Goal: Task Accomplishment & Management: Manage account settings

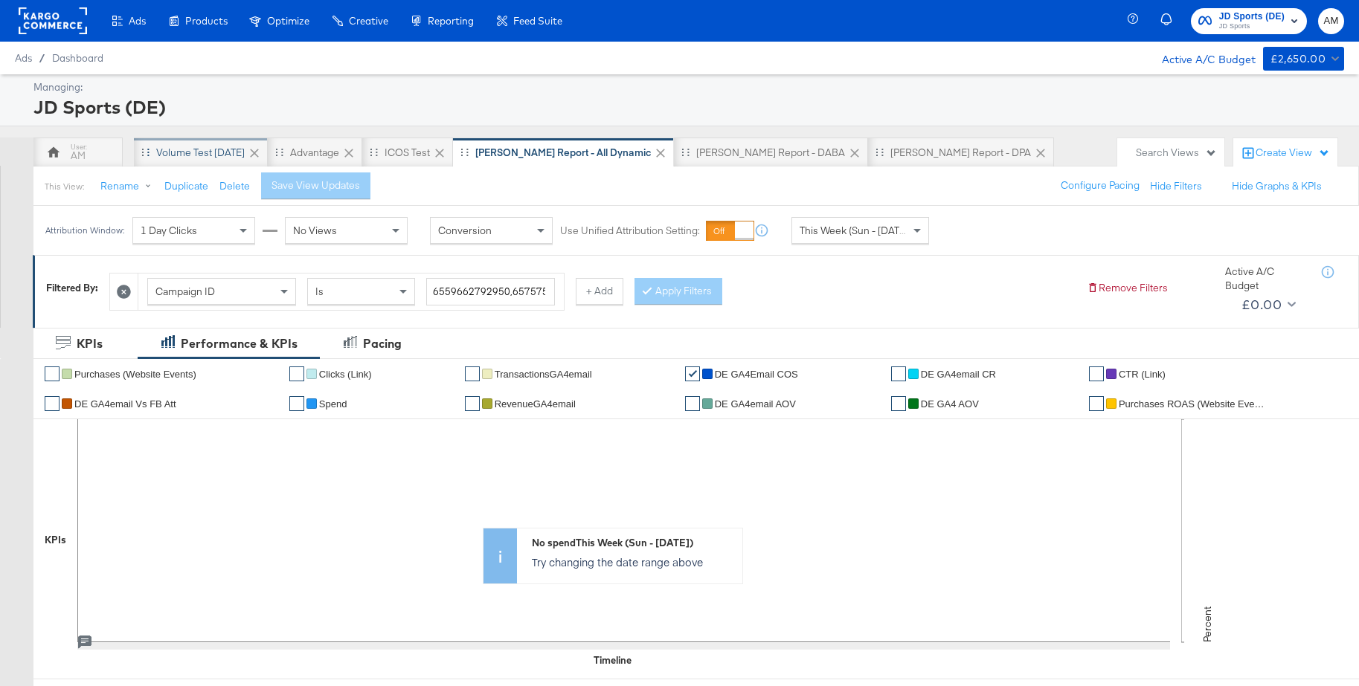
click at [182, 147] on div "Volume test Sep 25" at bounding box center [200, 153] width 89 height 14
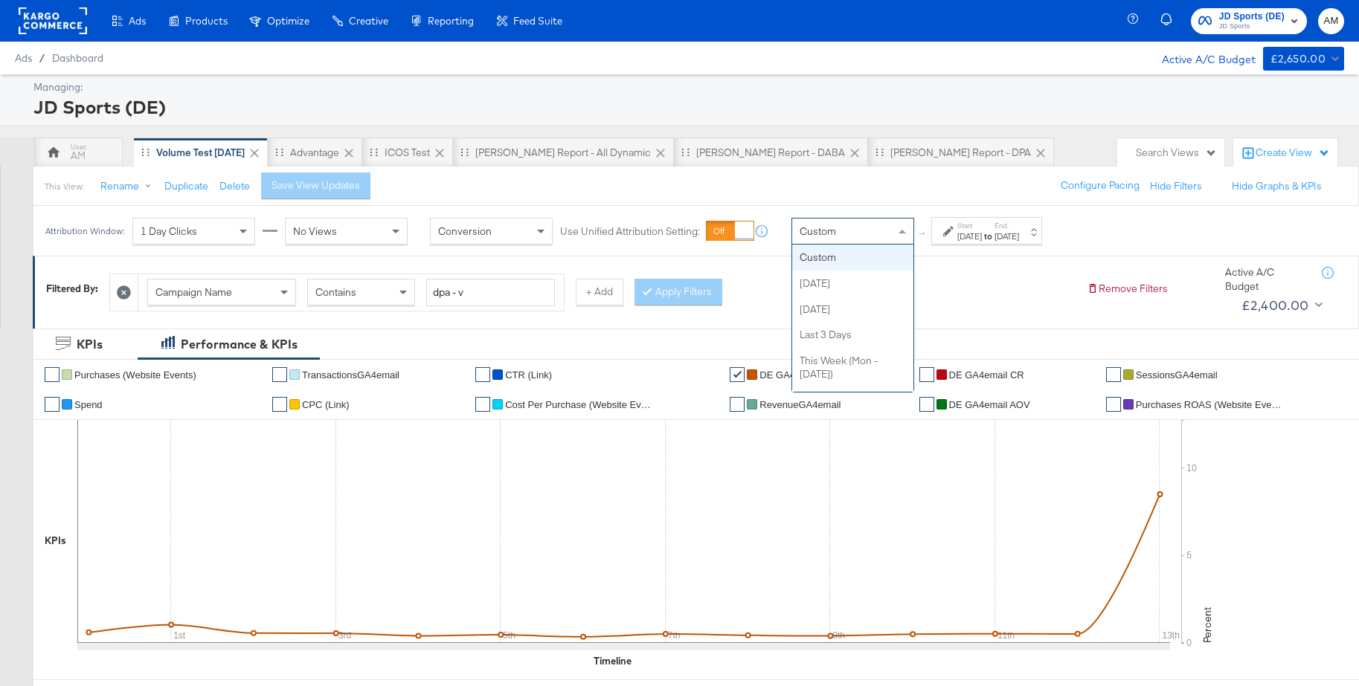
click at [858, 237] on div "Custom" at bounding box center [852, 231] width 121 height 25
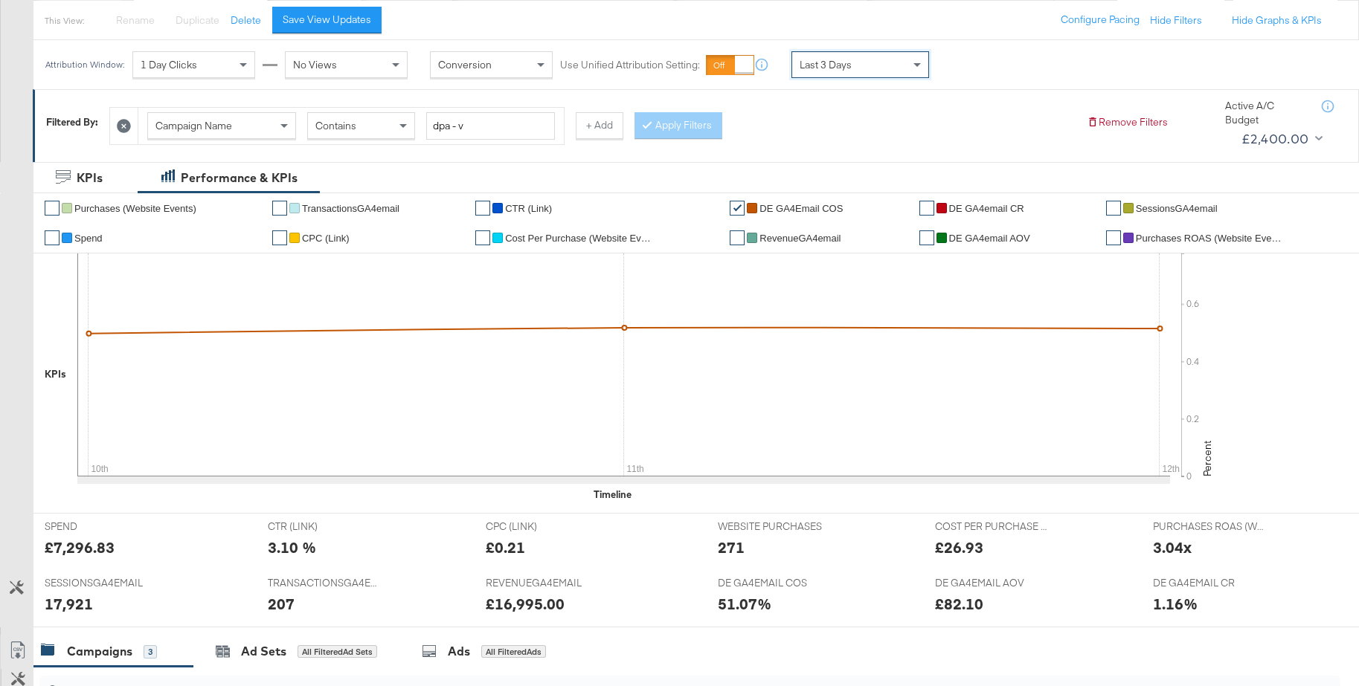
scroll to position [189, 0]
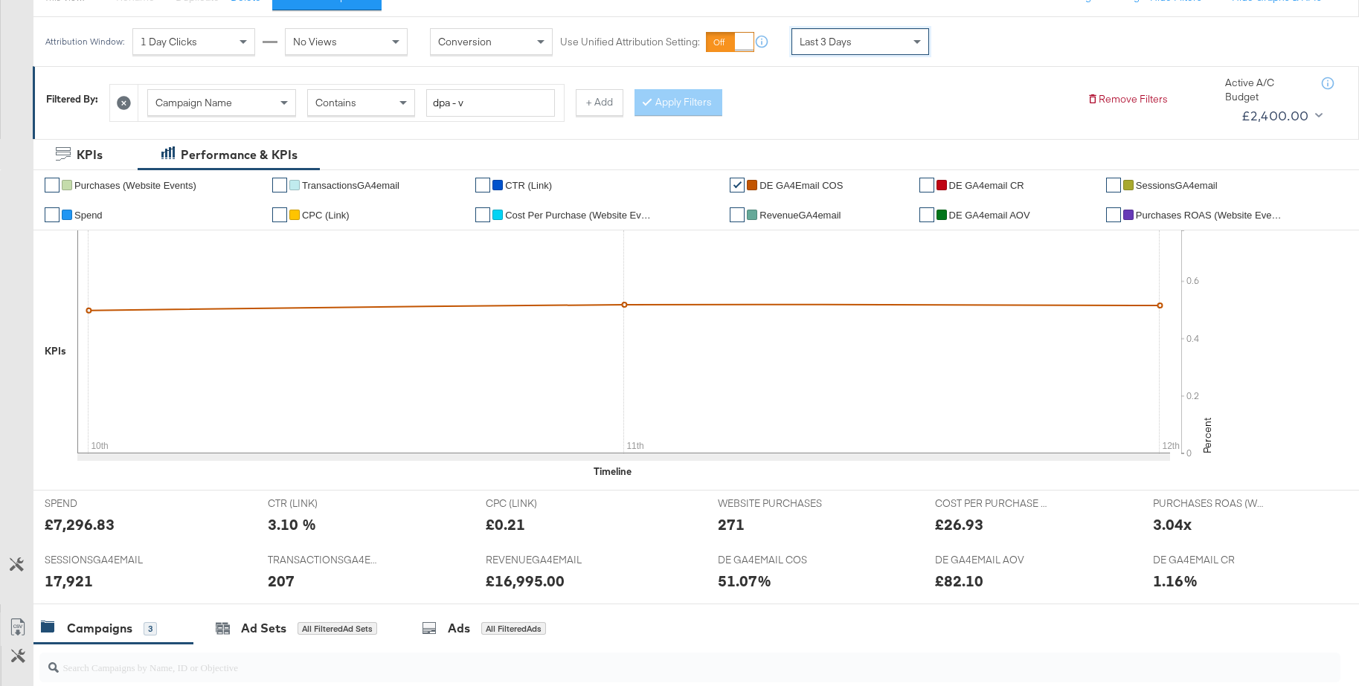
click at [834, 41] on span "Last 3 Days" at bounding box center [826, 41] width 52 height 13
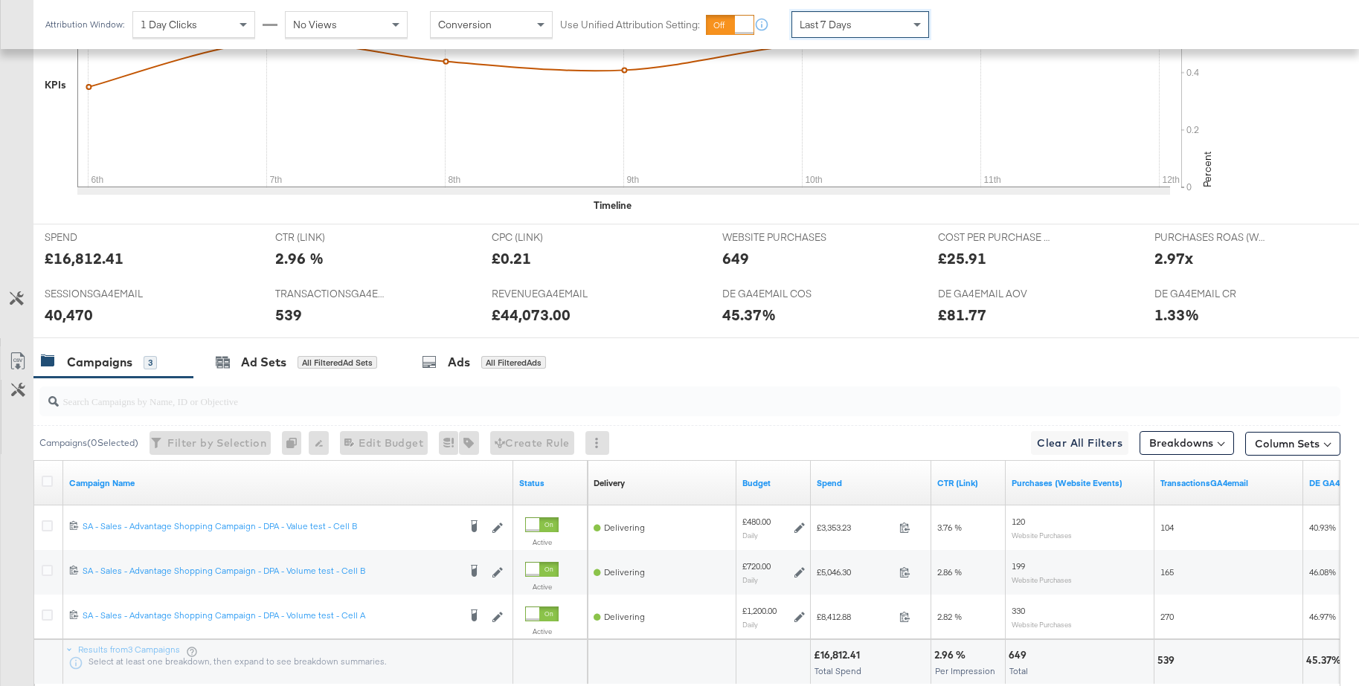
scroll to position [562, 0]
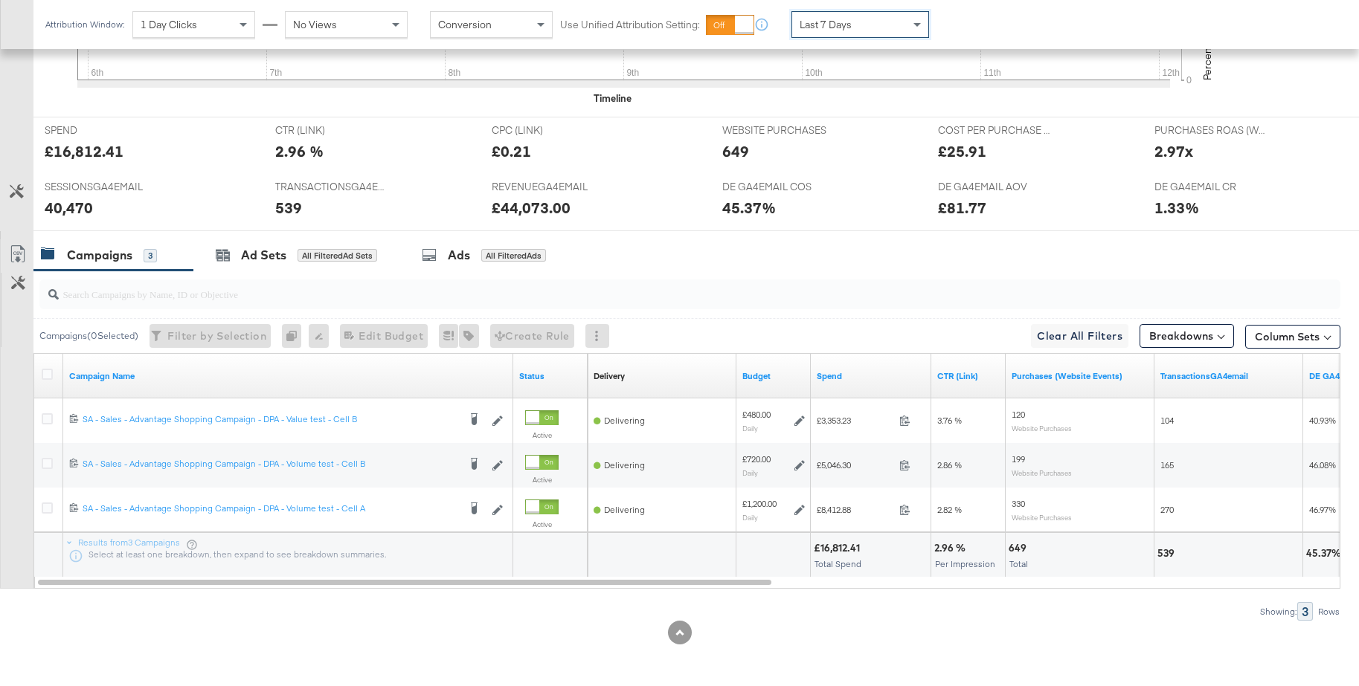
click at [869, 22] on div "Last 7 Days" at bounding box center [860, 24] width 136 height 25
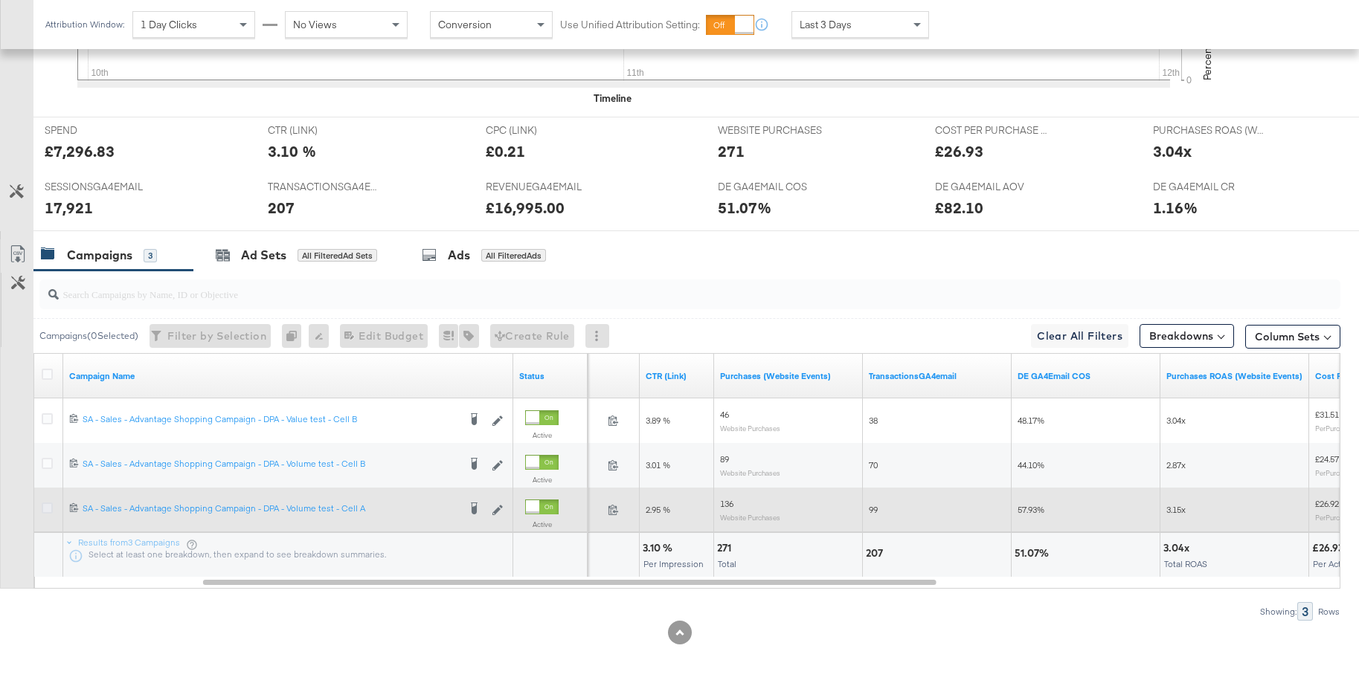
click at [48, 512] on icon at bounding box center [47, 508] width 11 height 11
click at [0, 0] on input "checkbox" at bounding box center [0, 0] width 0 height 0
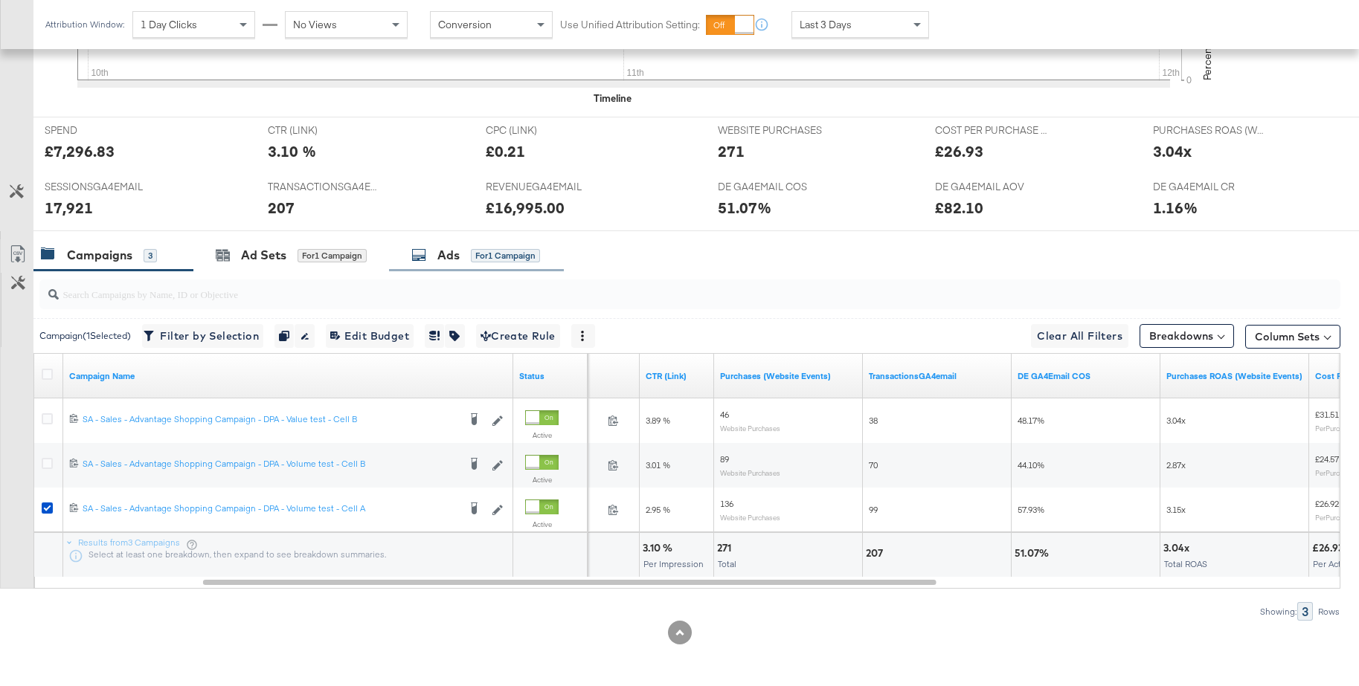
click at [437, 264] on div "Ads for 1 Campaign" at bounding box center [476, 255] width 175 height 32
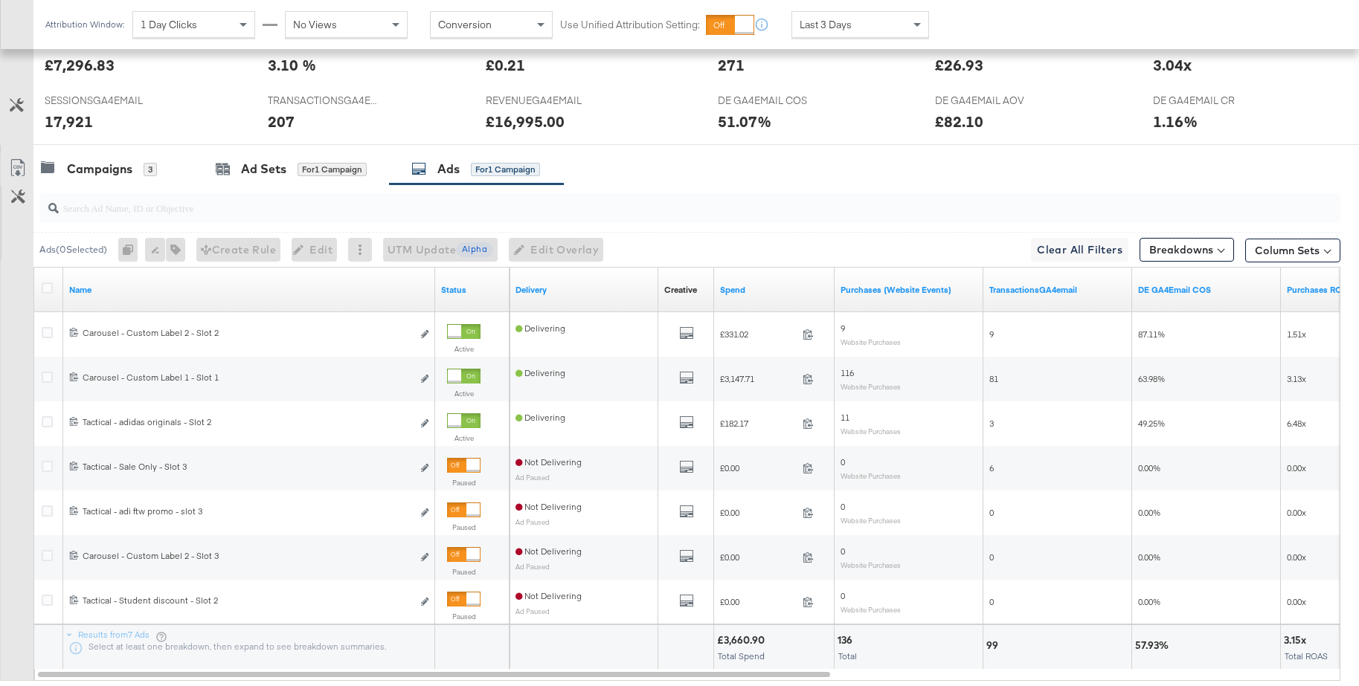
scroll to position [741, 0]
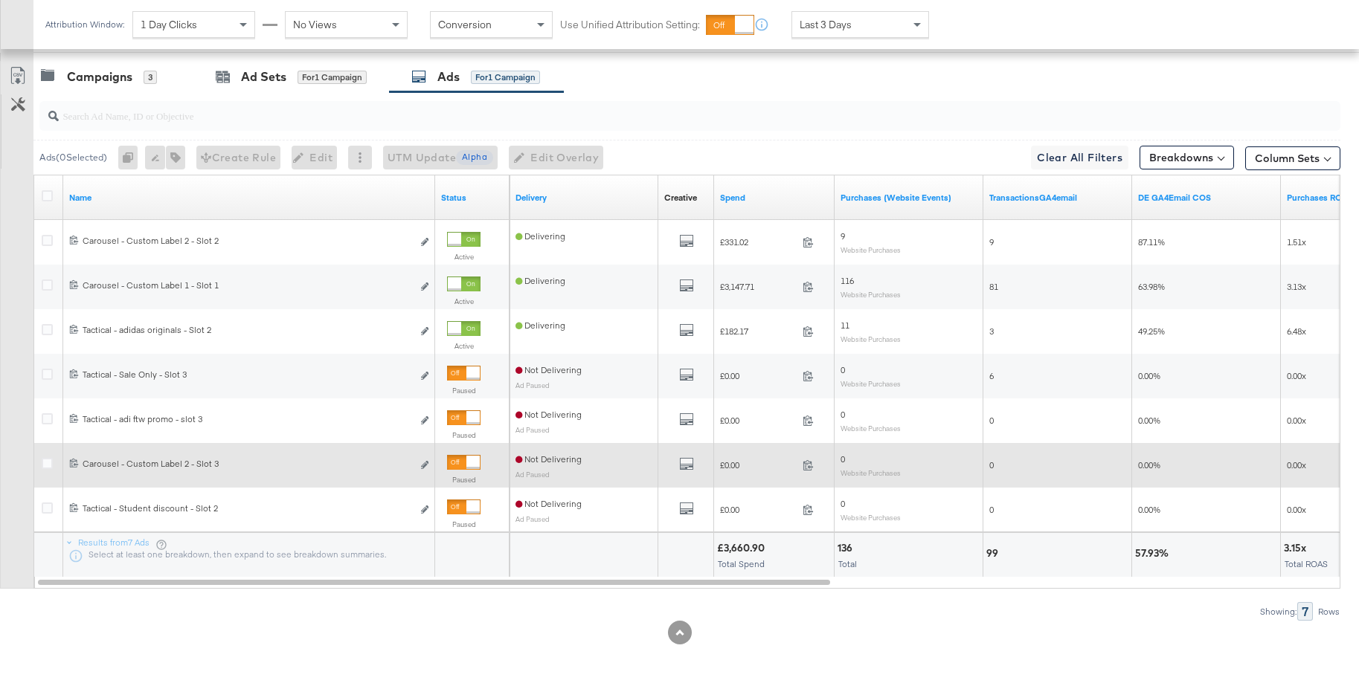
click at [448, 465] on div at bounding box center [463, 462] width 33 height 15
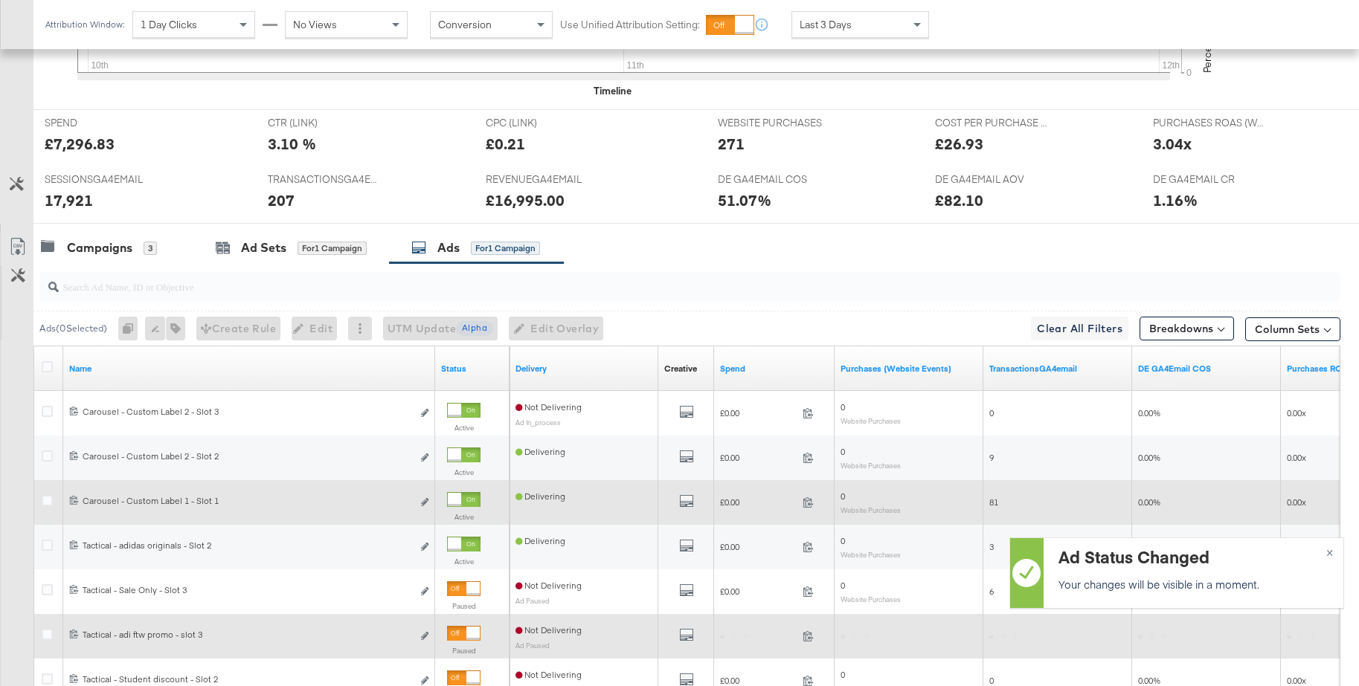
scroll to position [324, 0]
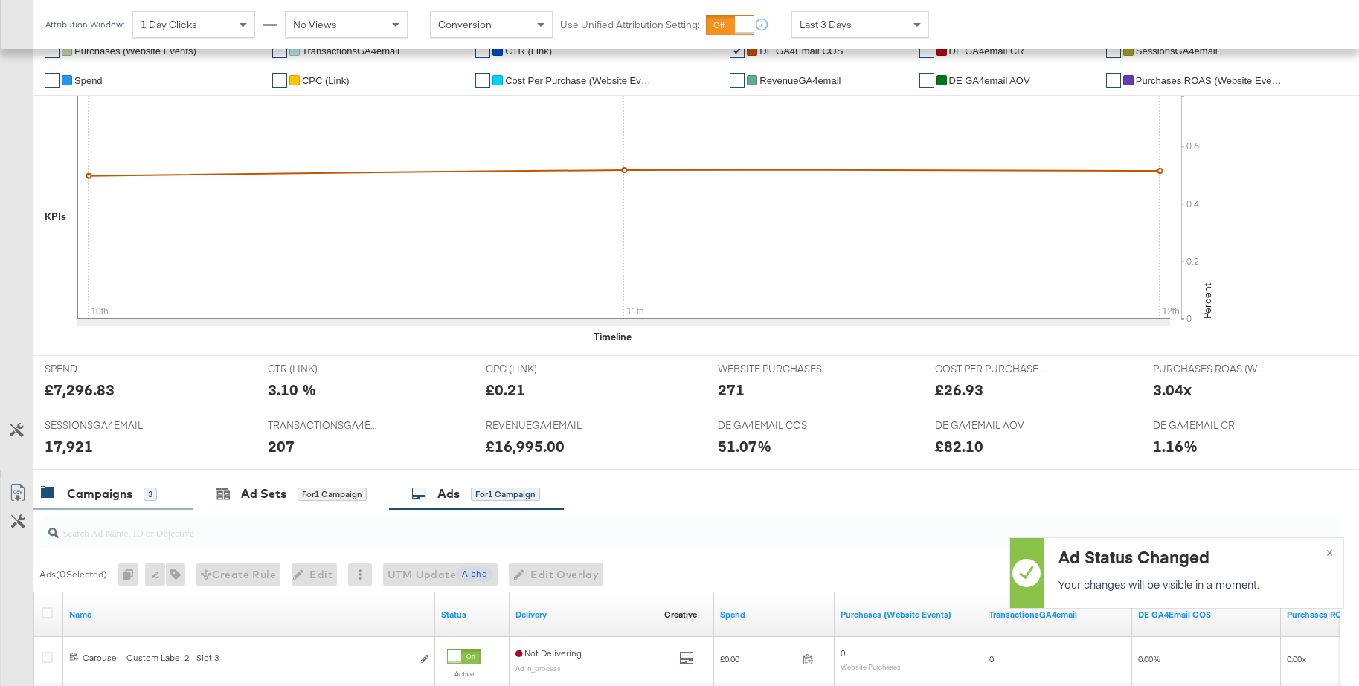
click at [88, 498] on div "Campaigns" at bounding box center [99, 494] width 65 height 17
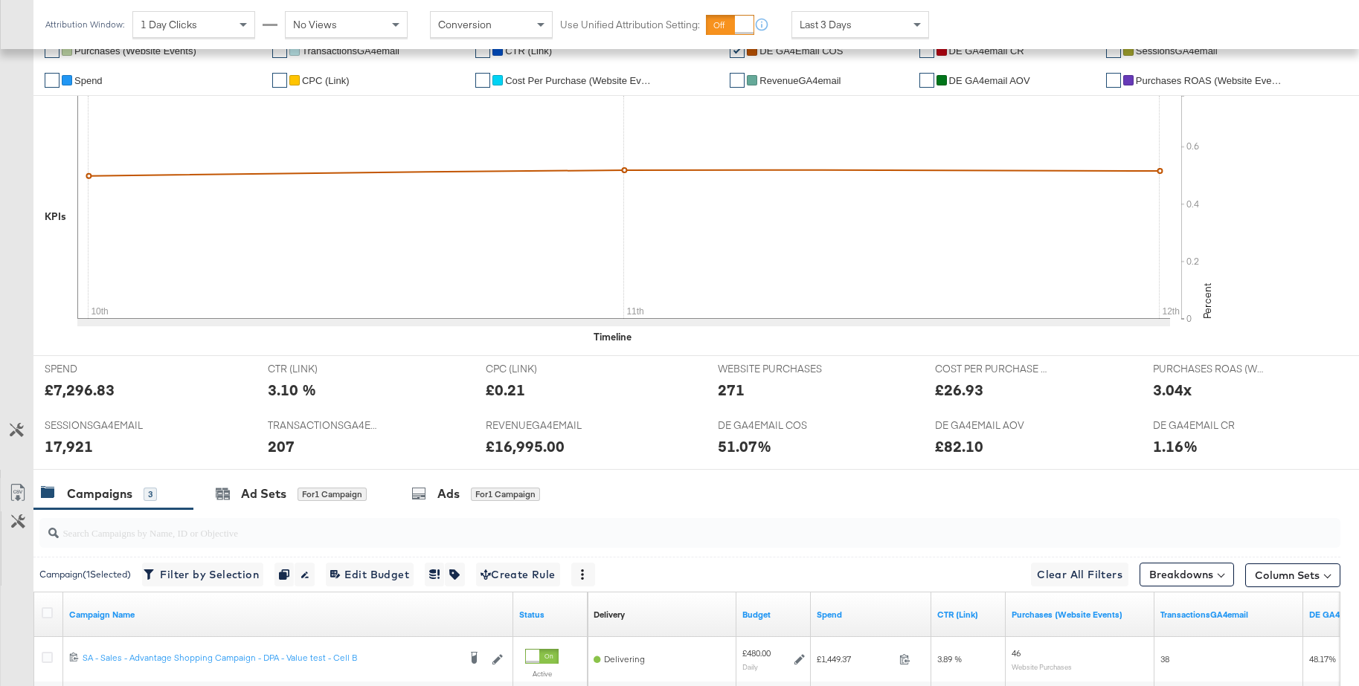
click at [97, 493] on div "Campaigns" at bounding box center [99, 494] width 65 height 17
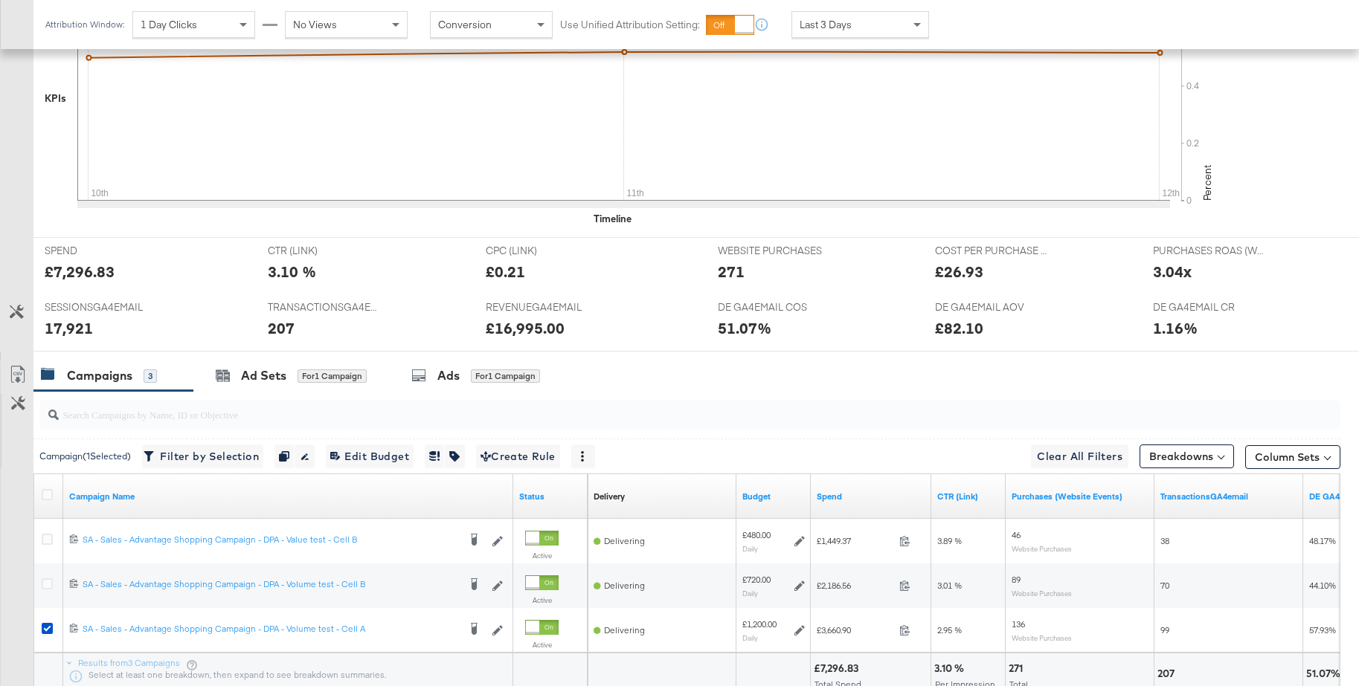
scroll to position [562, 0]
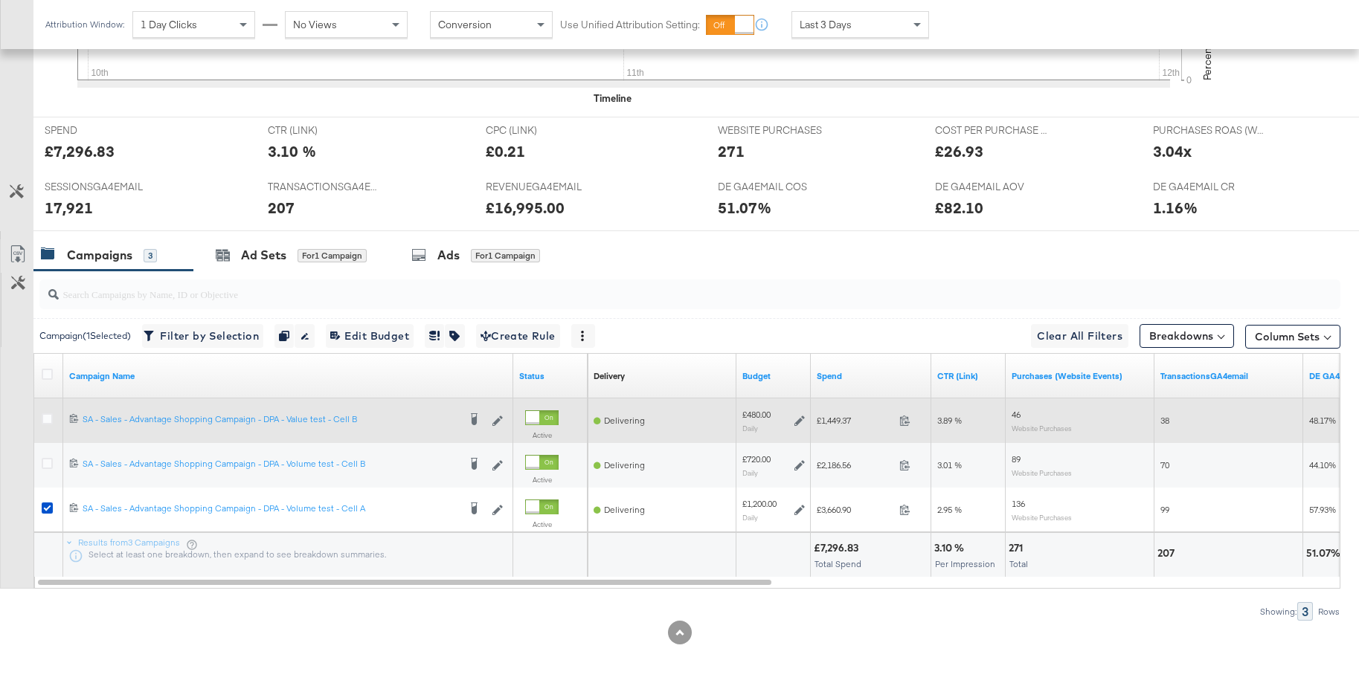
click at [47, 425] on div at bounding box center [50, 421] width 16 height 15
click at [46, 421] on icon at bounding box center [47, 419] width 11 height 11
click at [0, 0] on input "checkbox" at bounding box center [0, 0] width 0 height 0
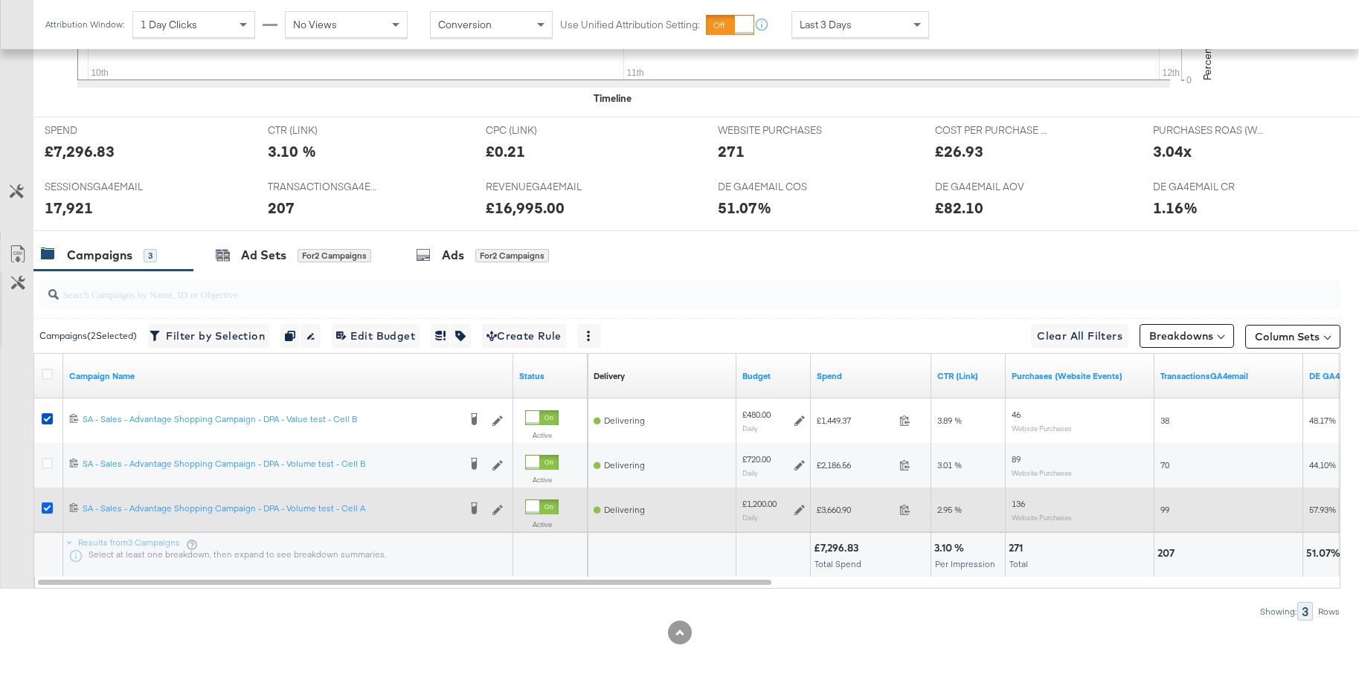
click at [46, 509] on icon at bounding box center [47, 508] width 11 height 11
click at [0, 0] on input "checkbox" at bounding box center [0, 0] width 0 height 0
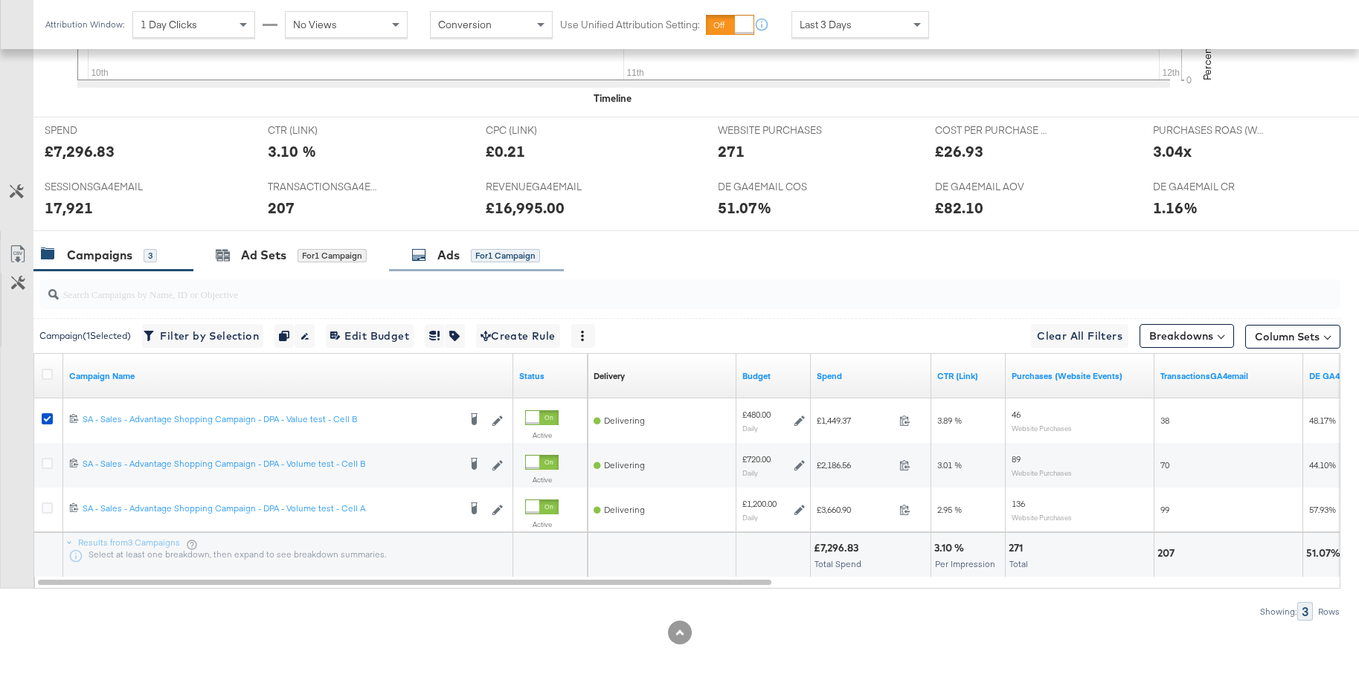
click at [457, 259] on div "Ads" at bounding box center [448, 255] width 22 height 17
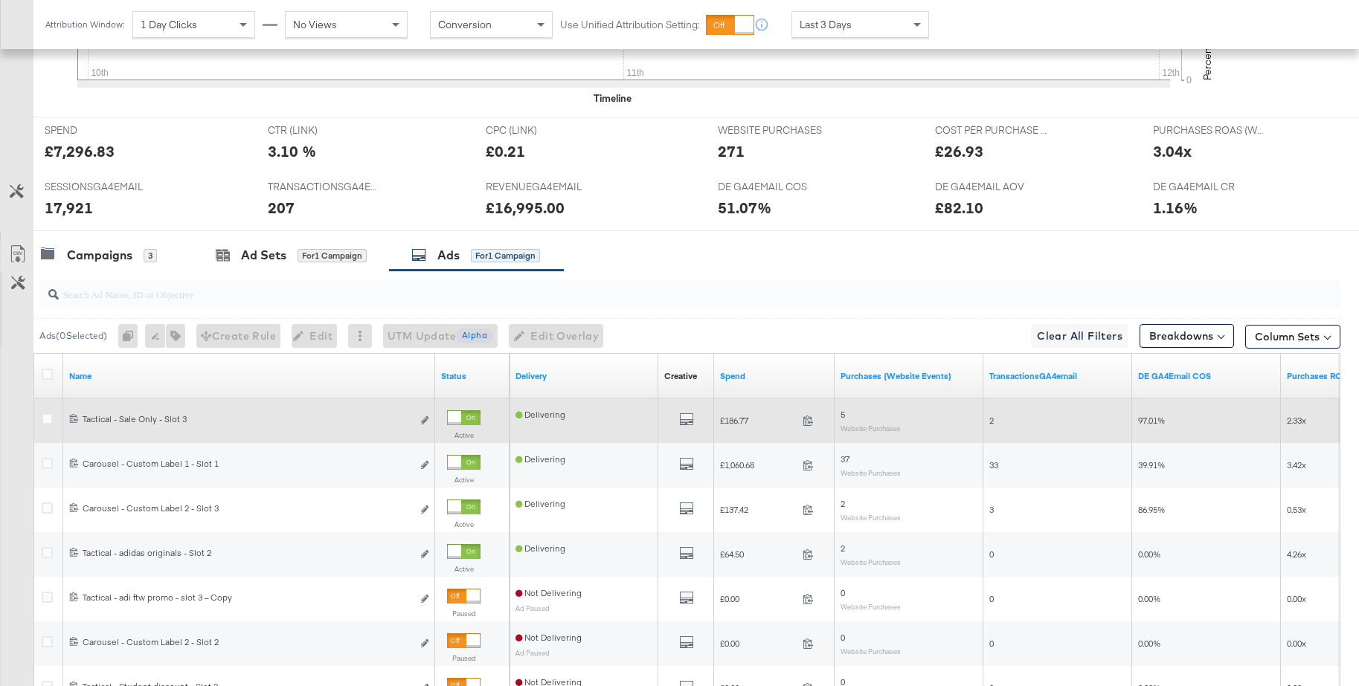
click at [461, 414] on div at bounding box center [454, 417] width 13 height 13
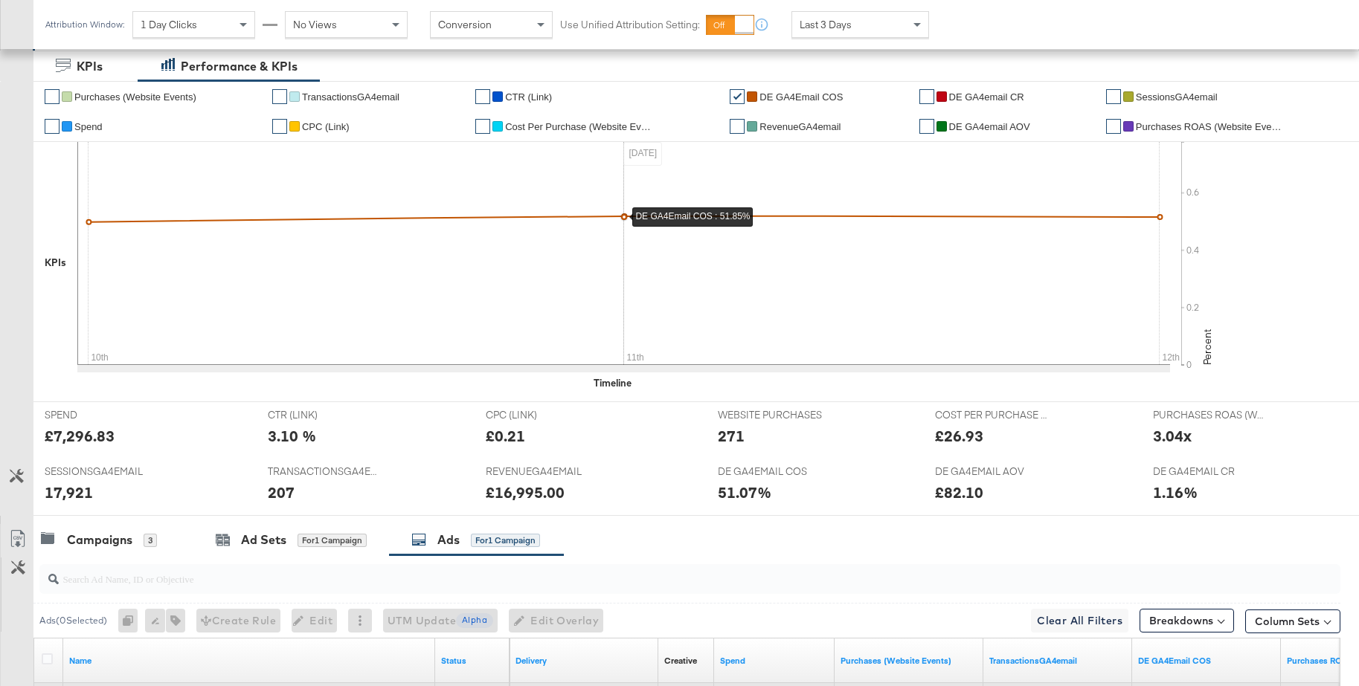
scroll to position [0, 0]
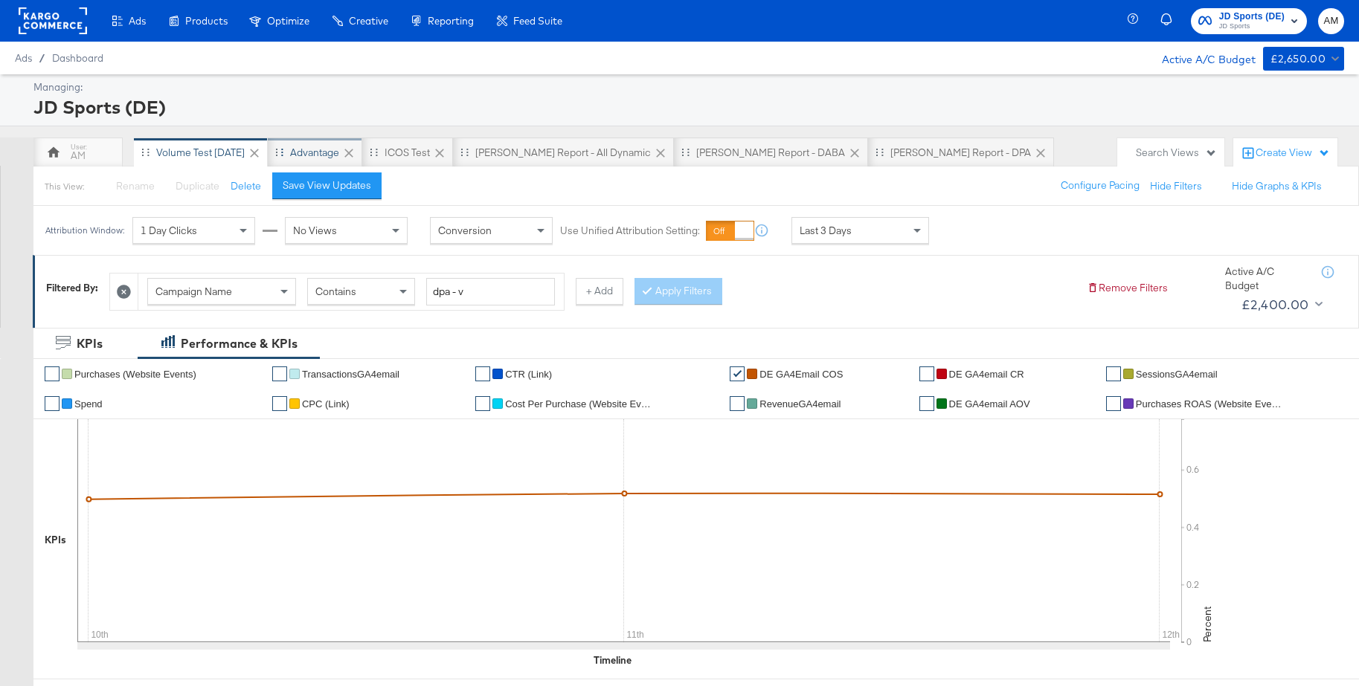
click at [312, 150] on div "Advantage" at bounding box center [314, 153] width 49 height 14
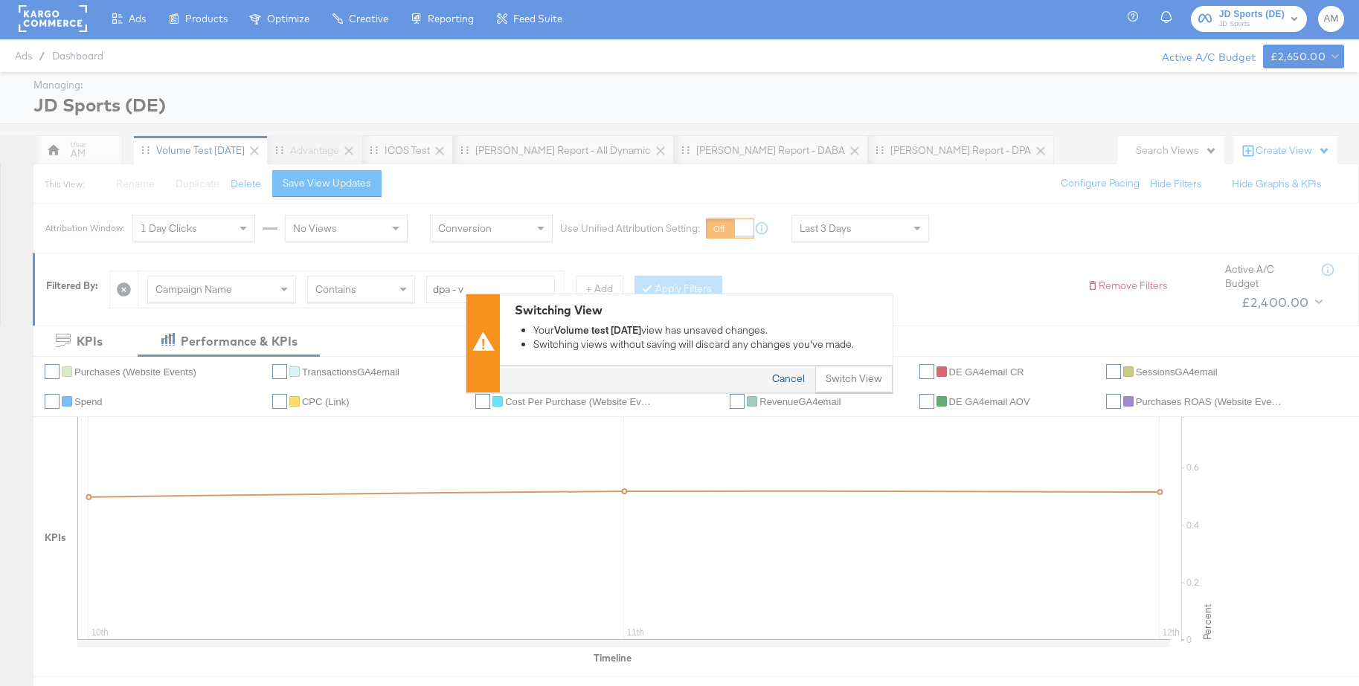
scroll to position [5, 0]
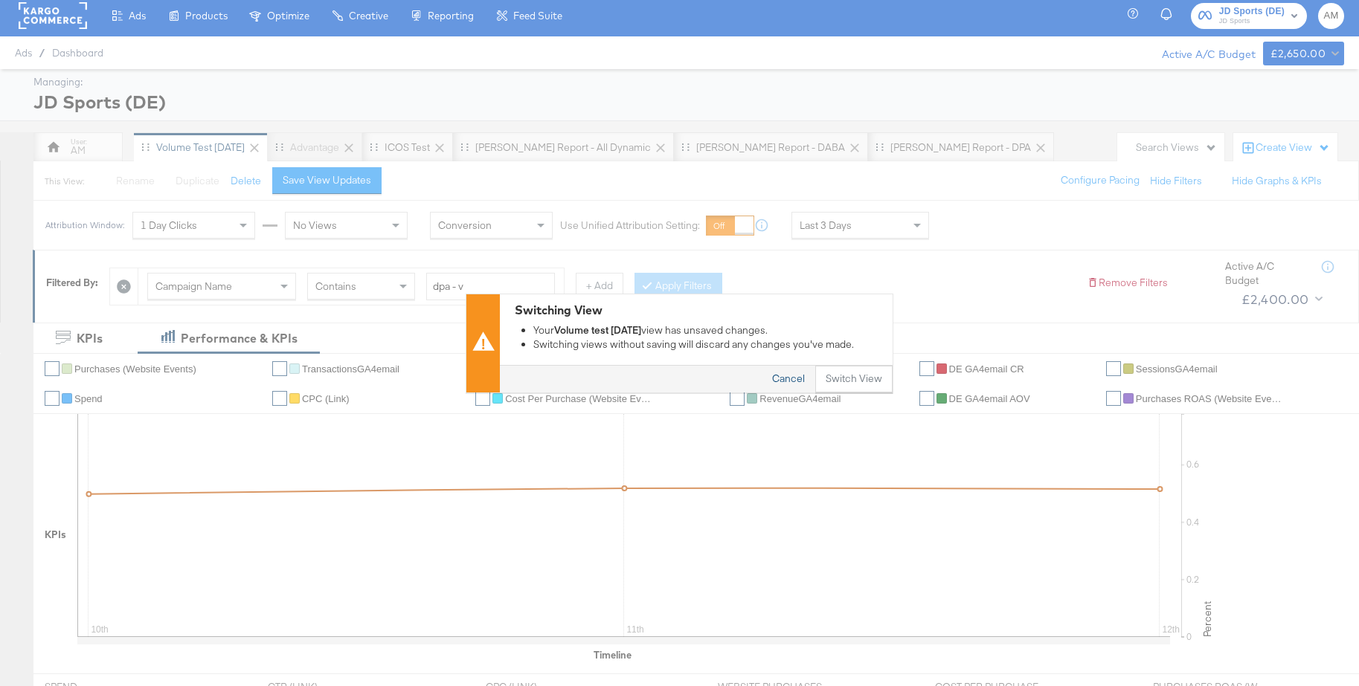
click at [783, 379] on button "Cancel" at bounding box center [789, 379] width 54 height 27
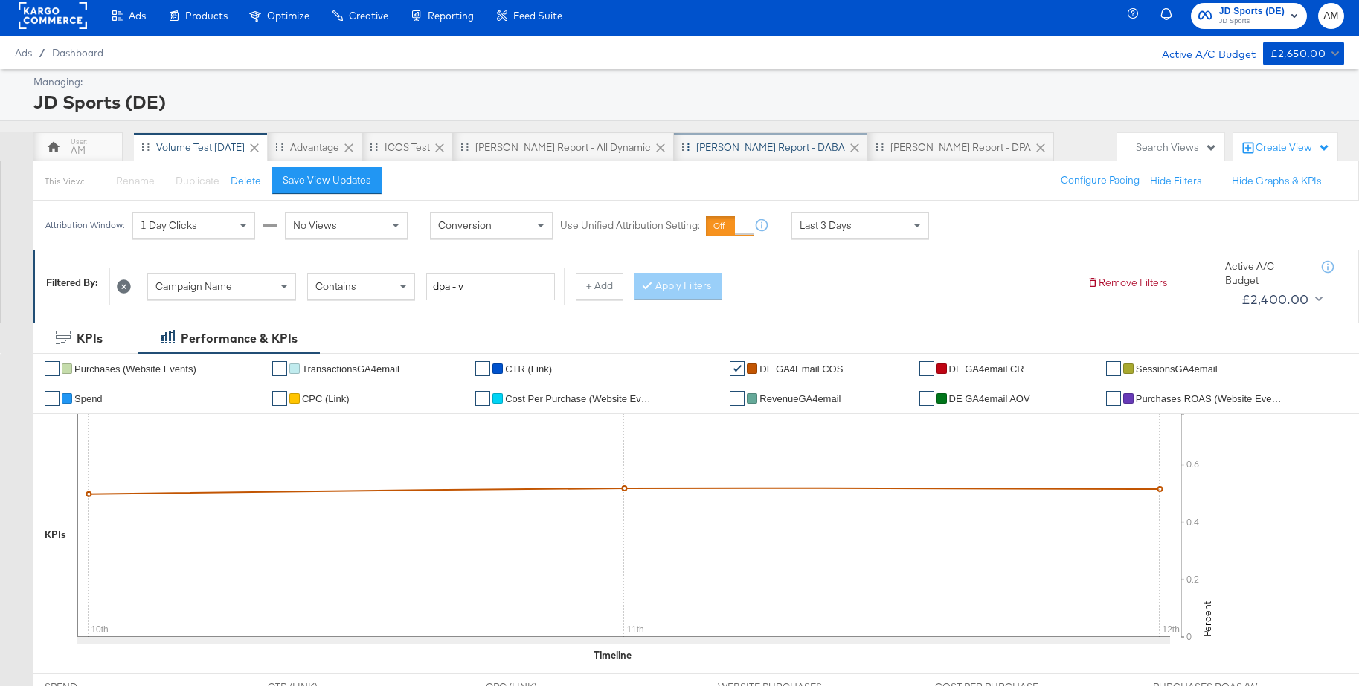
click at [698, 147] on div "SA - JD Report - DABA" at bounding box center [770, 148] width 149 height 14
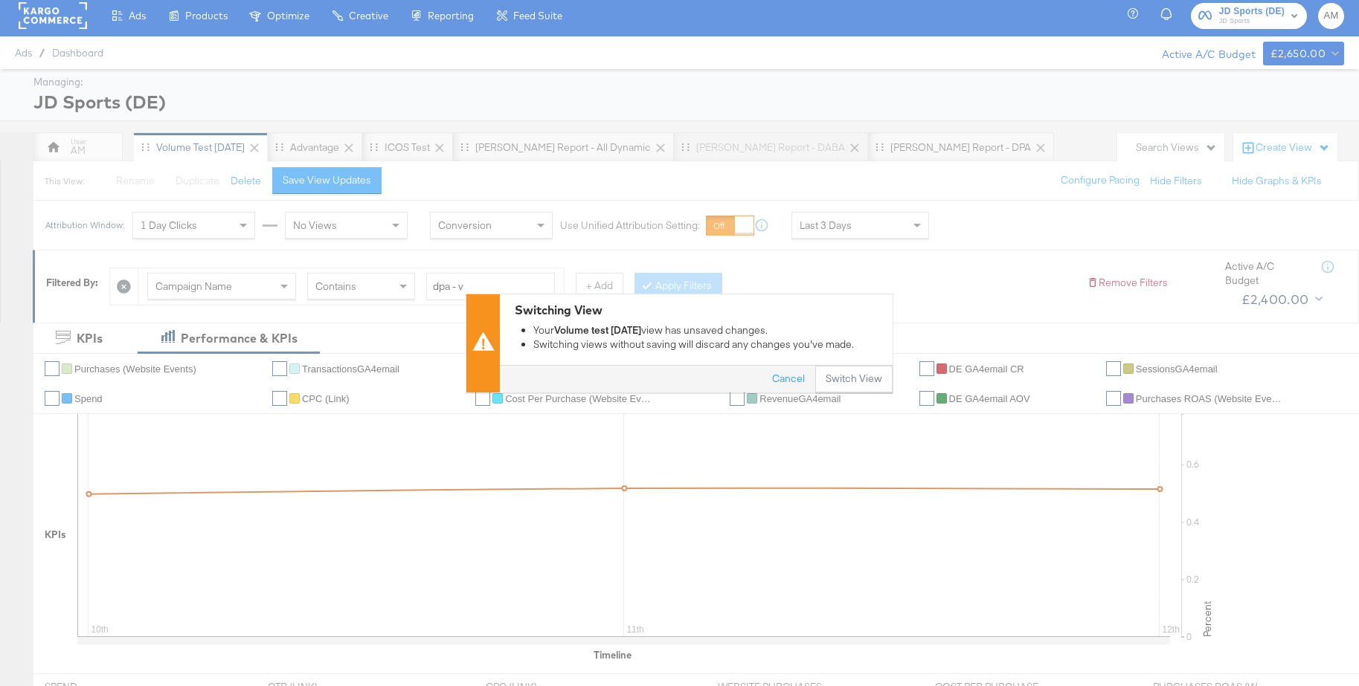
click at [866, 382] on button "Switch View" at bounding box center [853, 379] width 77 height 27
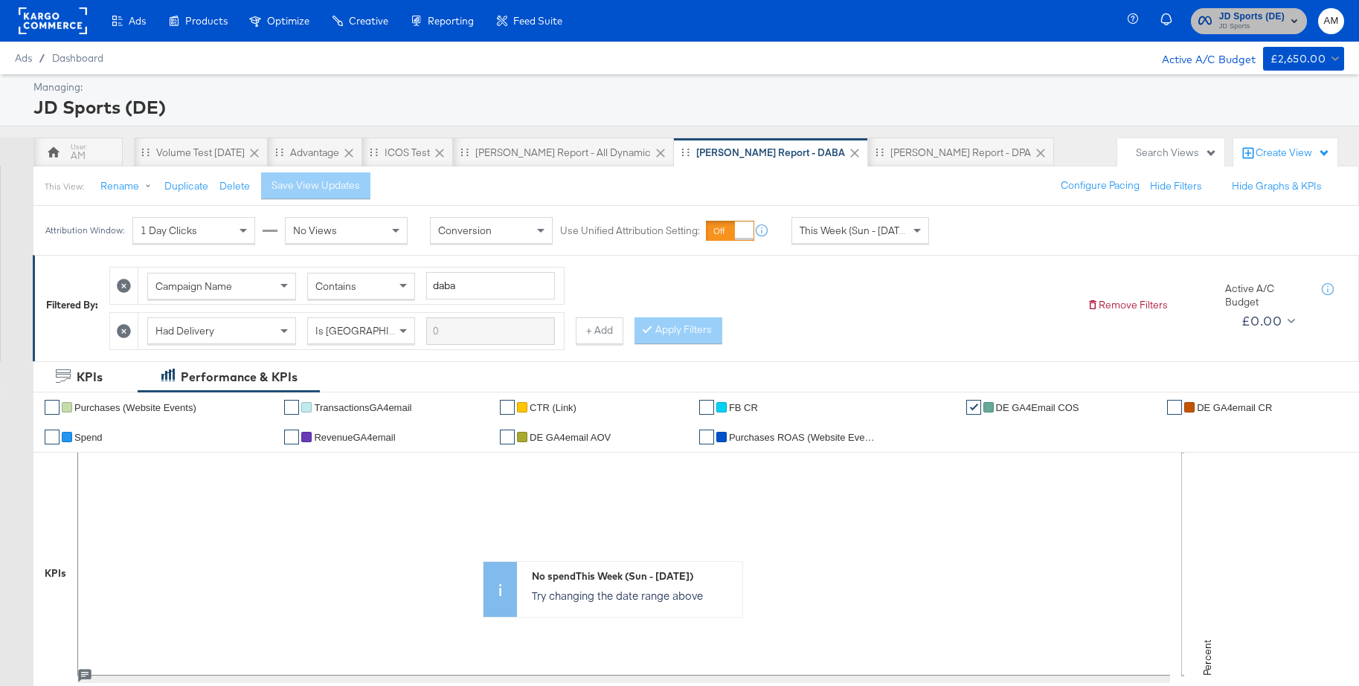
click at [1235, 21] on span "JD Sports" at bounding box center [1251, 27] width 65 height 12
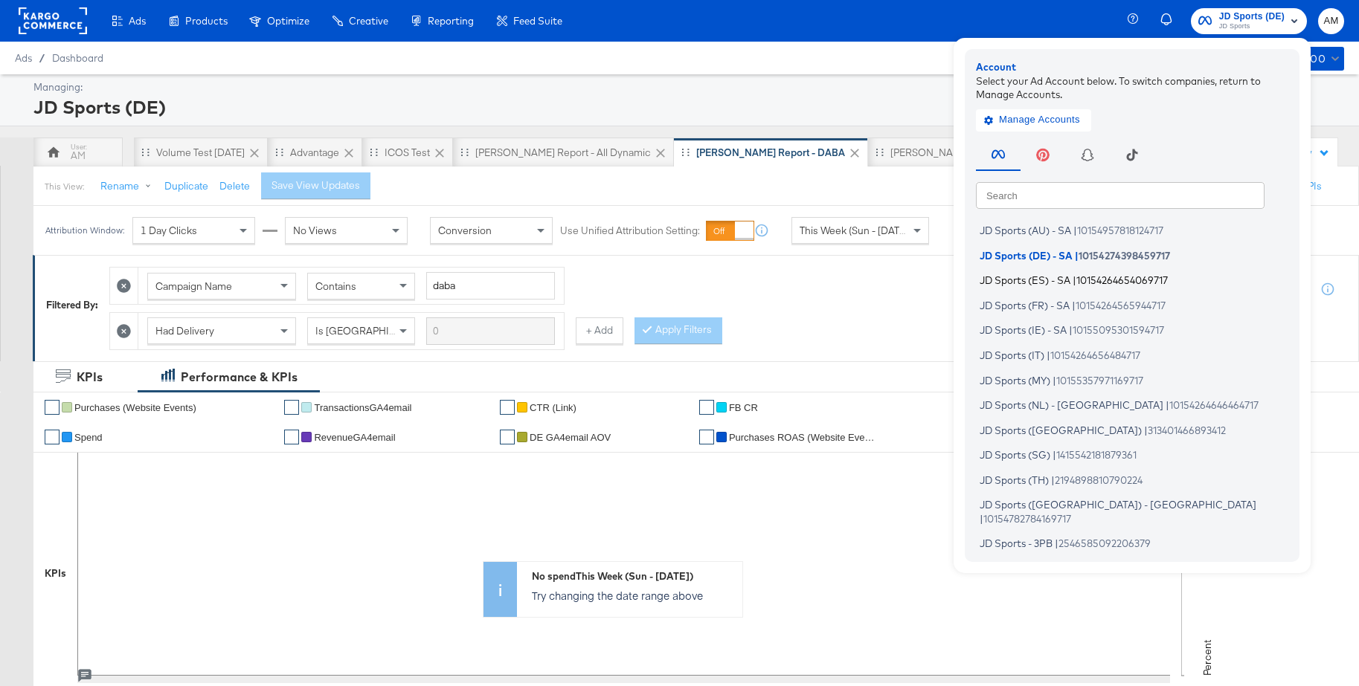
click at [1023, 280] on span "JD Sports (ES) - SA" at bounding box center [1025, 280] width 91 height 12
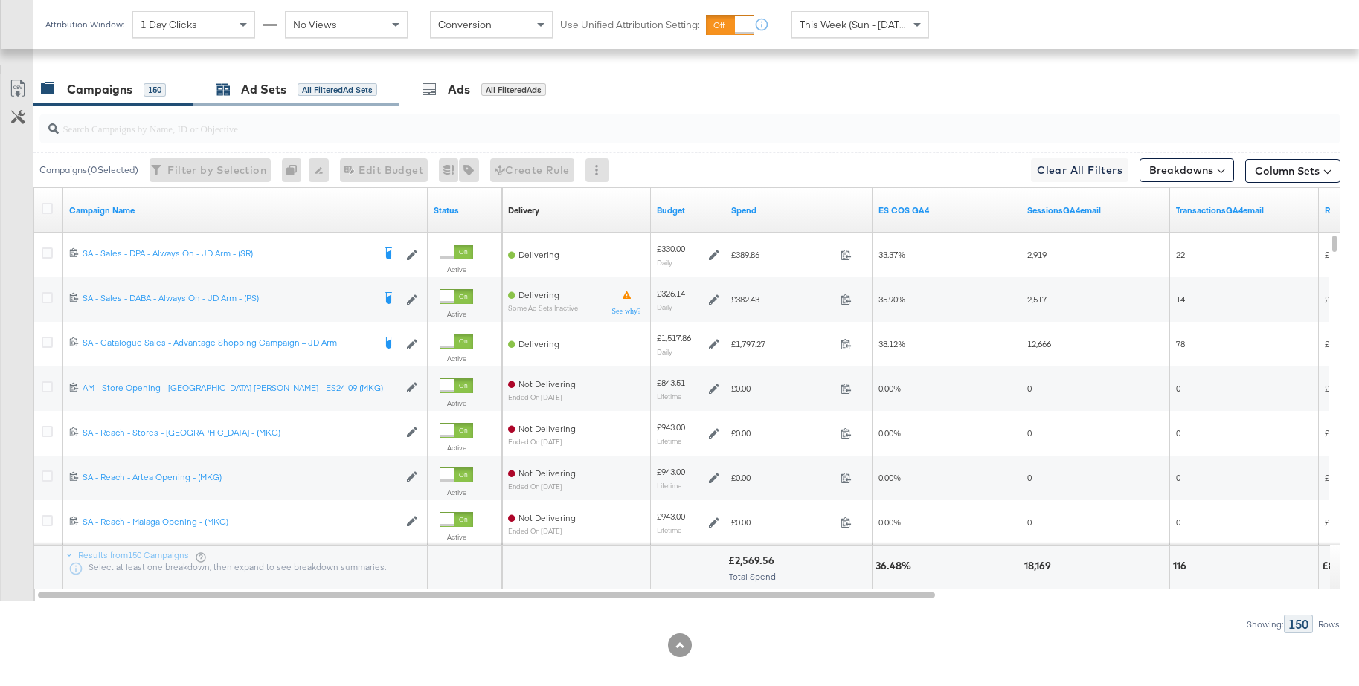
scroll to position [774, 0]
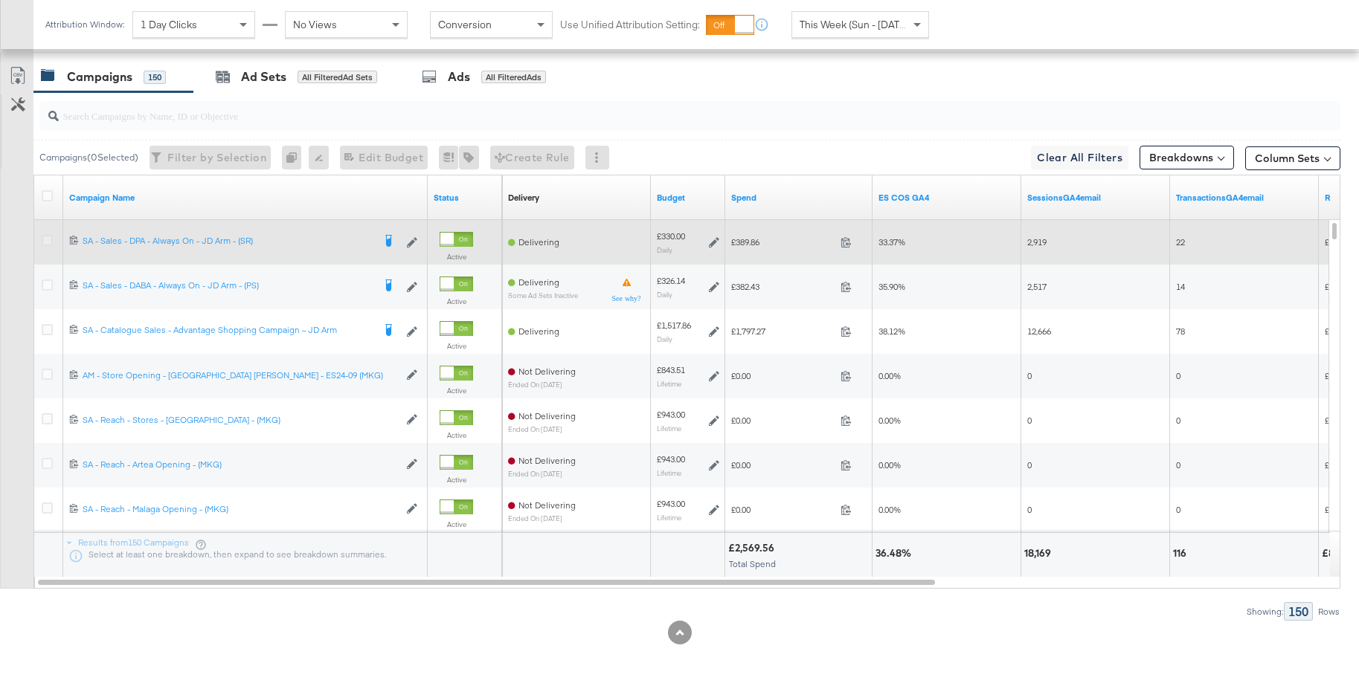
click at [48, 241] on icon at bounding box center [47, 240] width 11 height 11
click at [0, 0] on input "checkbox" at bounding box center [0, 0] width 0 height 0
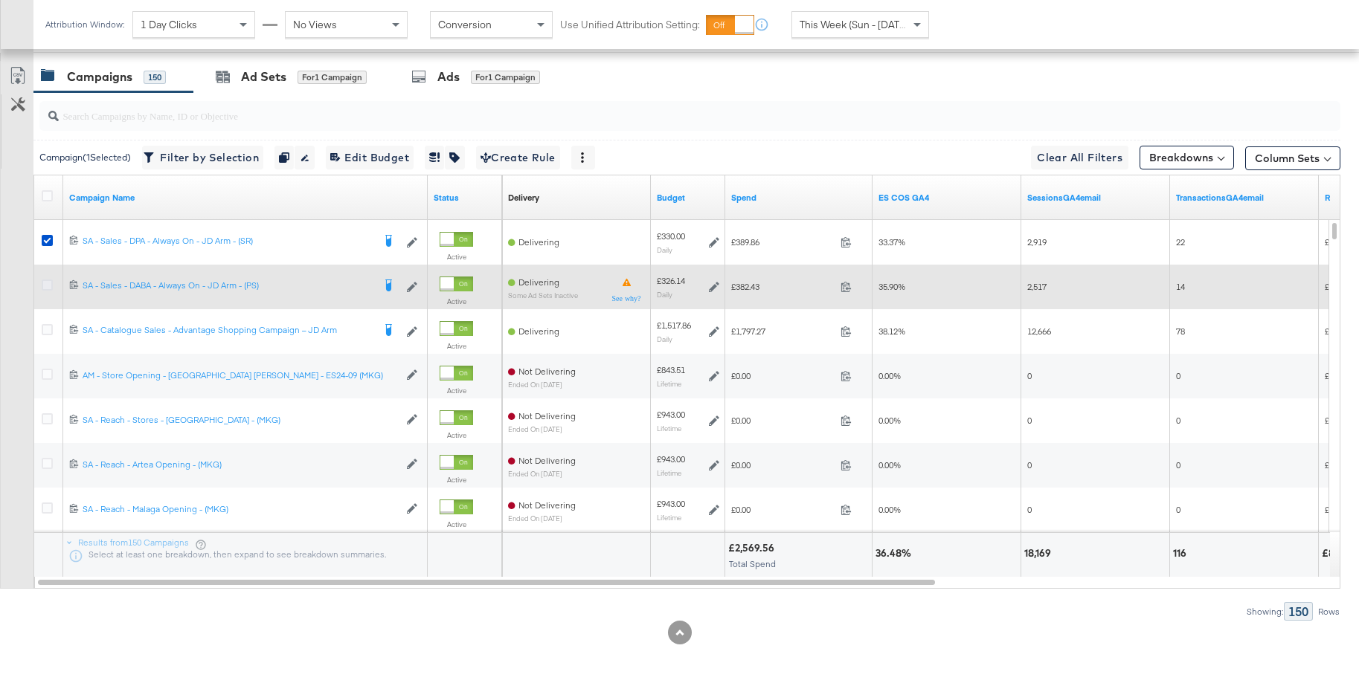
click at [48, 286] on icon at bounding box center [47, 285] width 11 height 11
click at [0, 0] on input "checkbox" at bounding box center [0, 0] width 0 height 0
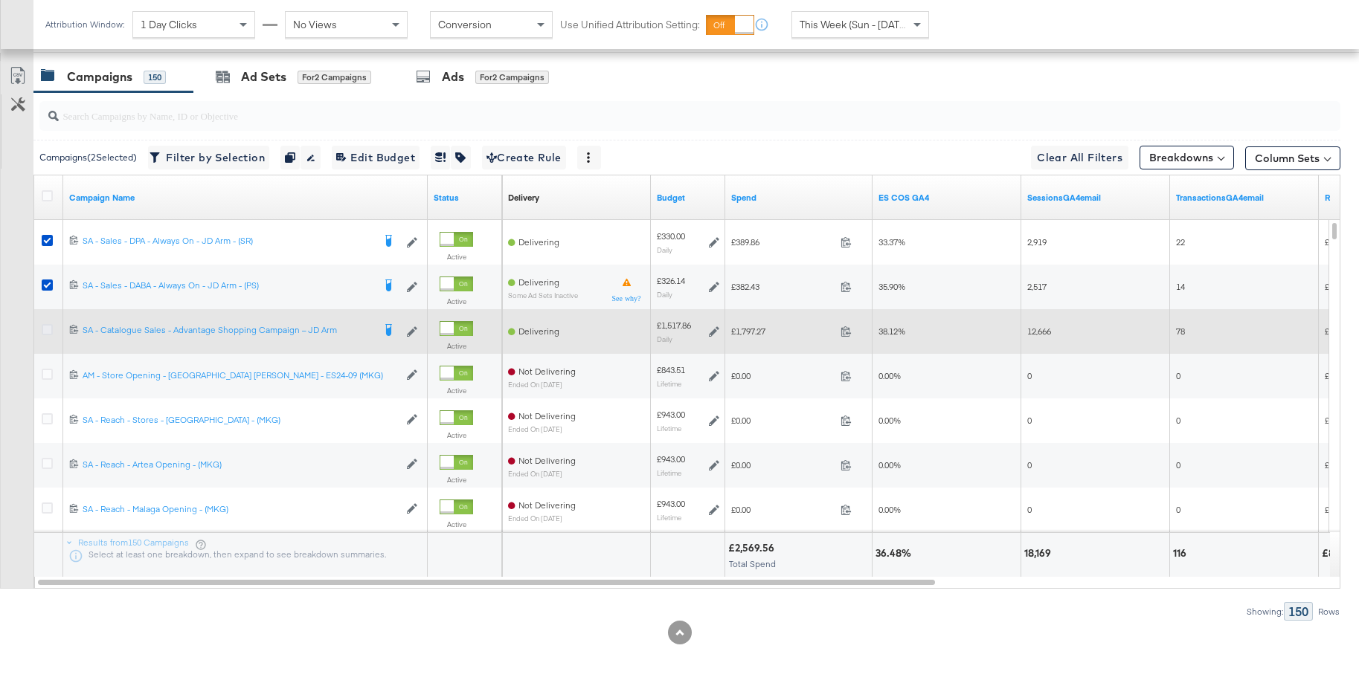
click at [47, 329] on icon at bounding box center [47, 329] width 11 height 11
click at [0, 0] on input "checkbox" at bounding box center [0, 0] width 0 height 0
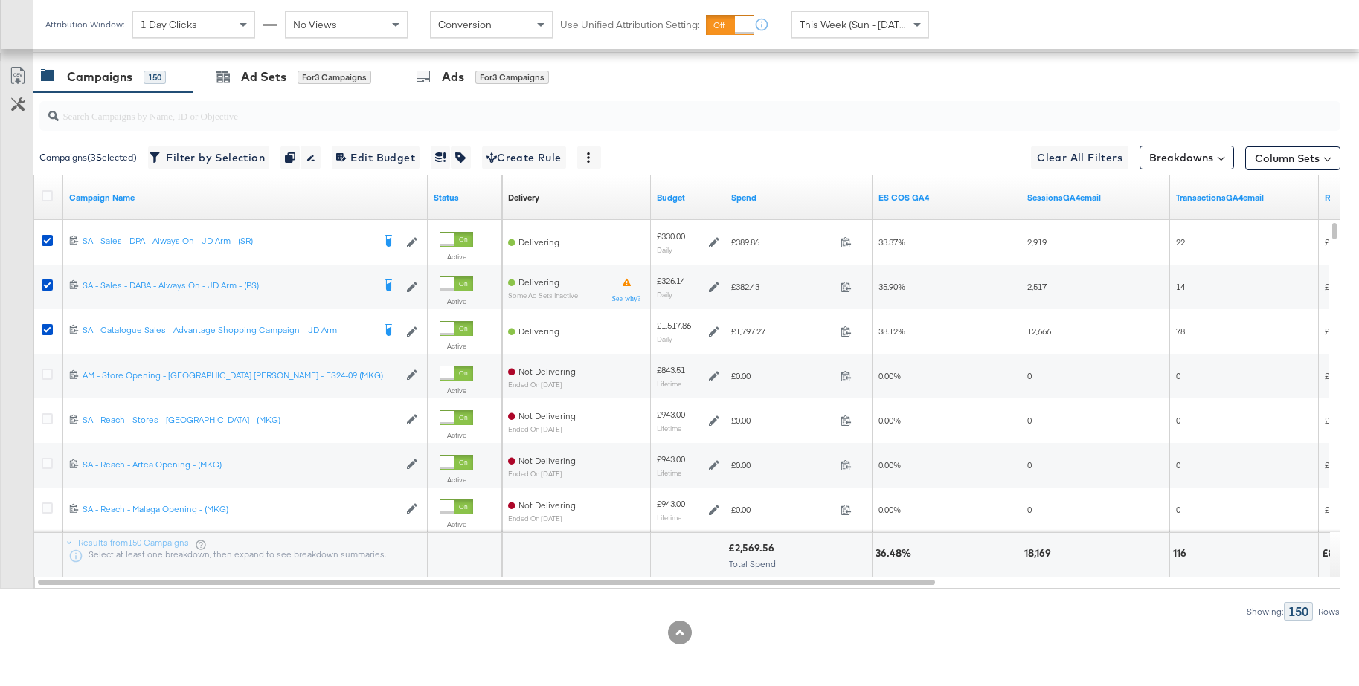
click at [231, 83] on div "Ad Sets for 3 Campaigns" at bounding box center [293, 76] width 155 height 17
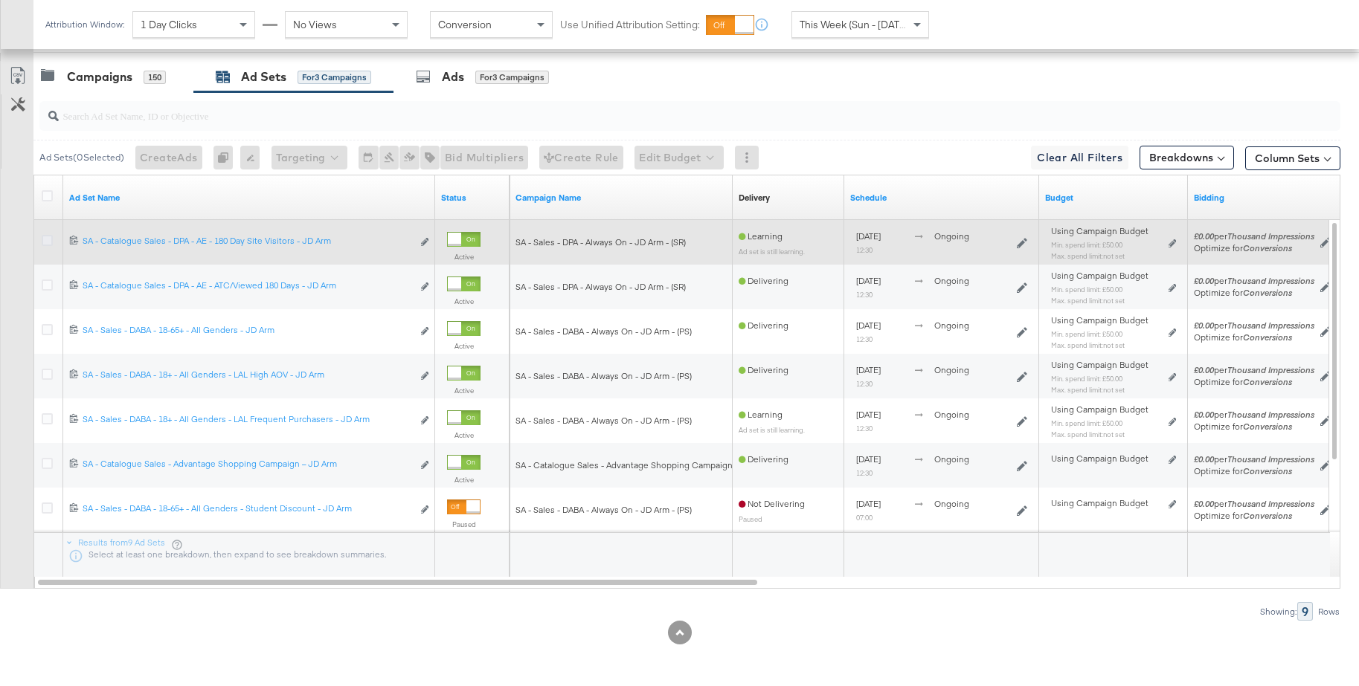
click at [42, 240] on icon at bounding box center [47, 240] width 11 height 11
click at [0, 0] on input "checkbox" at bounding box center [0, 0] width 0 height 0
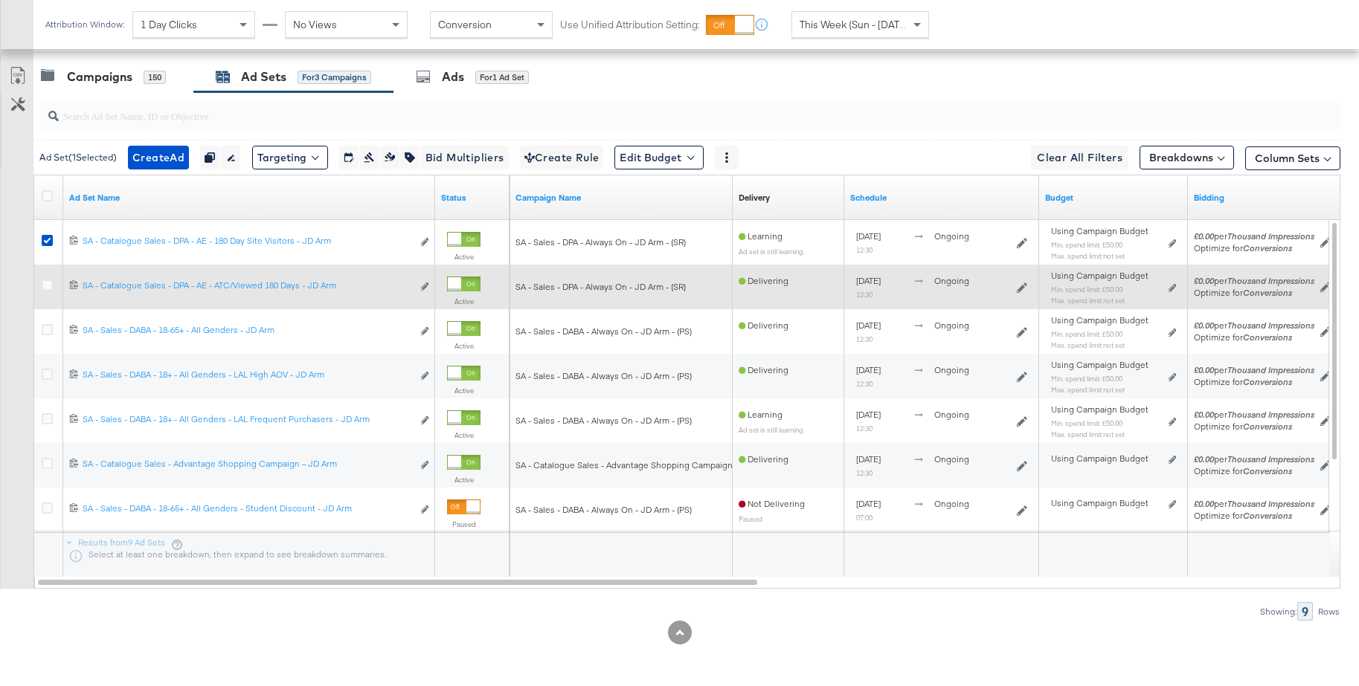
drag, startPoint x: 45, startPoint y: 286, endPoint x: 46, endPoint y: 301, distance: 15.6
click at [45, 286] on icon at bounding box center [47, 285] width 11 height 11
click at [0, 0] on input "checkbox" at bounding box center [0, 0] width 0 height 0
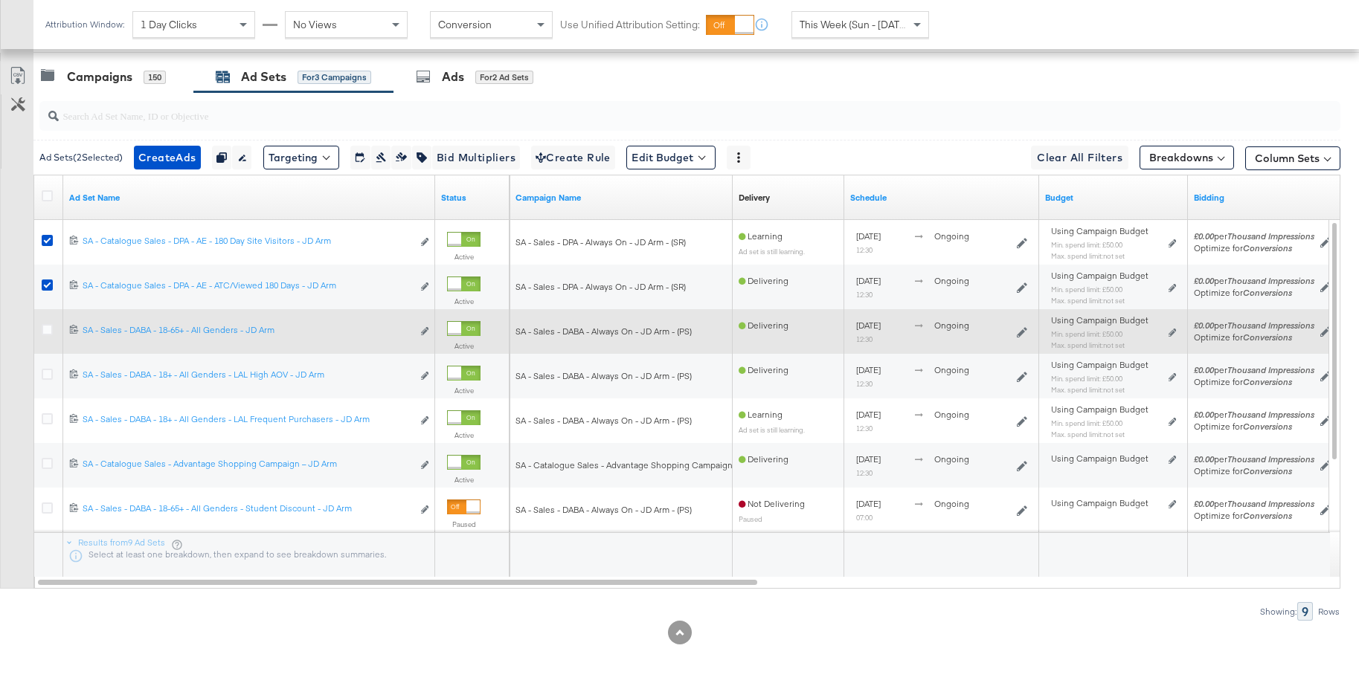
drag, startPoint x: 48, startPoint y: 333, endPoint x: 49, endPoint y: 344, distance: 10.5
click at [48, 334] on icon at bounding box center [47, 329] width 11 height 11
click at [0, 0] on input "checkbox" at bounding box center [0, 0] width 0 height 0
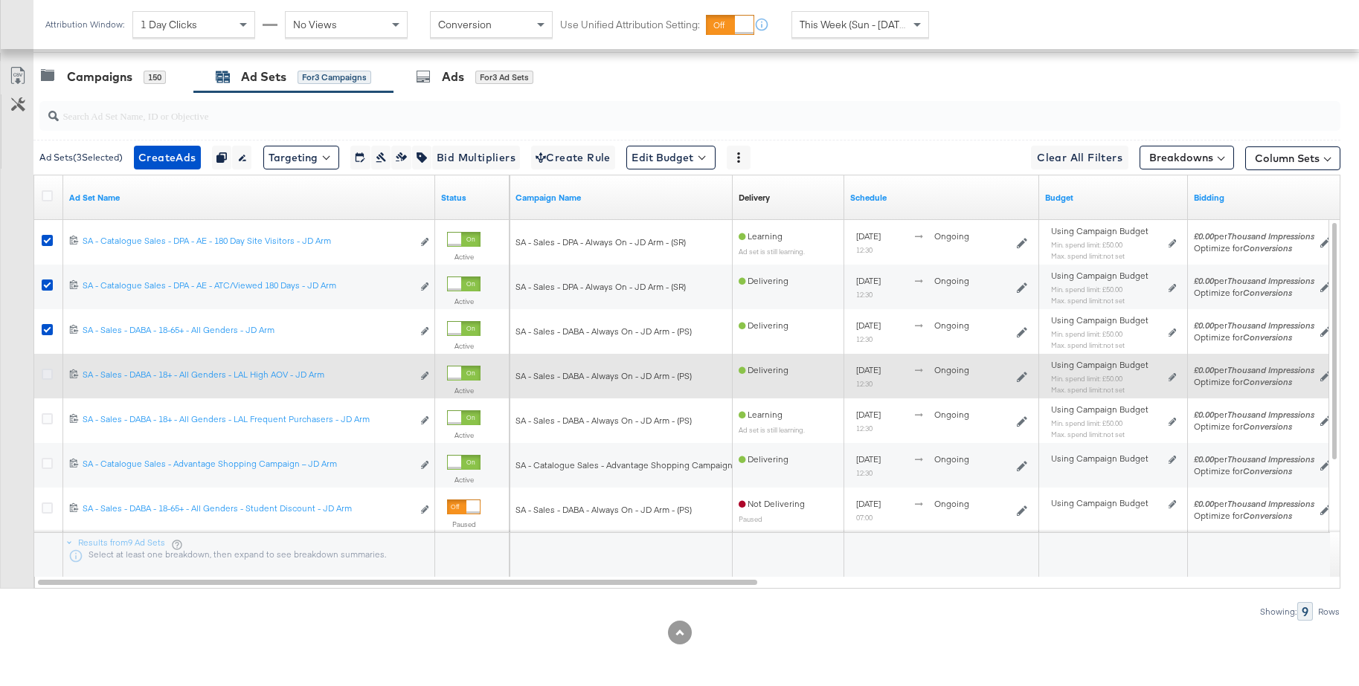
click at [48, 373] on icon at bounding box center [47, 374] width 11 height 11
click at [0, 0] on input "checkbox" at bounding box center [0, 0] width 0 height 0
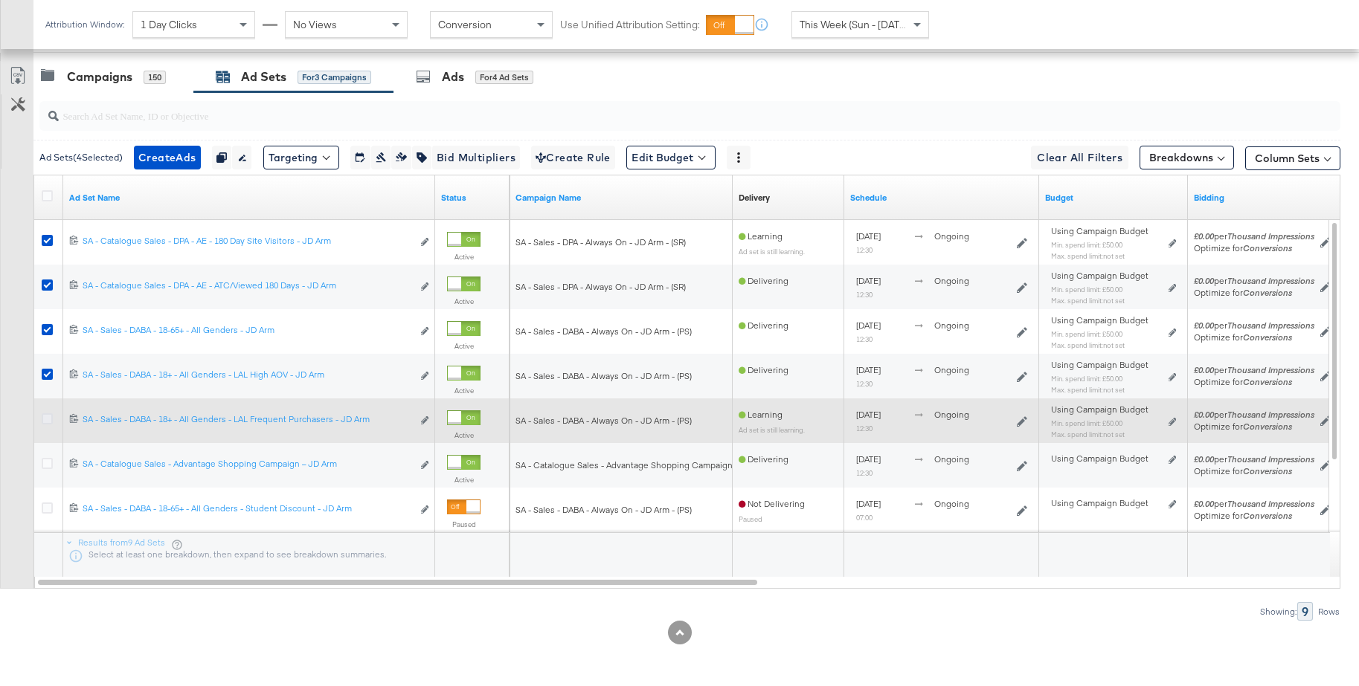
click at [48, 417] on icon at bounding box center [47, 419] width 11 height 11
click at [0, 0] on input "checkbox" at bounding box center [0, 0] width 0 height 0
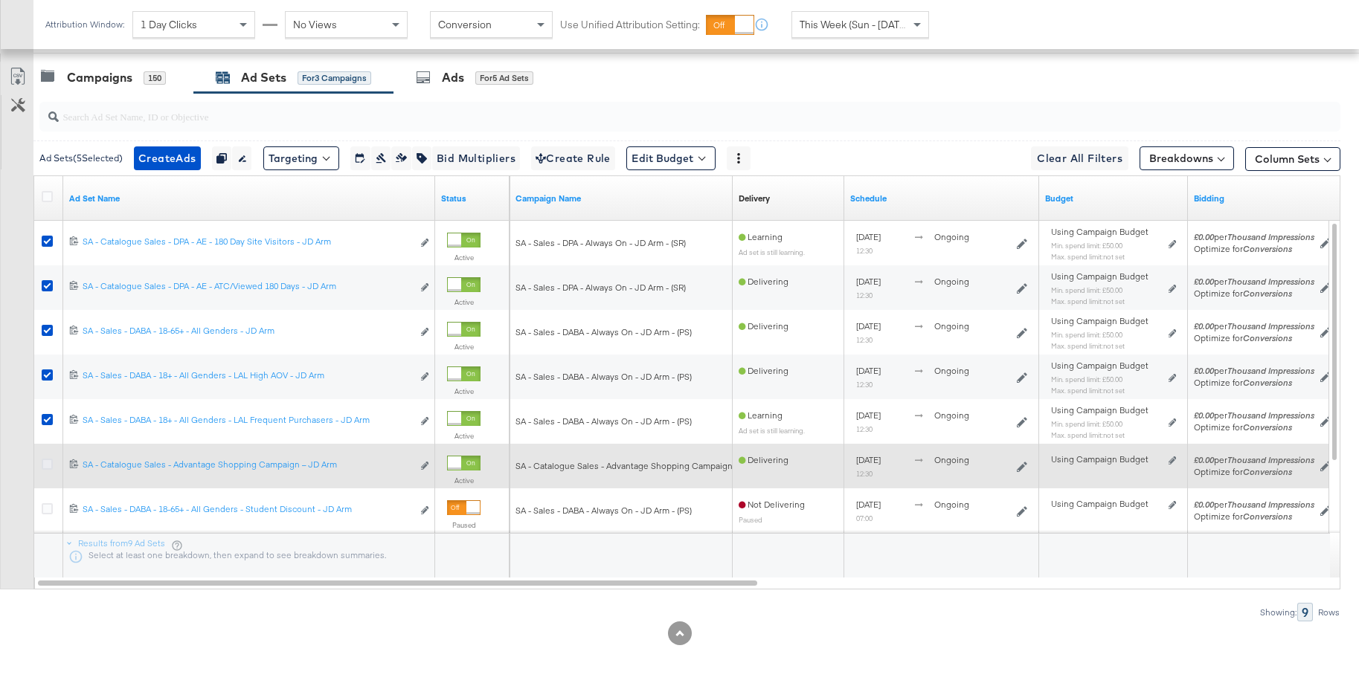
click at [48, 463] on icon at bounding box center [47, 464] width 11 height 11
click at [0, 0] on input "checkbox" at bounding box center [0, 0] width 0 height 0
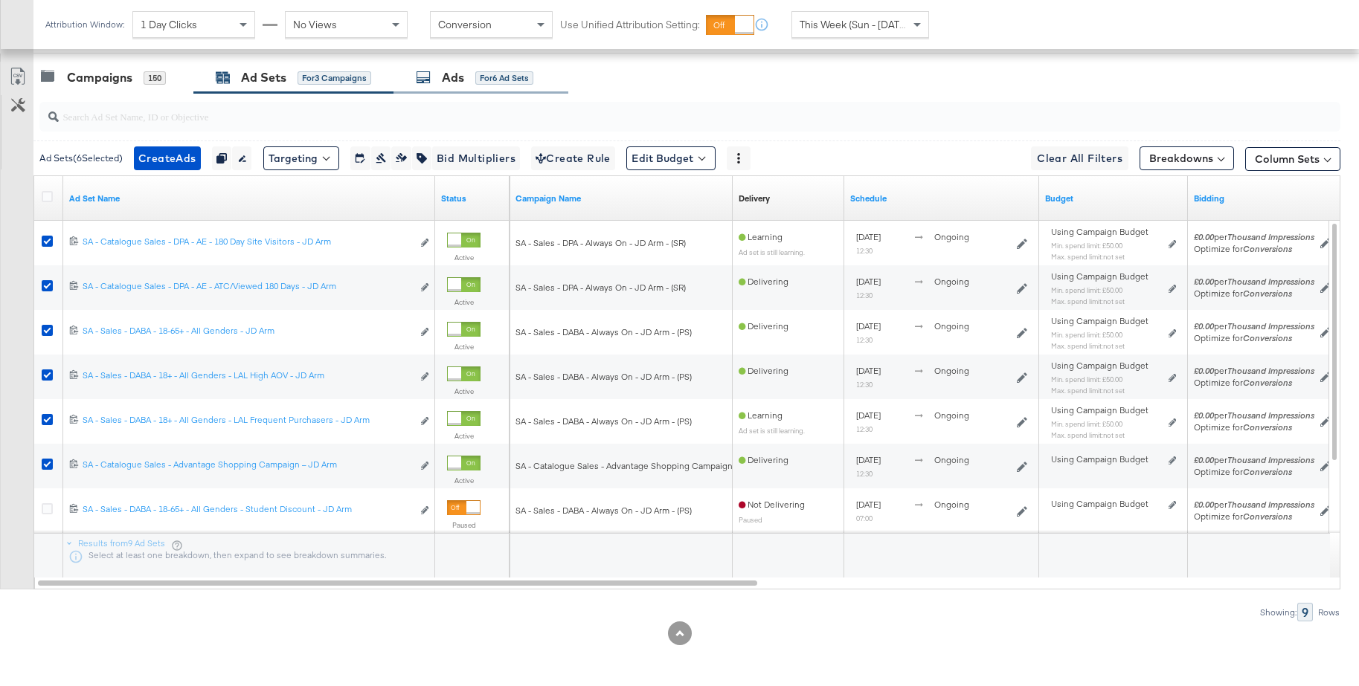
click at [443, 74] on div "Ads" at bounding box center [453, 77] width 22 height 17
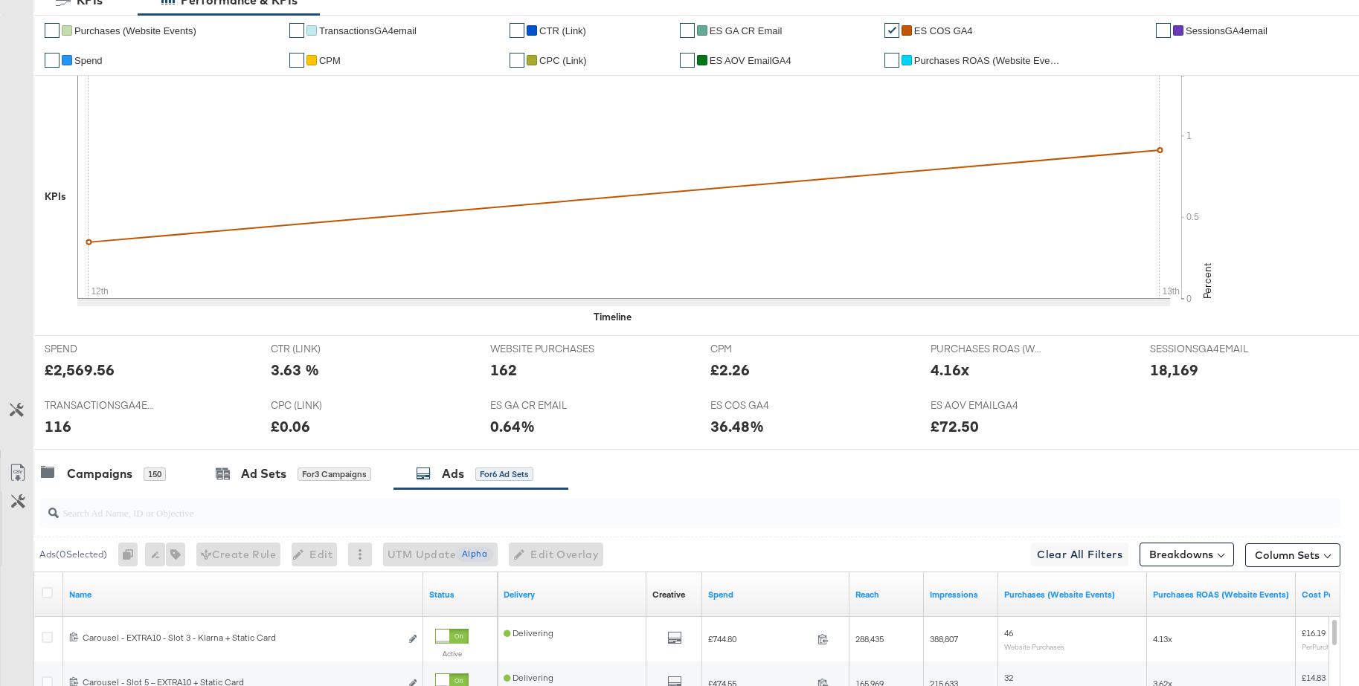
scroll to position [0, 0]
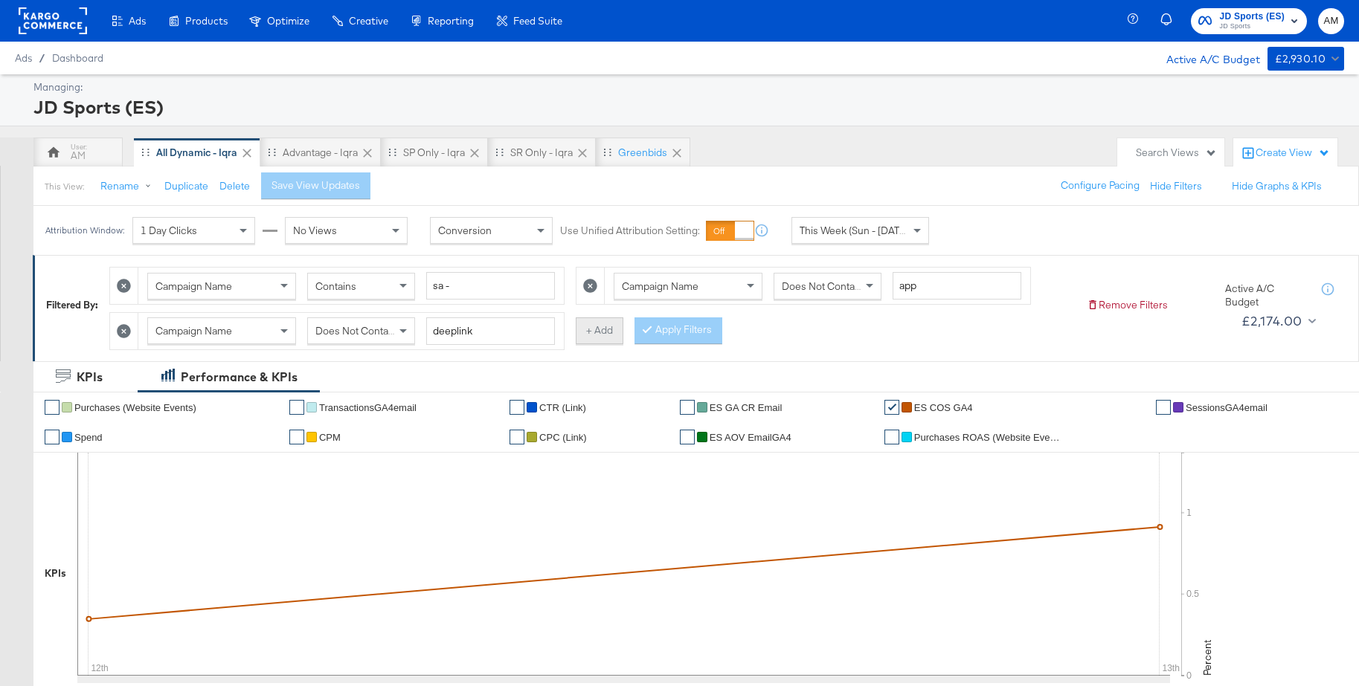
click at [595, 339] on button "+ Add" at bounding box center [600, 331] width 48 height 27
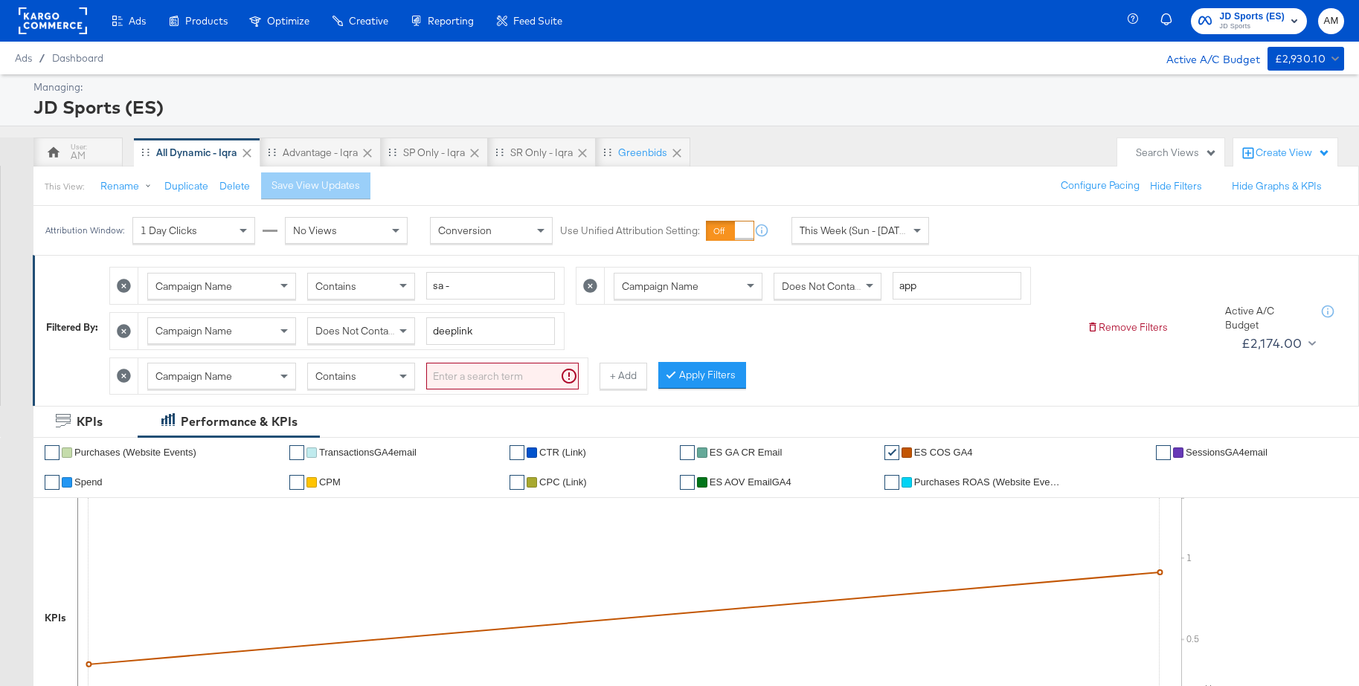
click at [225, 373] on span "Campaign Name" at bounding box center [193, 376] width 77 height 13
click at [455, 380] on div "Select values" at bounding box center [482, 376] width 110 height 25
drag, startPoint x: 660, startPoint y: 376, endPoint x: 630, endPoint y: 373, distance: 29.8
click at [659, 376] on button "Apply Filters" at bounding box center [661, 375] width 88 height 27
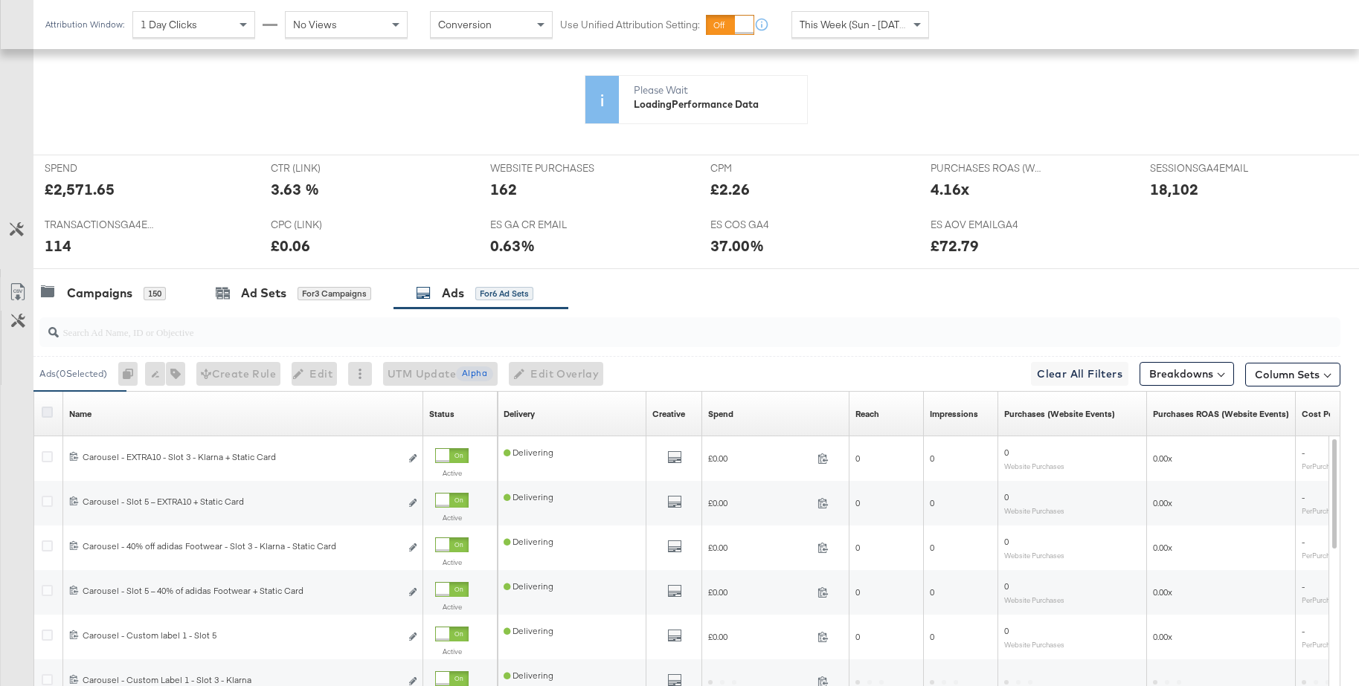
scroll to position [602, 0]
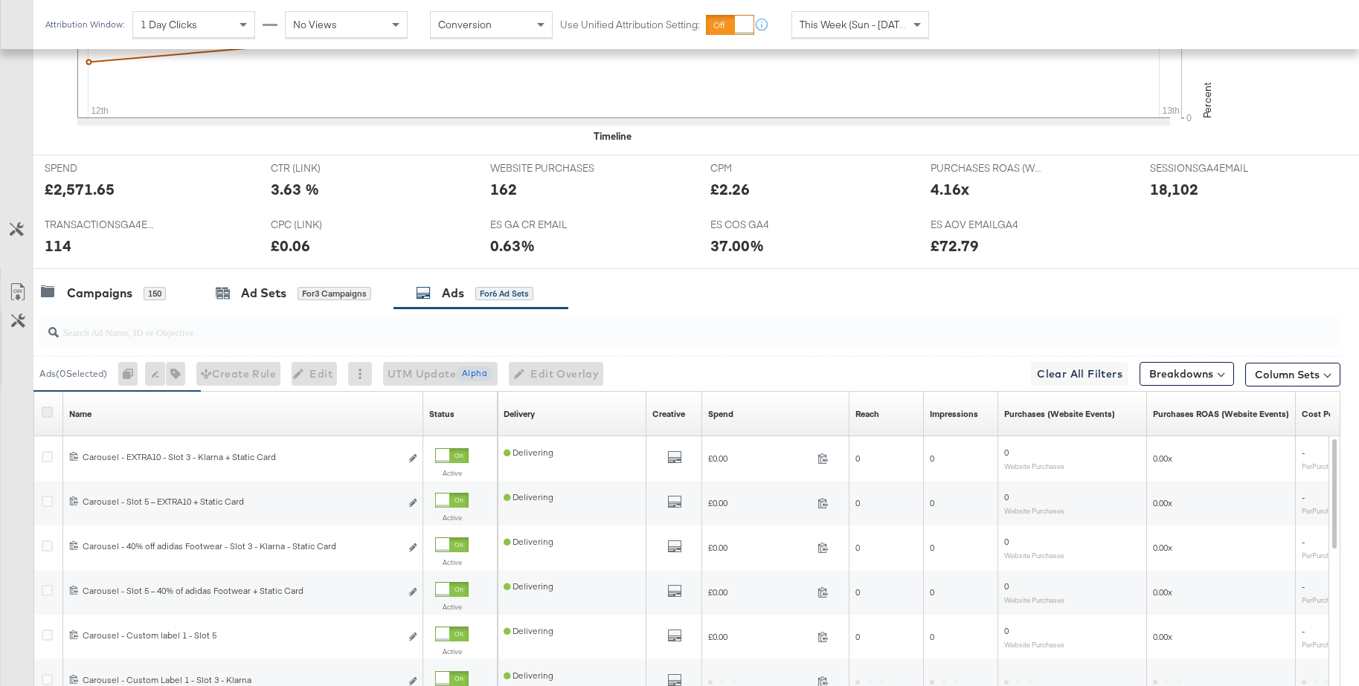
click at [48, 413] on icon at bounding box center [47, 412] width 11 height 11
click at [0, 0] on input "checkbox" at bounding box center [0, 0] width 0 height 0
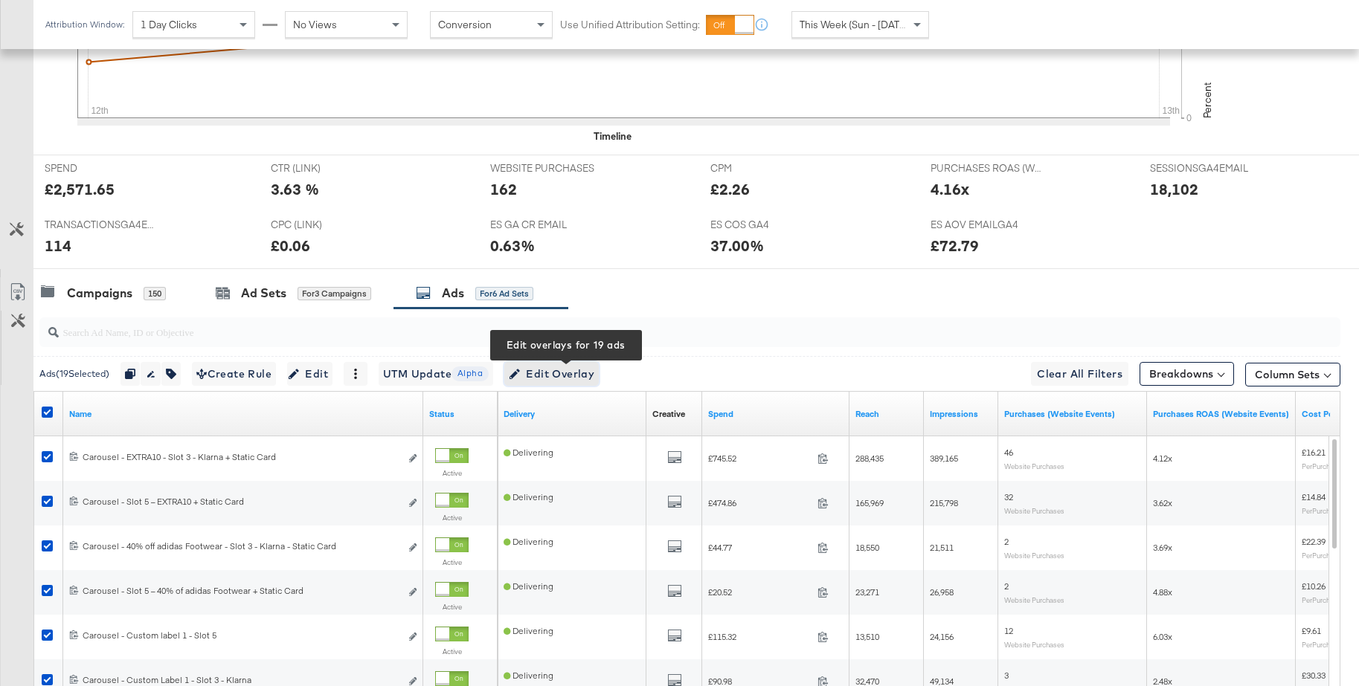
click at [552, 382] on span "Edit Overlay Edit overlays for 19 ads" at bounding box center [552, 374] width 86 height 19
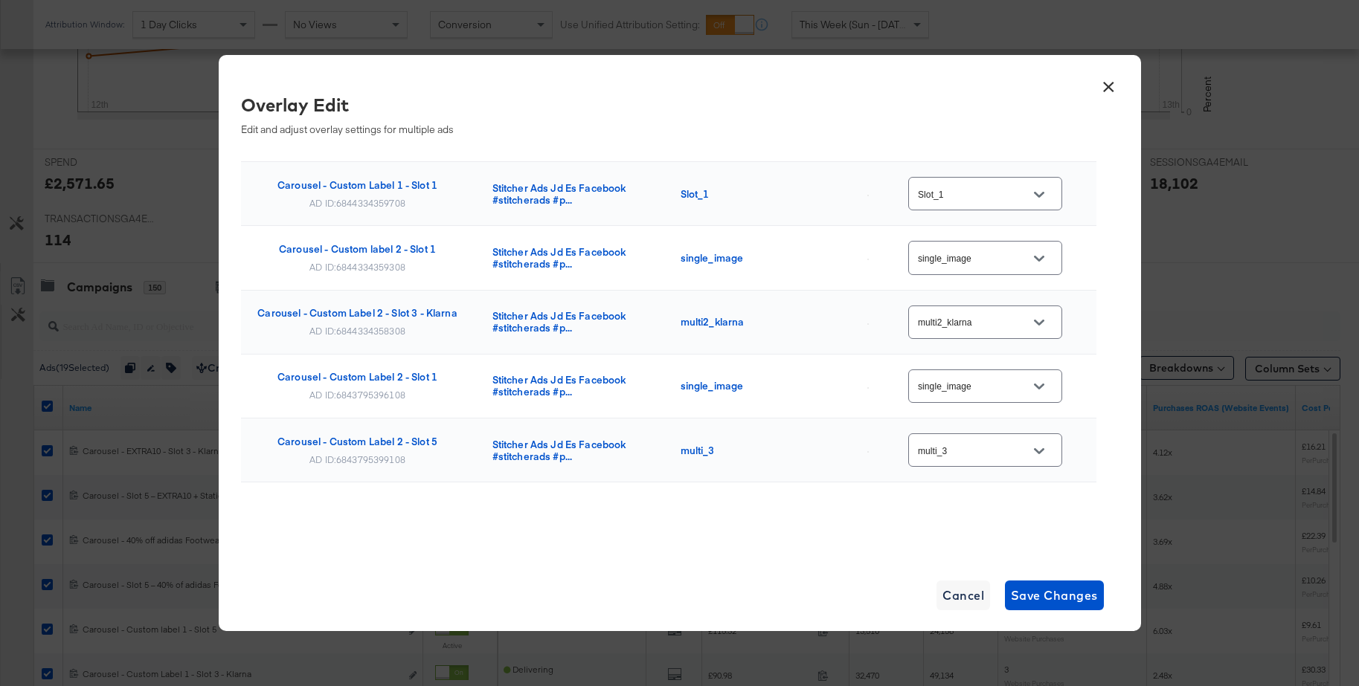
scroll to position [609, 0]
click at [1110, 89] on button "×" at bounding box center [1109, 83] width 27 height 27
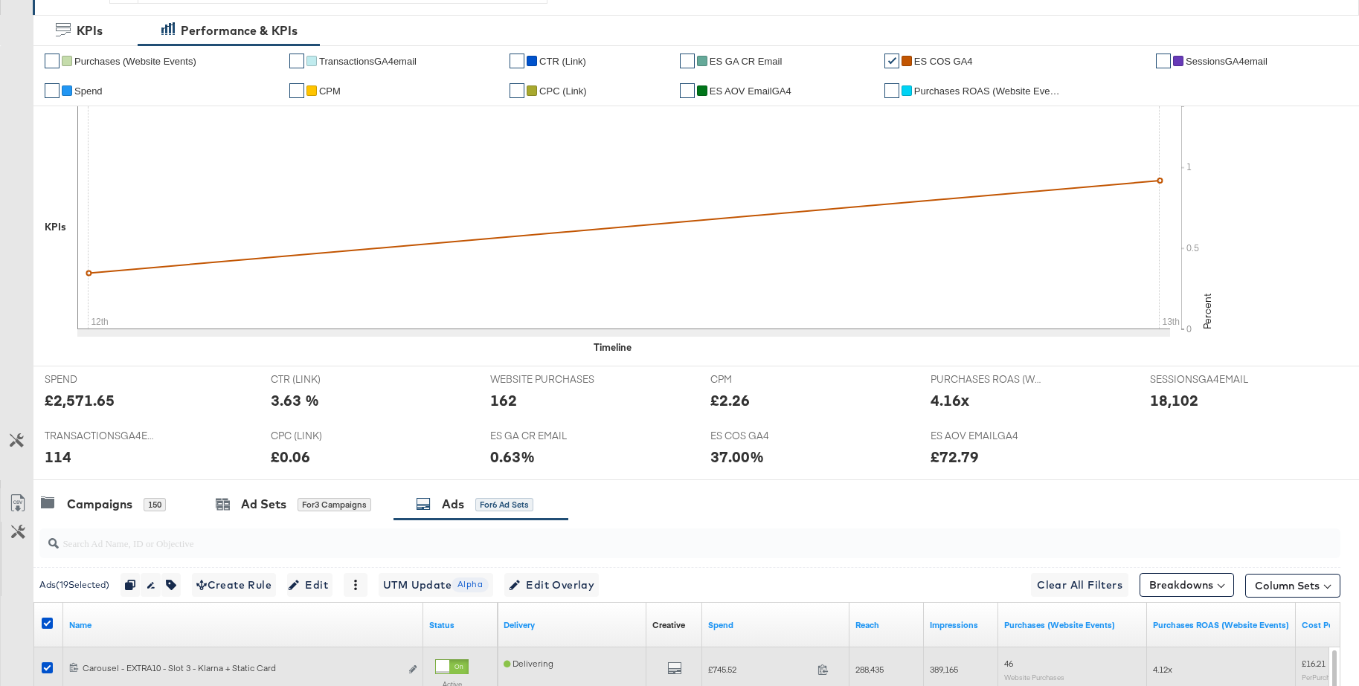
scroll to position [0, 0]
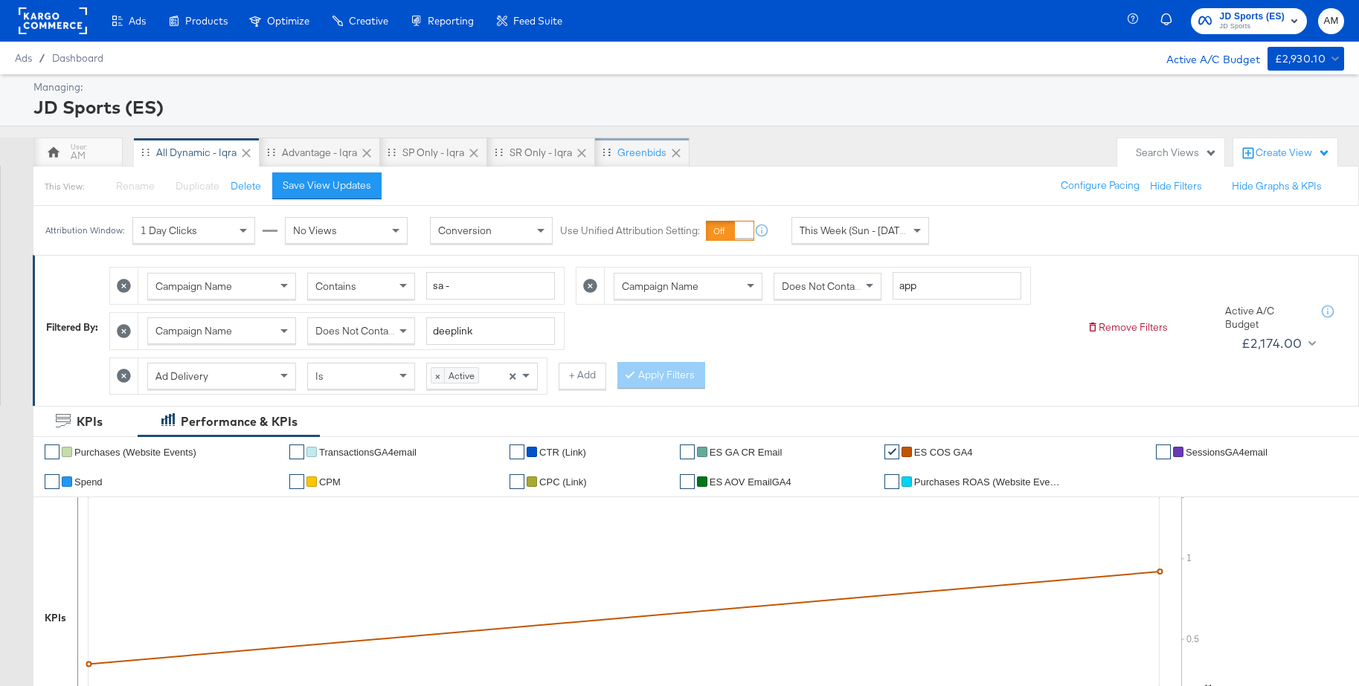
click at [654, 154] on div "Greenbids" at bounding box center [641, 153] width 49 height 14
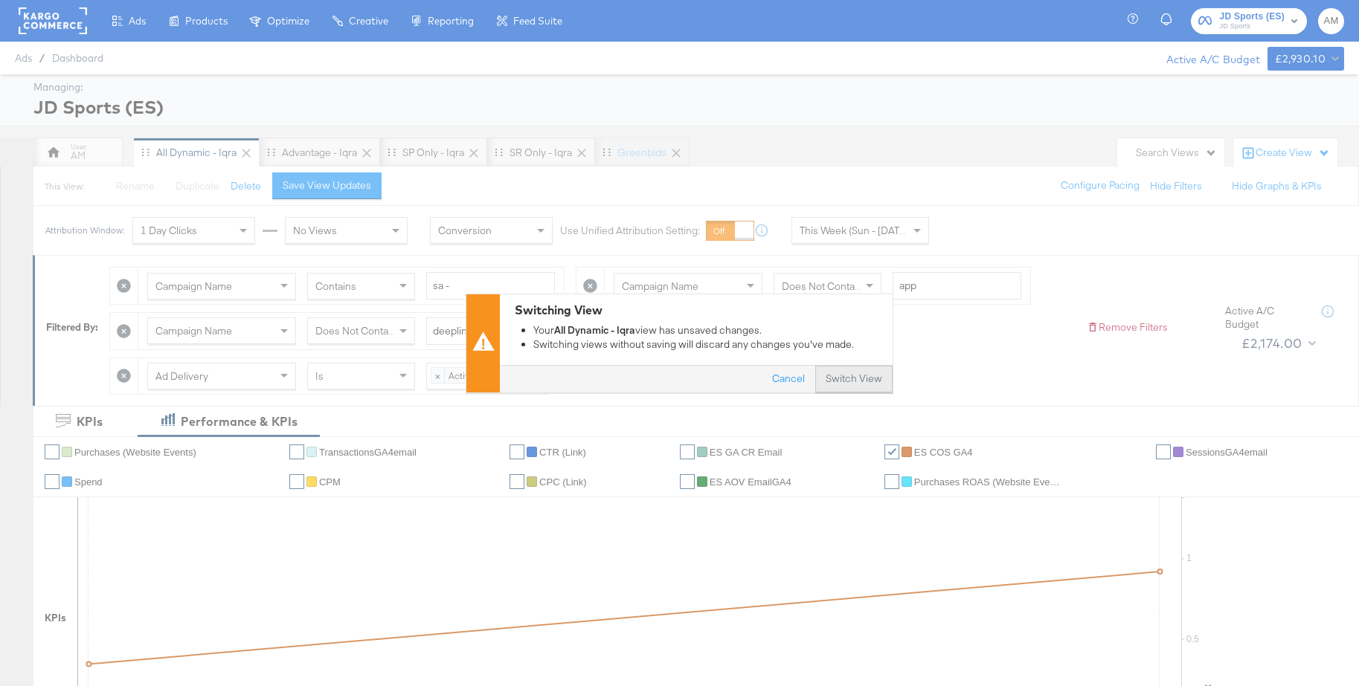
click at [842, 380] on button "Switch View" at bounding box center [853, 379] width 77 height 27
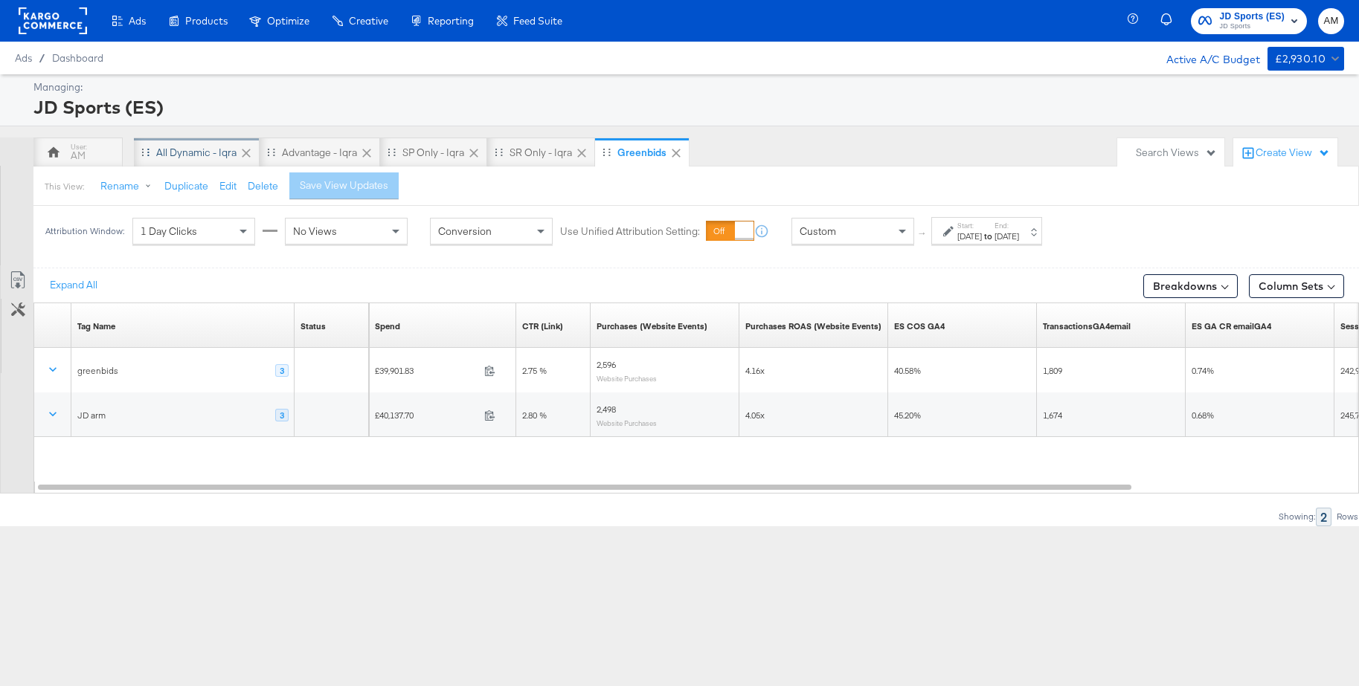
click at [174, 154] on div "All Dynamic - Iqra" at bounding box center [196, 153] width 80 height 14
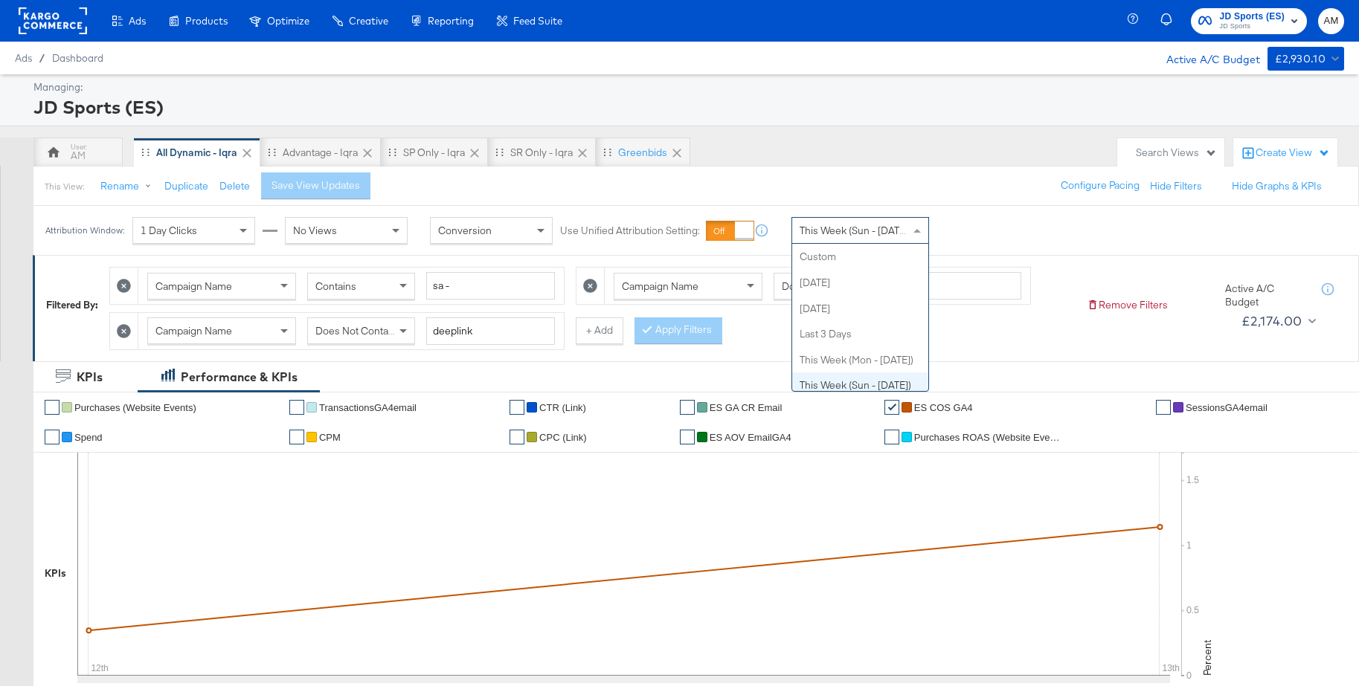
click at [880, 233] on span "This Week (Sun - Today)" at bounding box center [856, 230] width 112 height 13
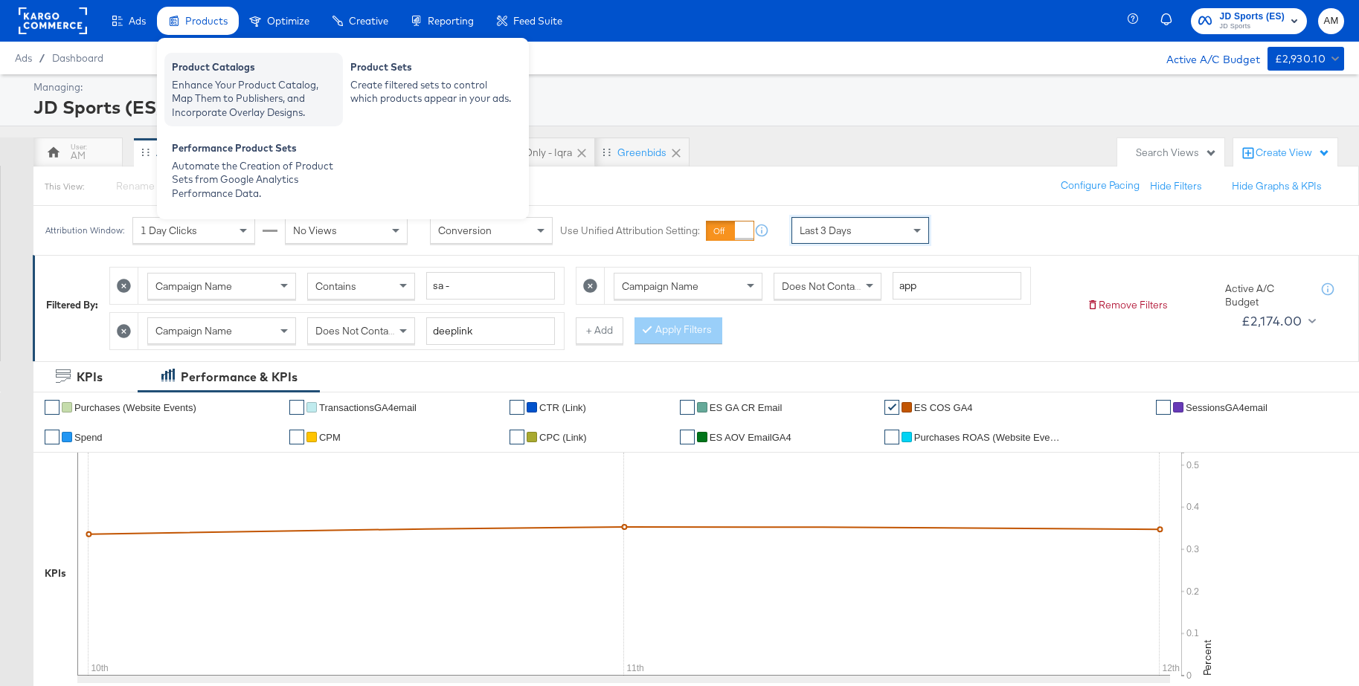
click at [206, 78] on div "Enhance Your Product Catalog, Map Them to Publishers, and Incorporate Overlay D…" at bounding box center [254, 99] width 164 height 42
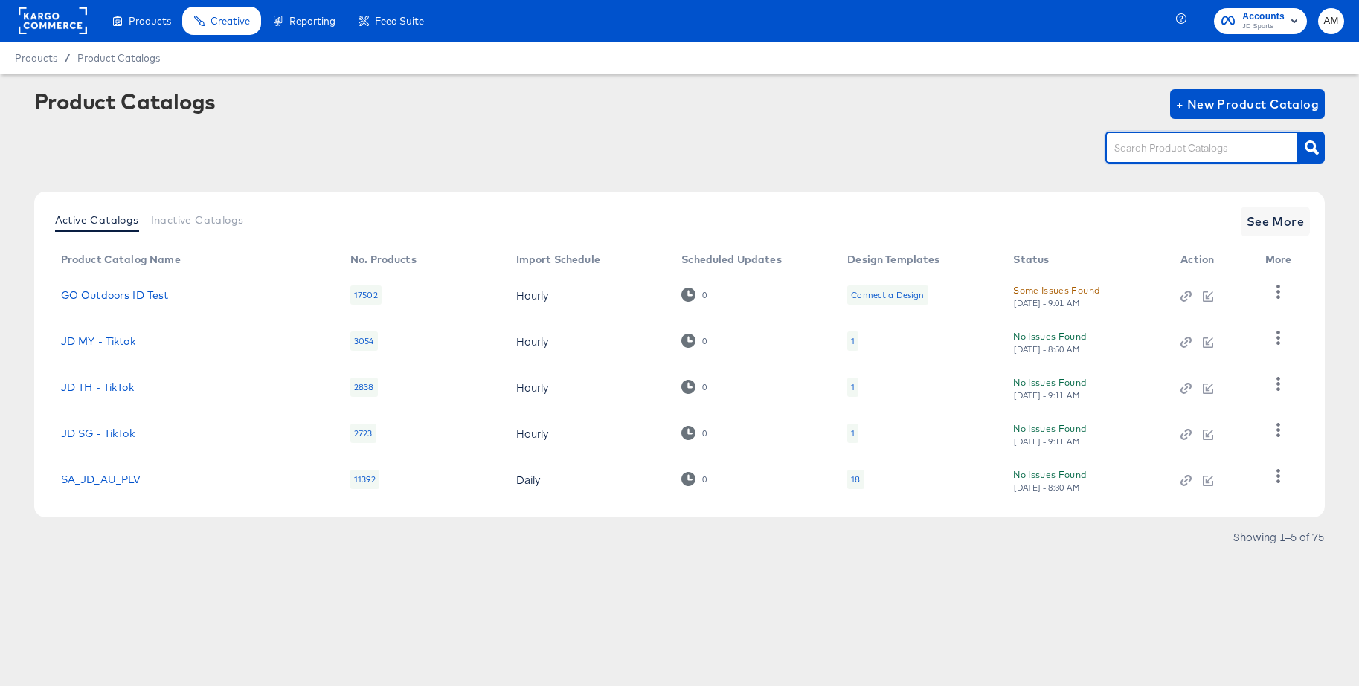
click at [1196, 146] on input "text" at bounding box center [1190, 148] width 158 height 17
type input "jd_es"
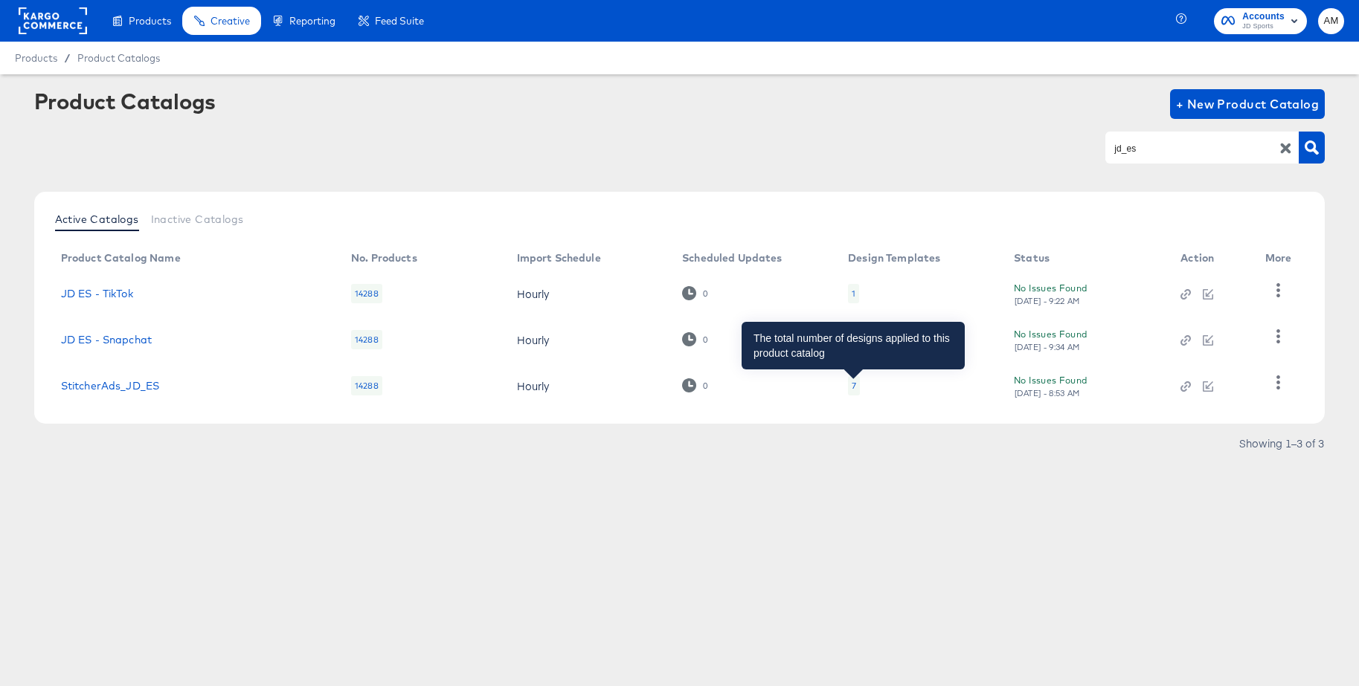
click at [852, 388] on div "7" at bounding box center [854, 386] width 4 height 12
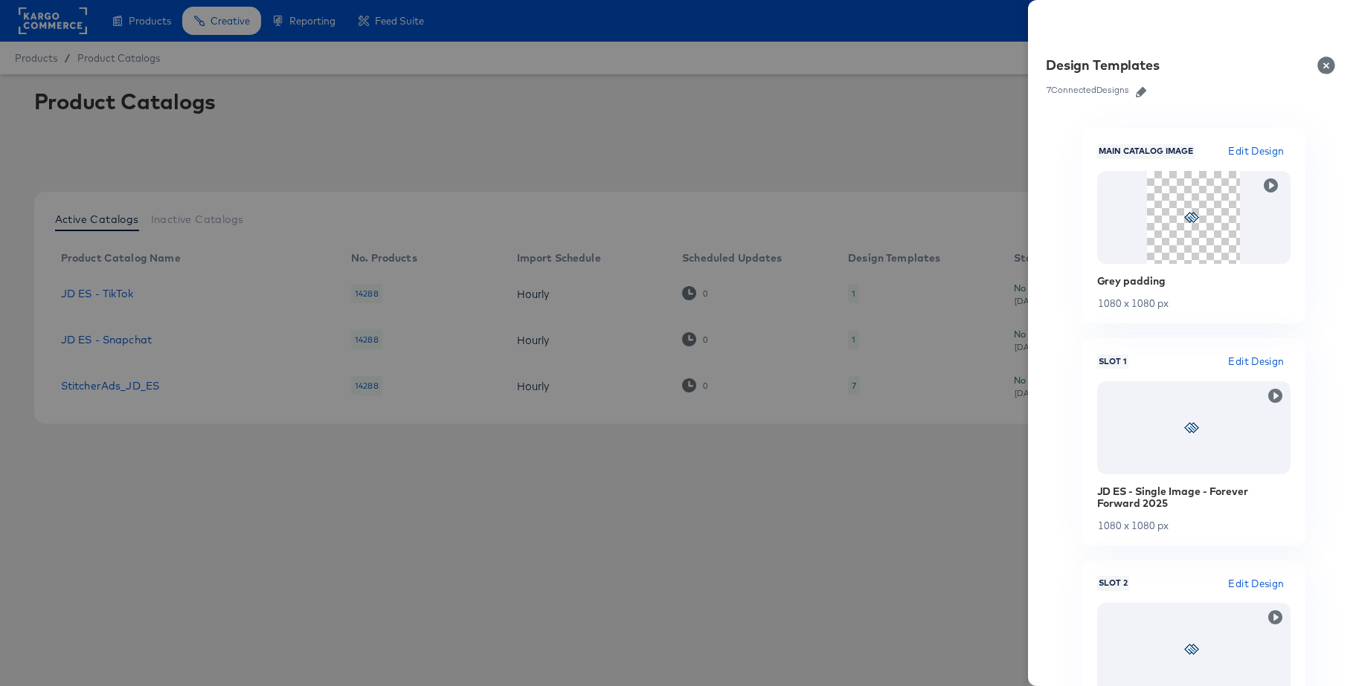
click at [1146, 91] on icon "button" at bounding box center [1141, 92] width 10 height 10
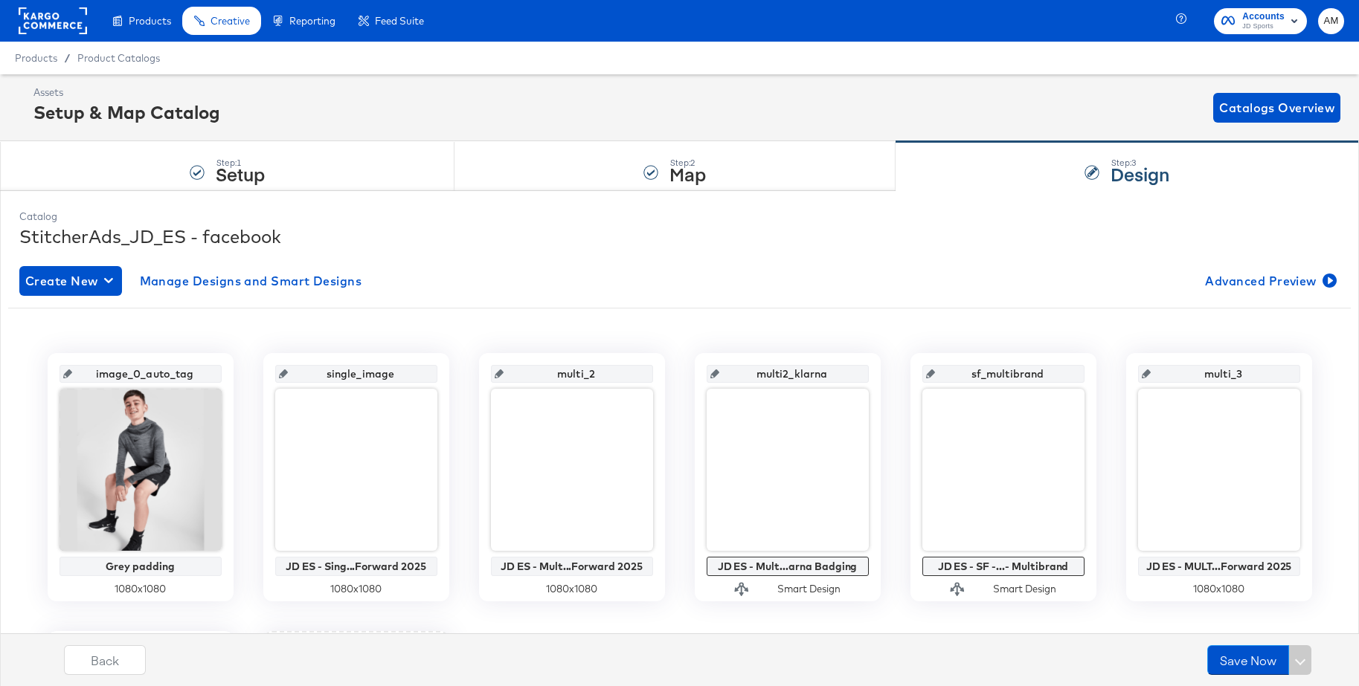
click at [36, 14] on rect at bounding box center [53, 20] width 68 height 27
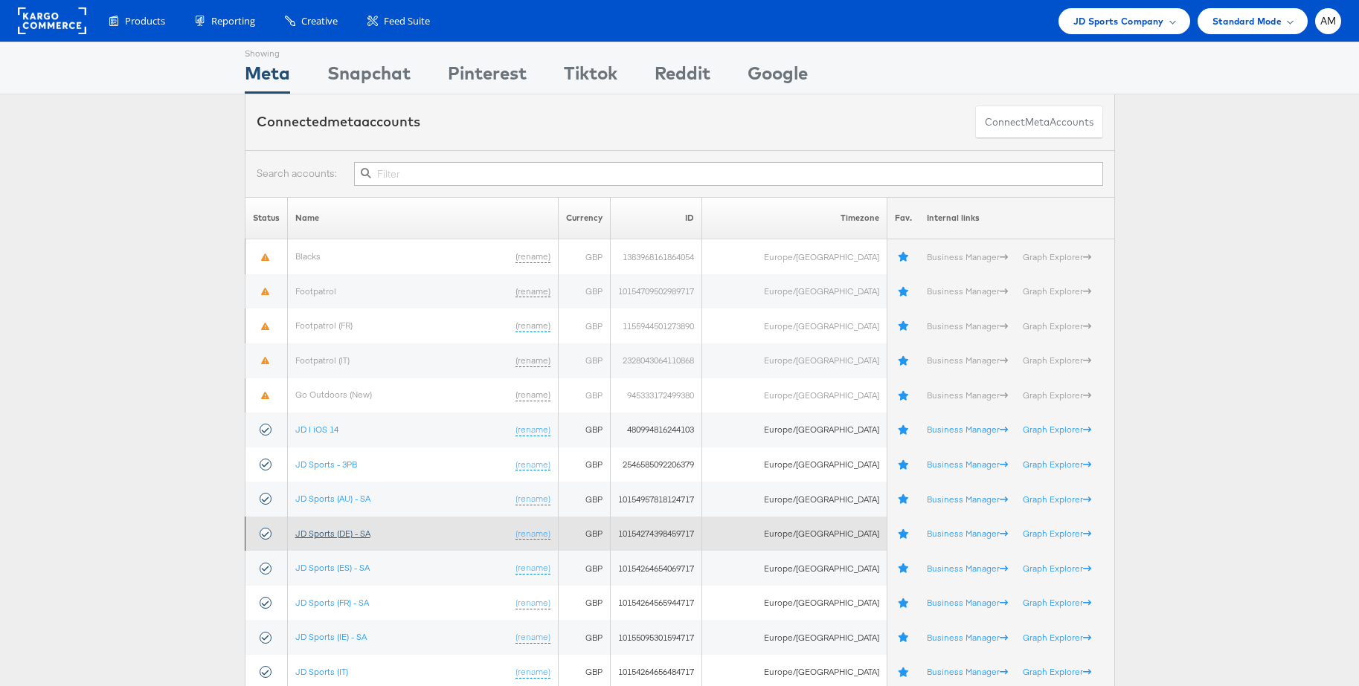
click at [347, 535] on link "JD Sports (DE) - SA" at bounding box center [332, 533] width 75 height 11
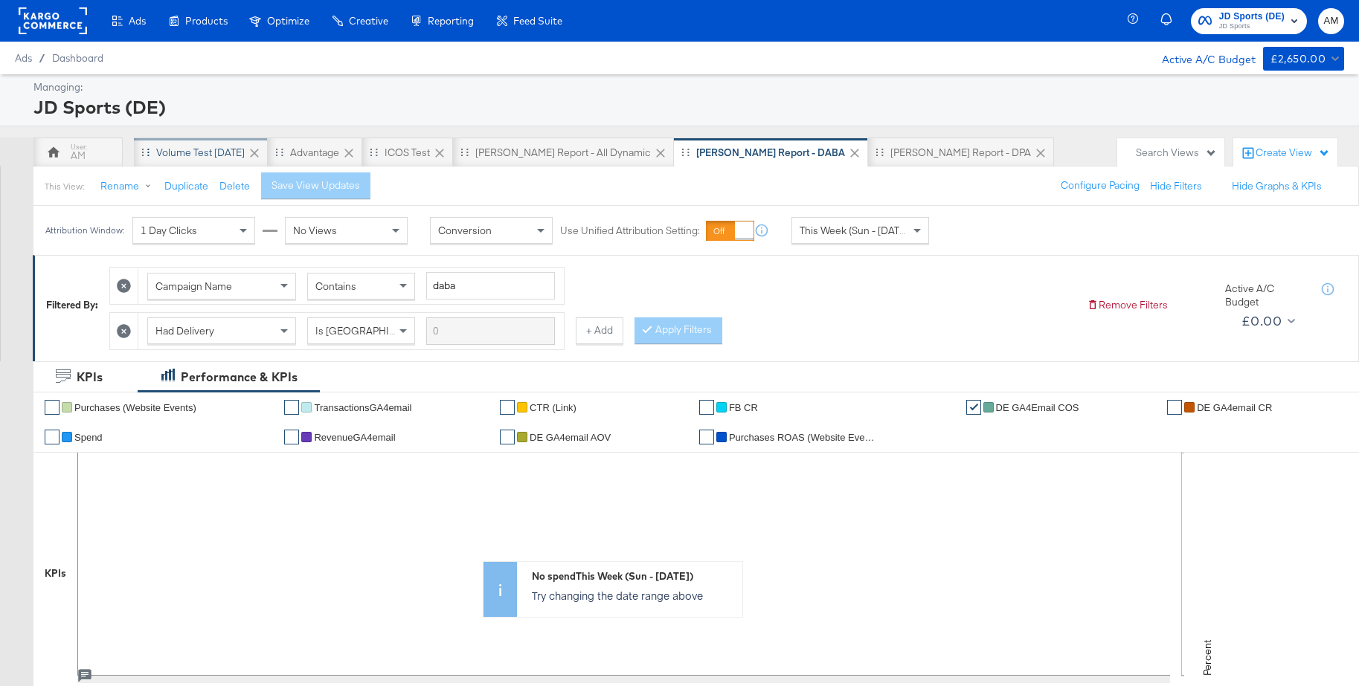
click at [219, 154] on div "Volume test Sep 25" at bounding box center [200, 153] width 89 height 14
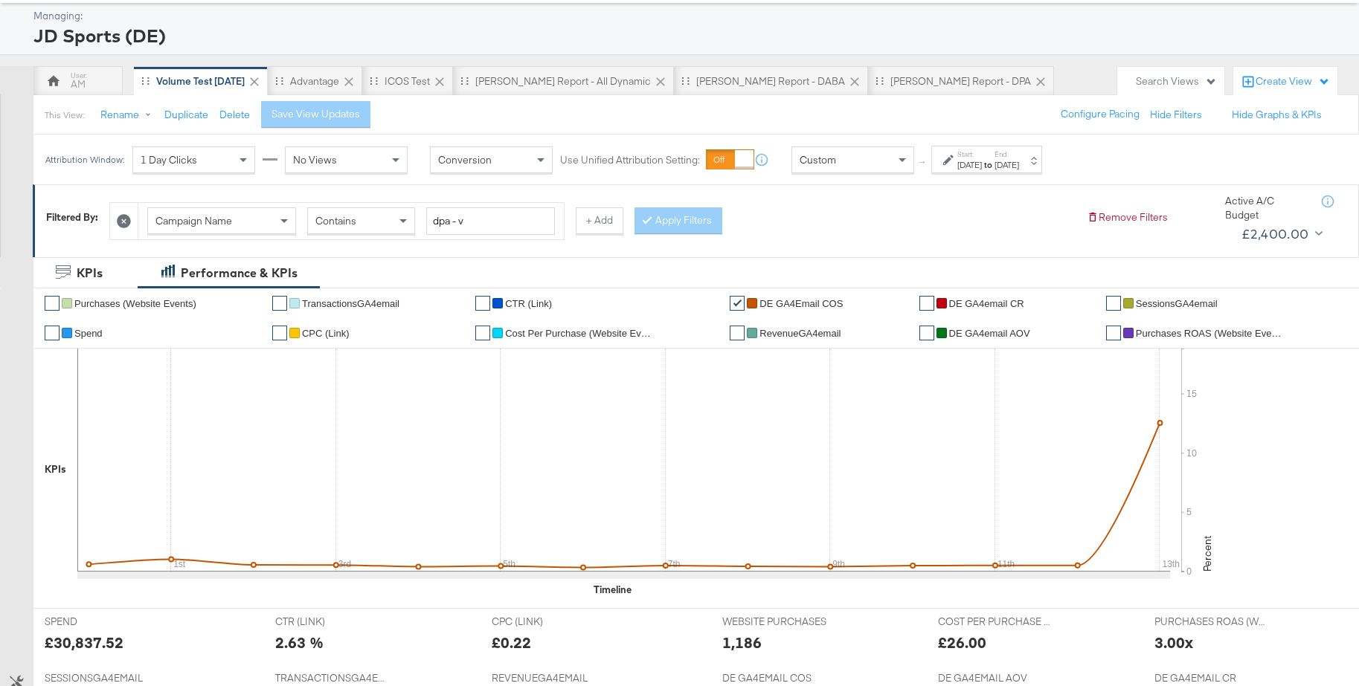
scroll to position [74, 0]
click at [994, 163] on strong "to" at bounding box center [988, 162] width 13 height 11
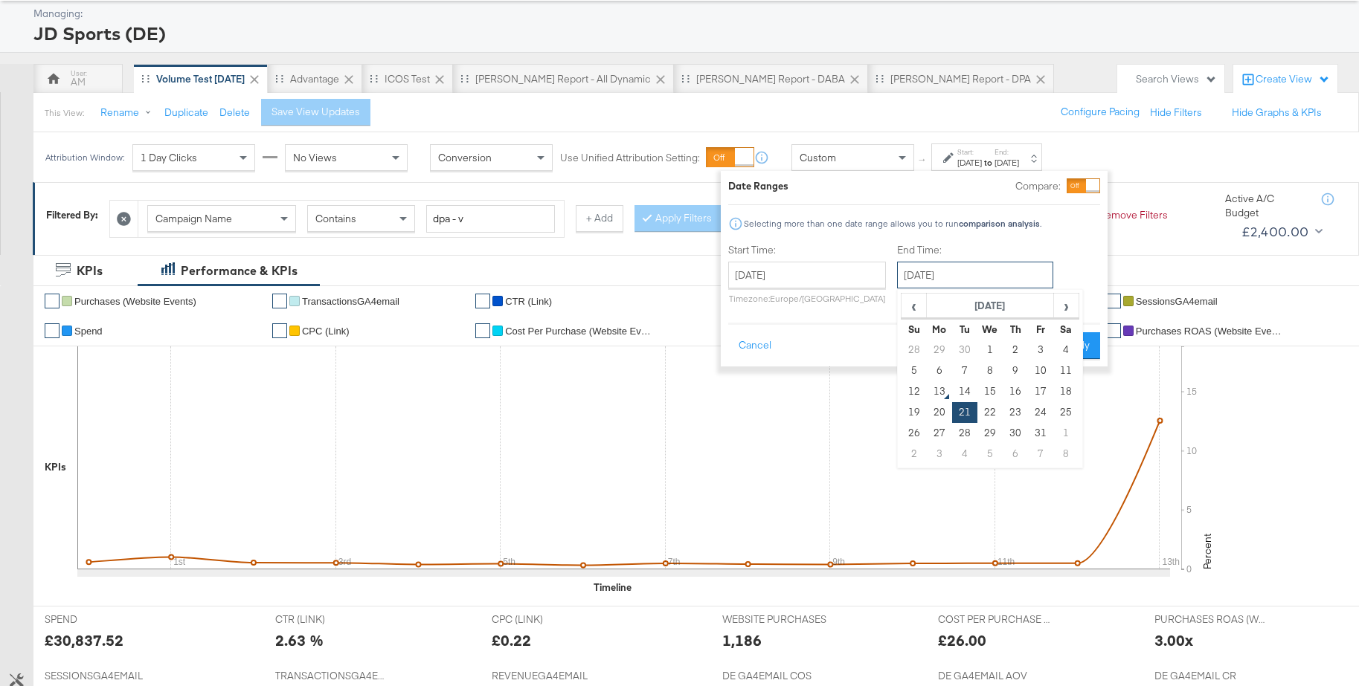
scroll to position [71, 0]
click at [969, 283] on input "October 21st 2025" at bounding box center [975, 277] width 156 height 27
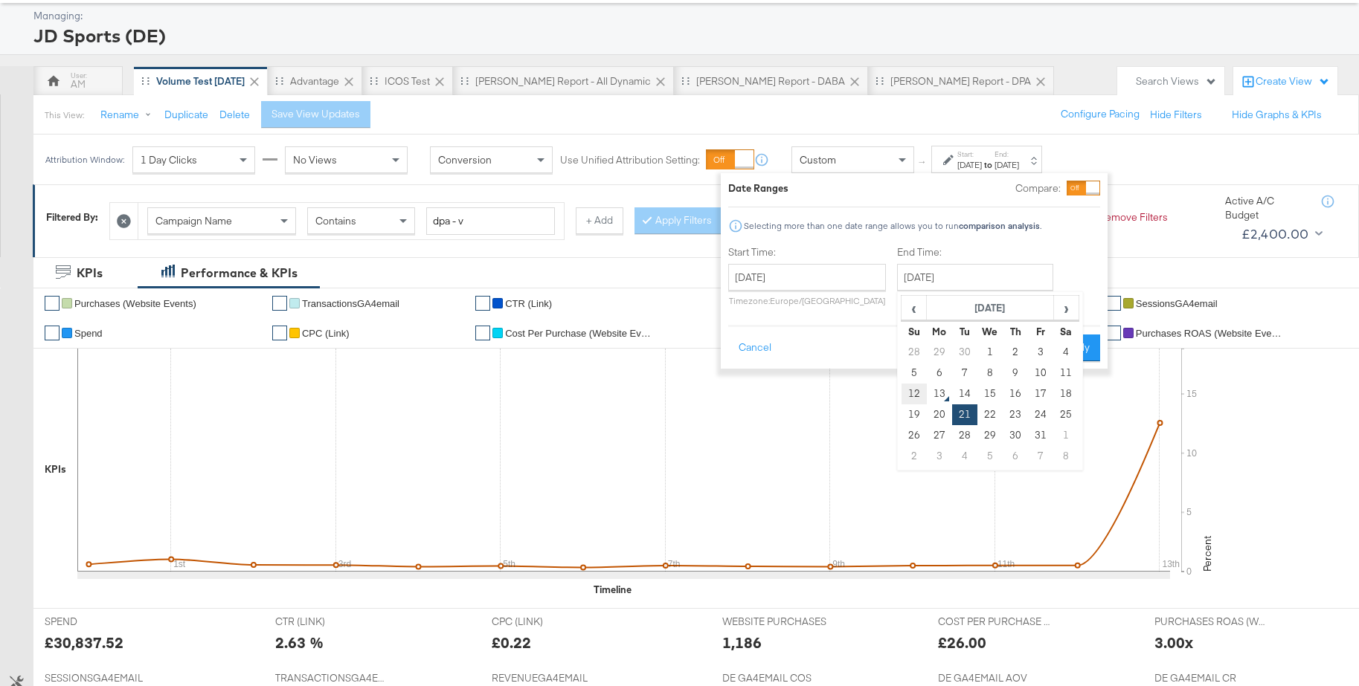
click at [919, 394] on td "12" at bounding box center [913, 394] width 25 height 21
type input "October 12th 2025"
click at [1073, 349] on button "Apply" at bounding box center [1077, 348] width 47 height 27
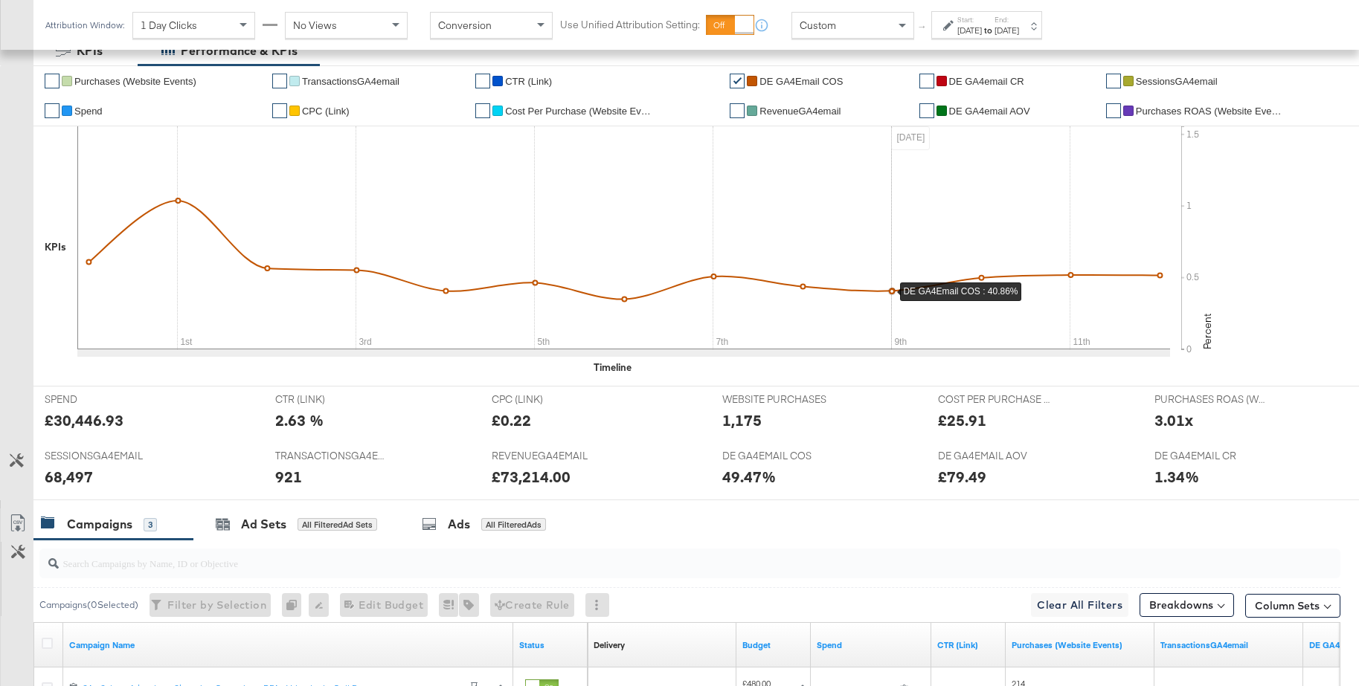
scroll to position [0, 0]
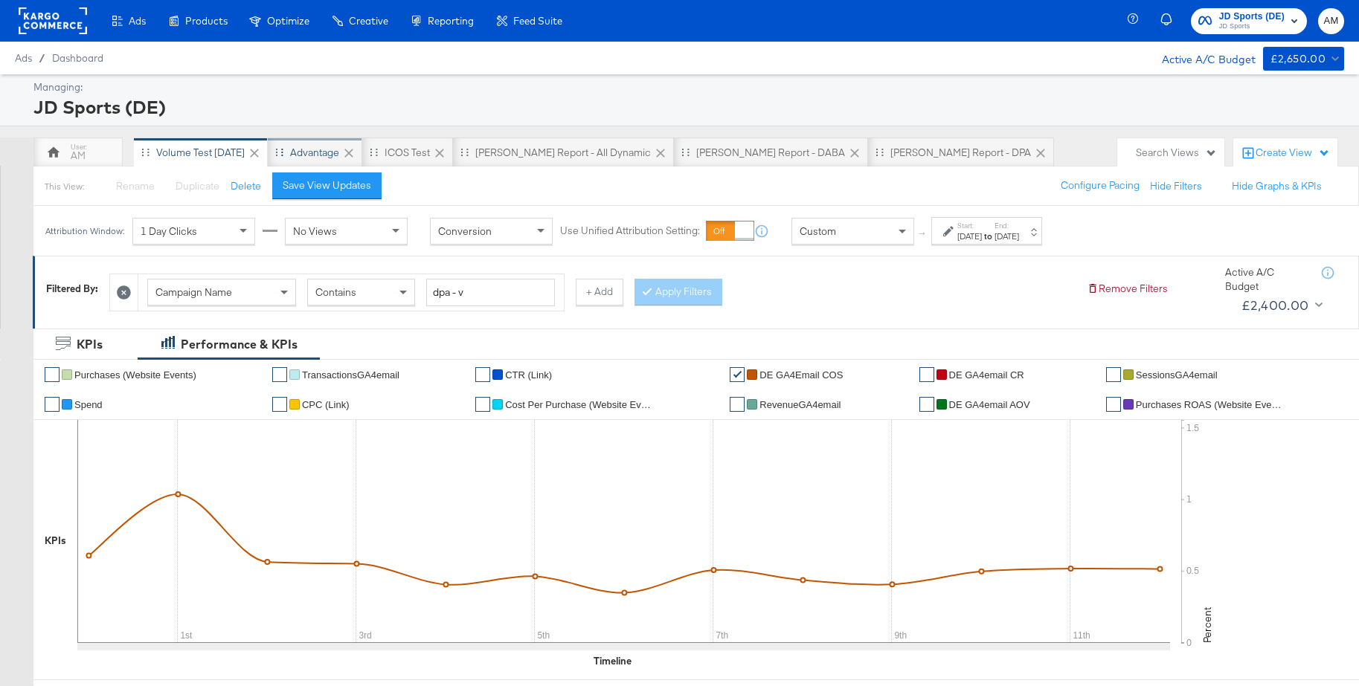
click at [301, 154] on div "Advantage" at bounding box center [314, 153] width 49 height 14
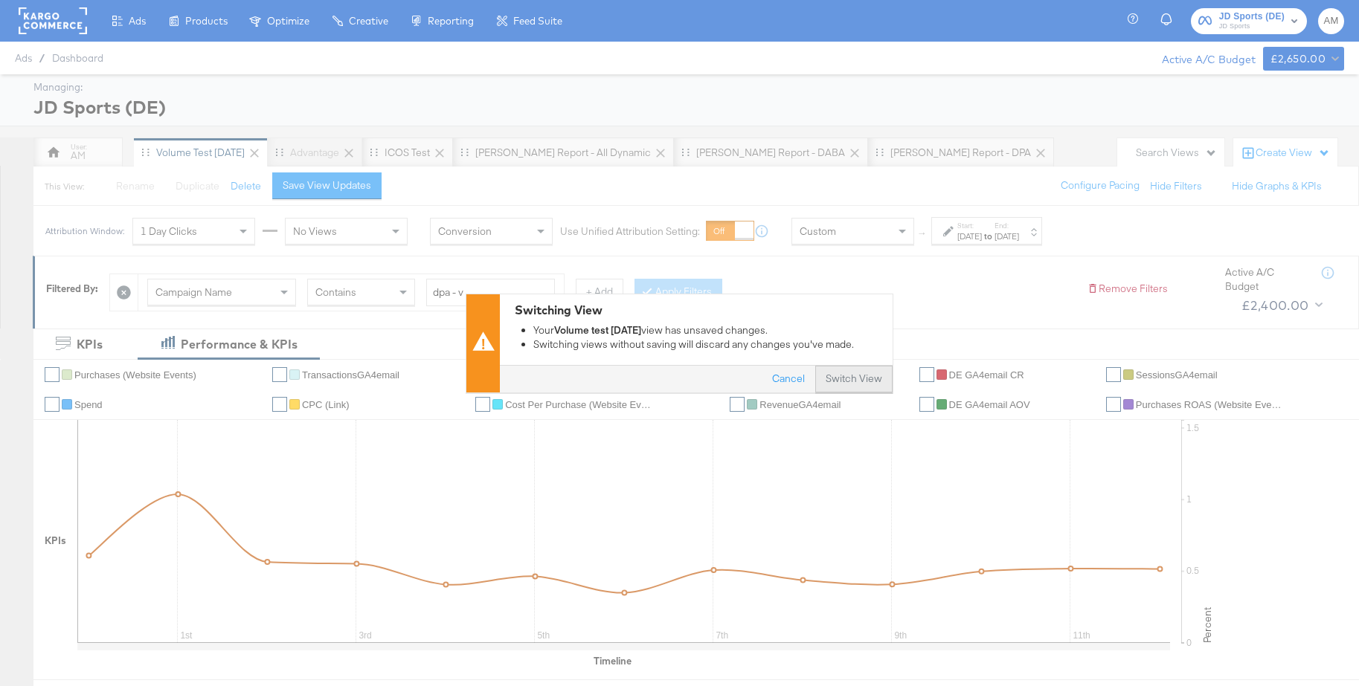
click at [867, 376] on button "Switch View" at bounding box center [853, 379] width 77 height 27
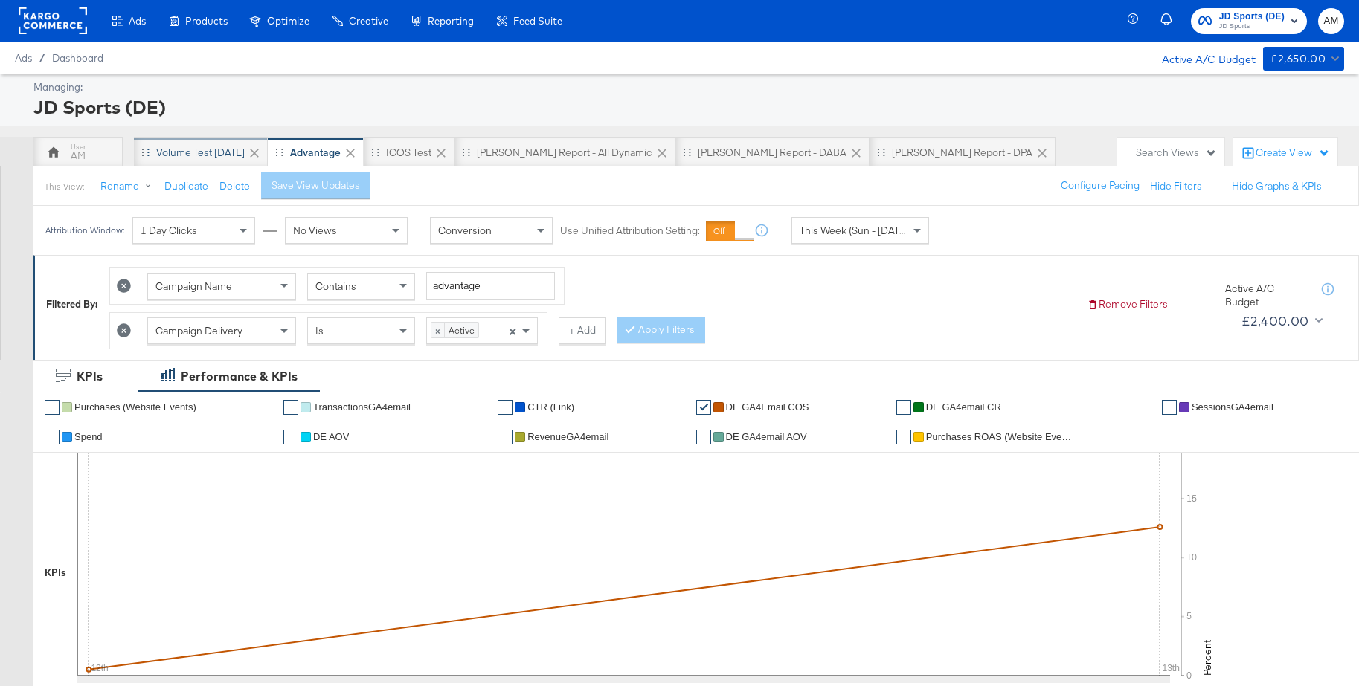
click at [198, 159] on div "Volume test Sep 25" at bounding box center [200, 153] width 89 height 14
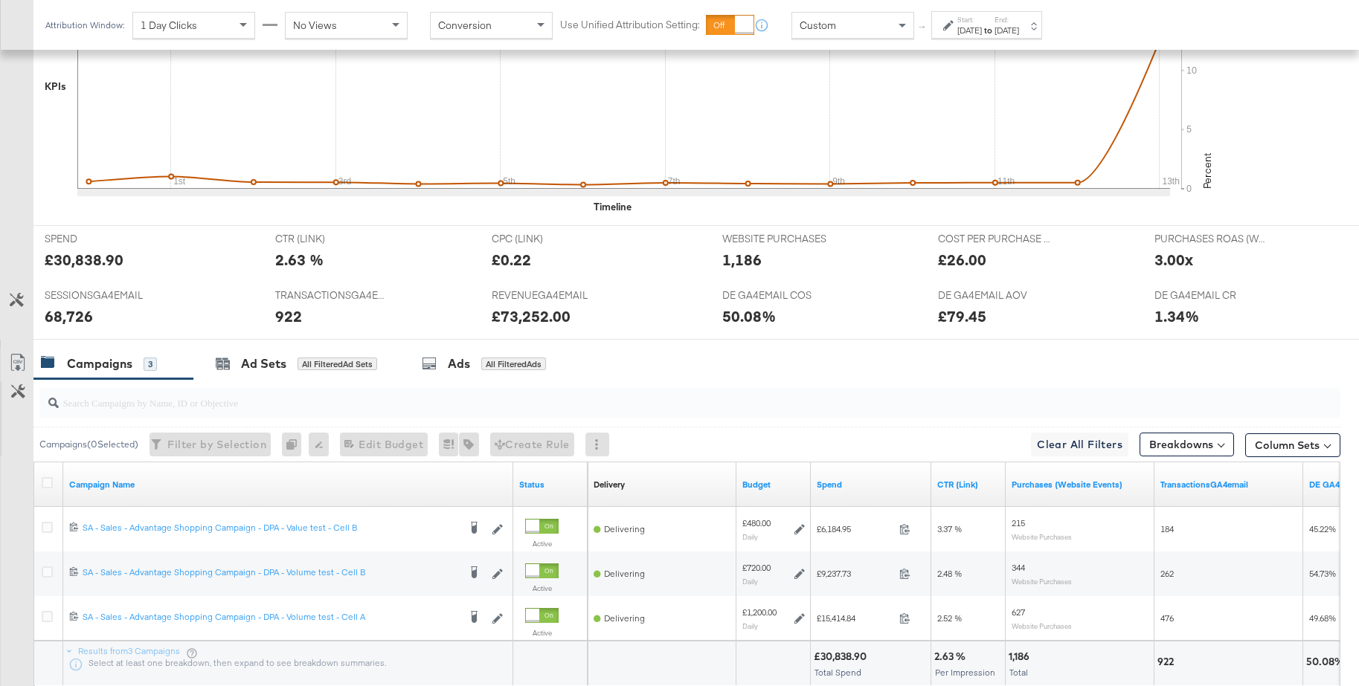
scroll to position [496, 0]
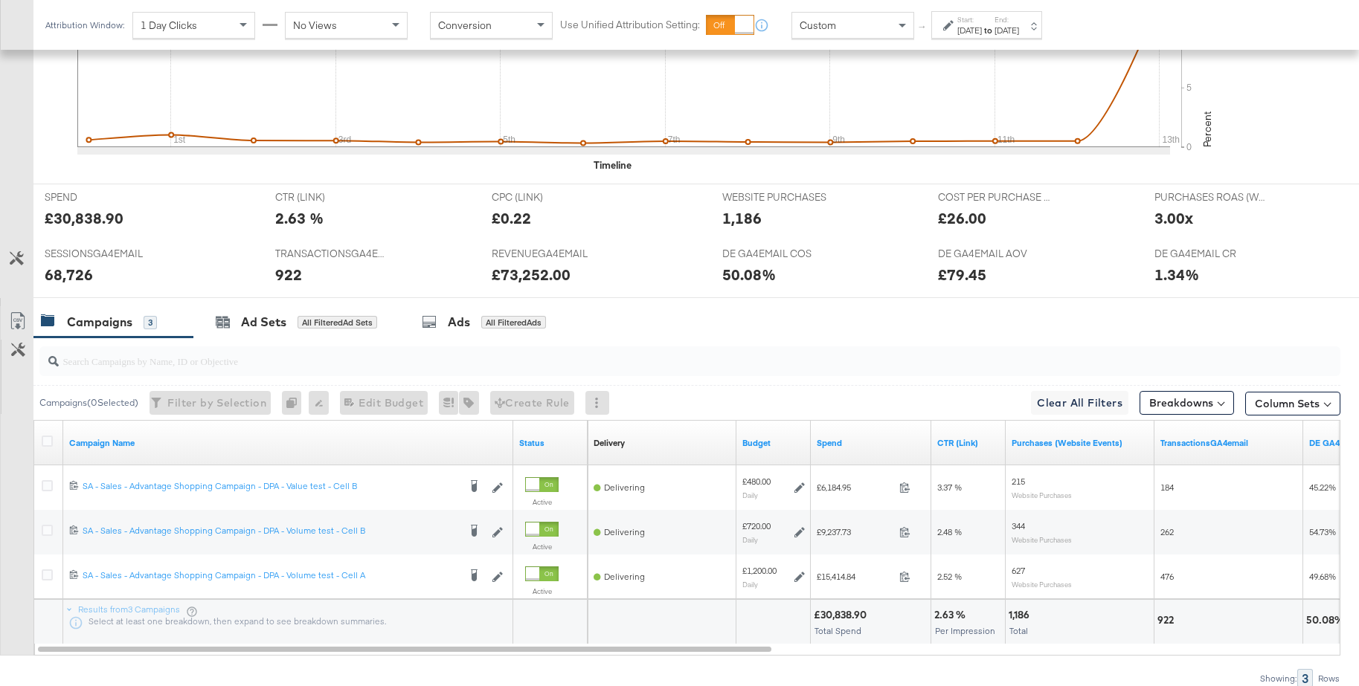
click at [1019, 30] on div "Oct 21st 2025" at bounding box center [1006, 31] width 25 height 12
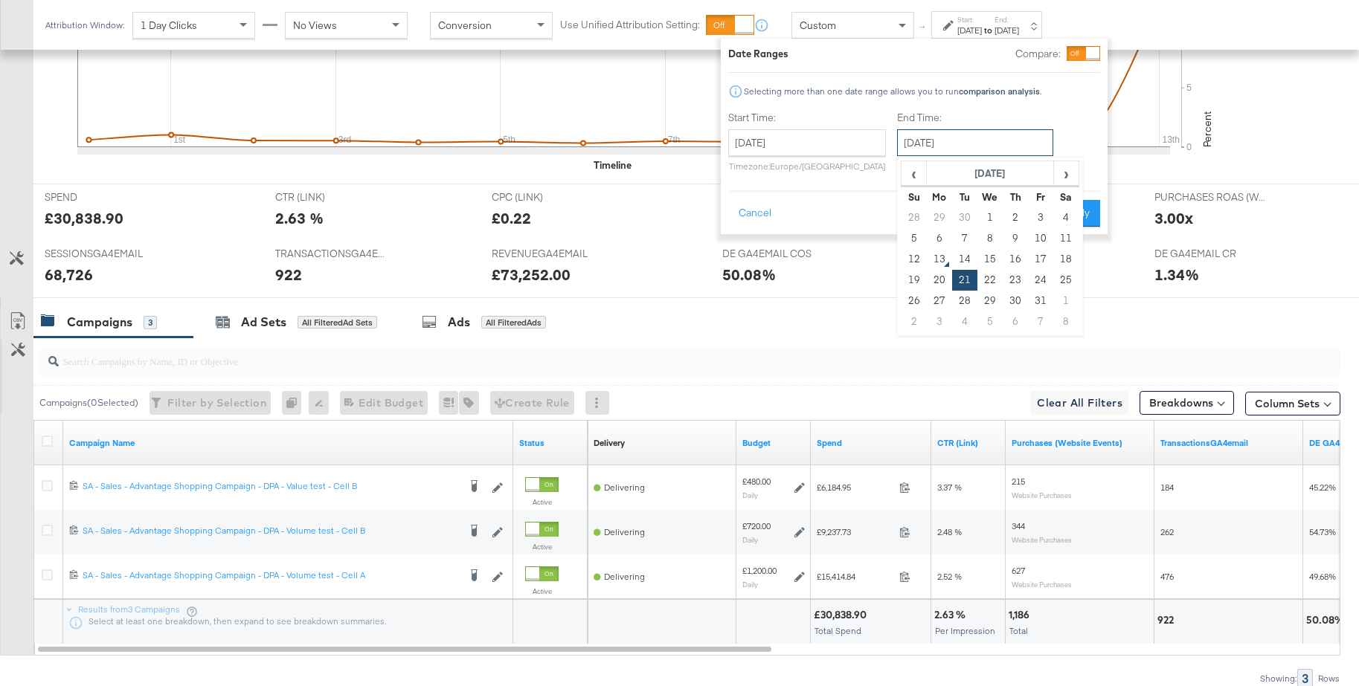
click at [956, 142] on input "October 21st 2025" at bounding box center [975, 142] width 156 height 27
drag, startPoint x: 913, startPoint y: 257, endPoint x: 945, endPoint y: 253, distance: 33.0
click at [913, 258] on td "12" at bounding box center [913, 259] width 25 height 21
type input "October 12th 2025"
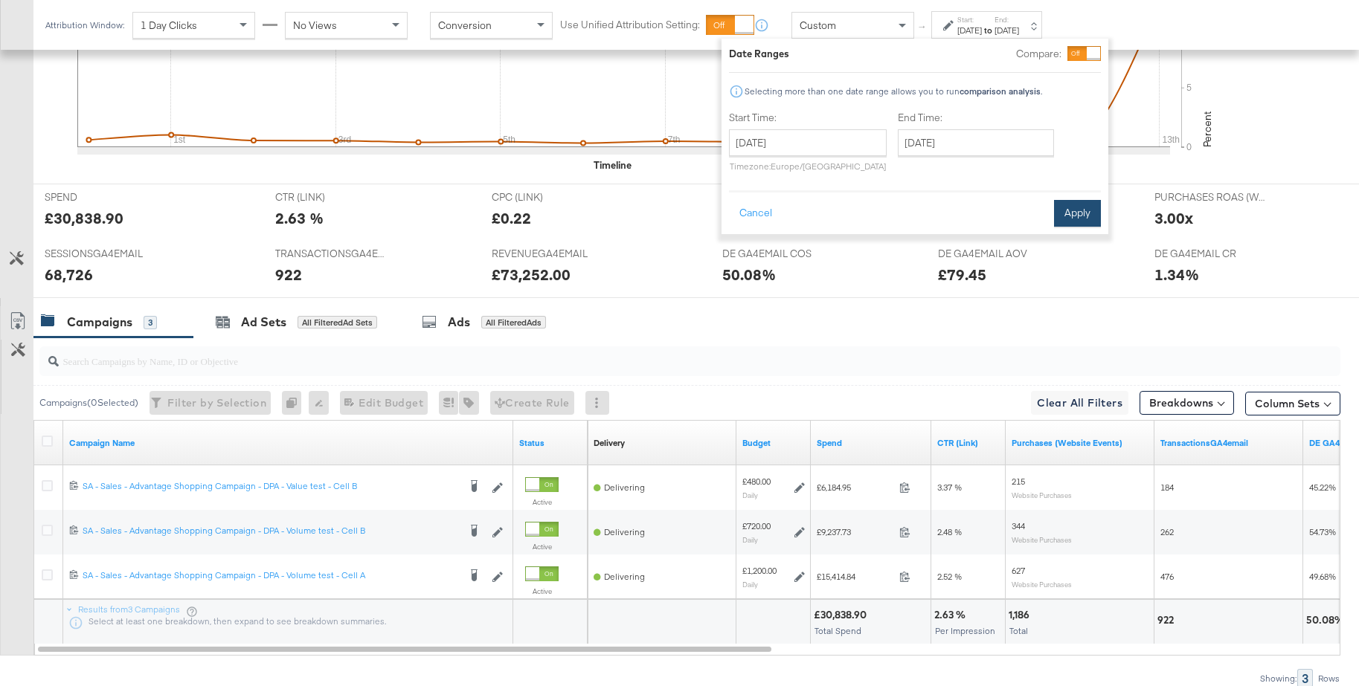
click at [1074, 218] on button "Apply" at bounding box center [1077, 213] width 47 height 27
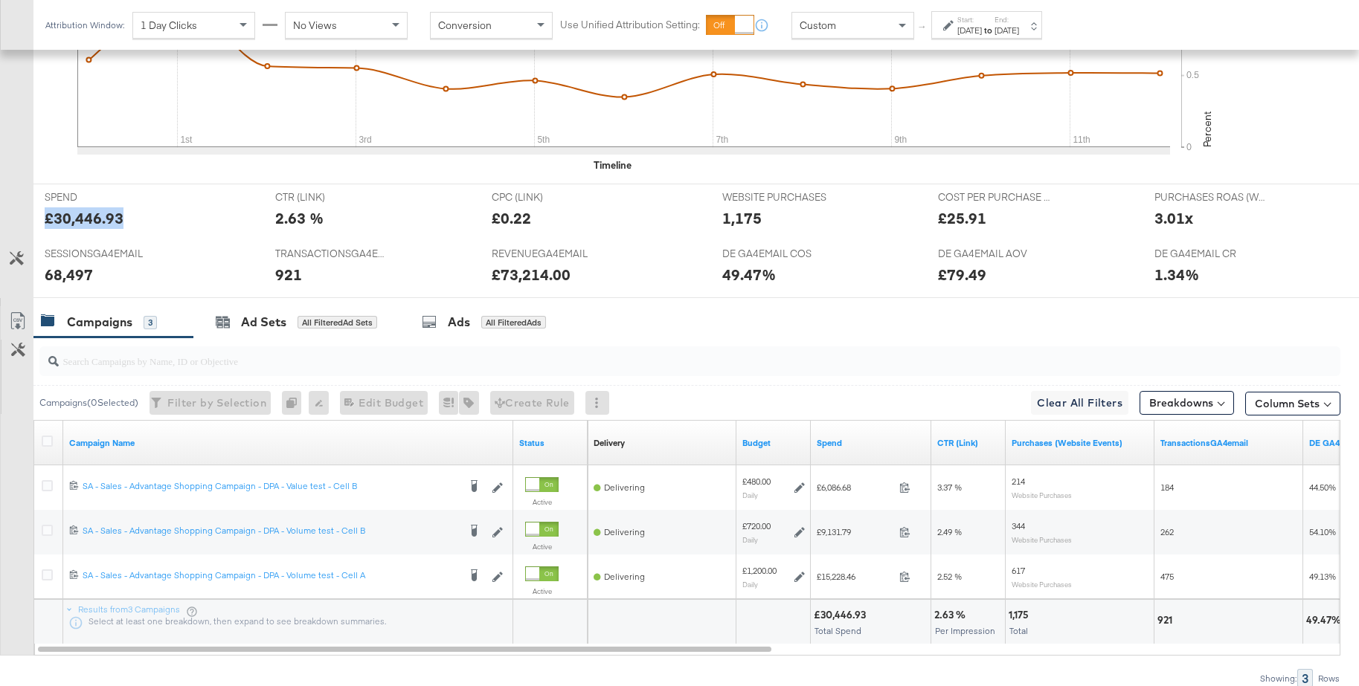
drag, startPoint x: 126, startPoint y: 224, endPoint x: 46, endPoint y: 222, distance: 79.6
click at [46, 222] on div "£30,446.93" at bounding box center [149, 219] width 208 height 22
copy div "£30,446.93"
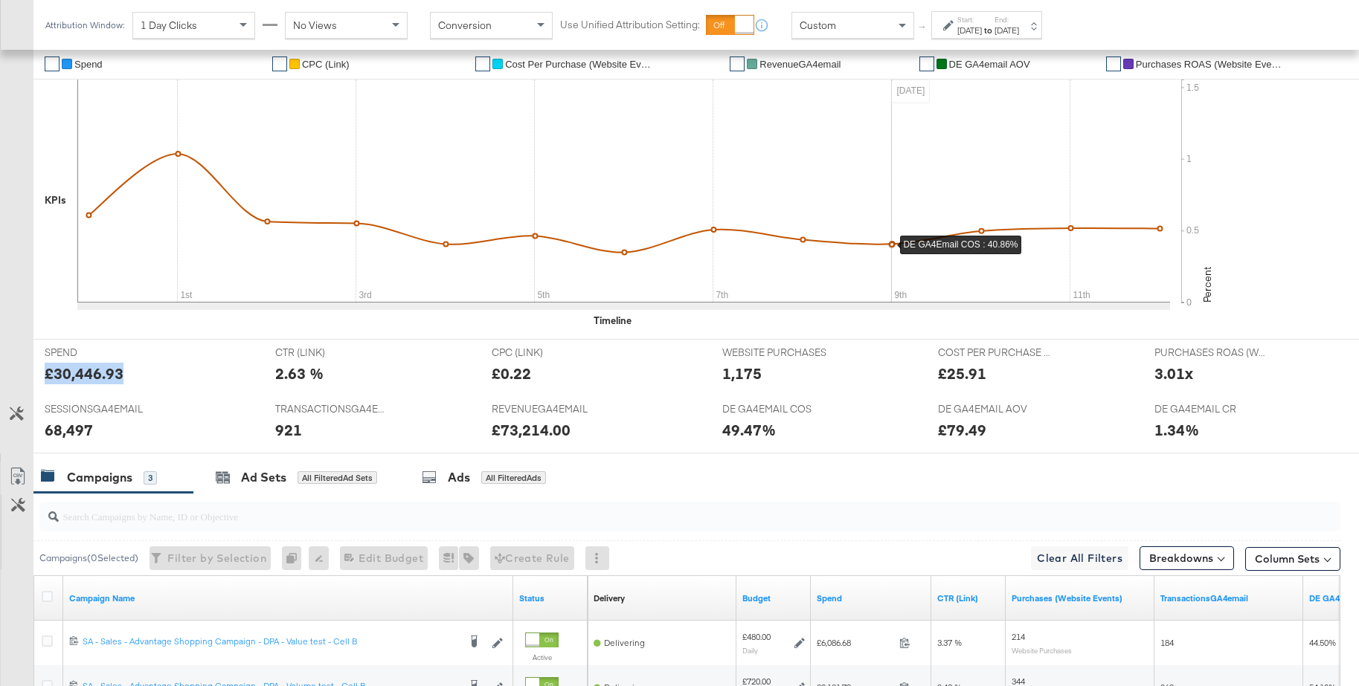
scroll to position [237, 0]
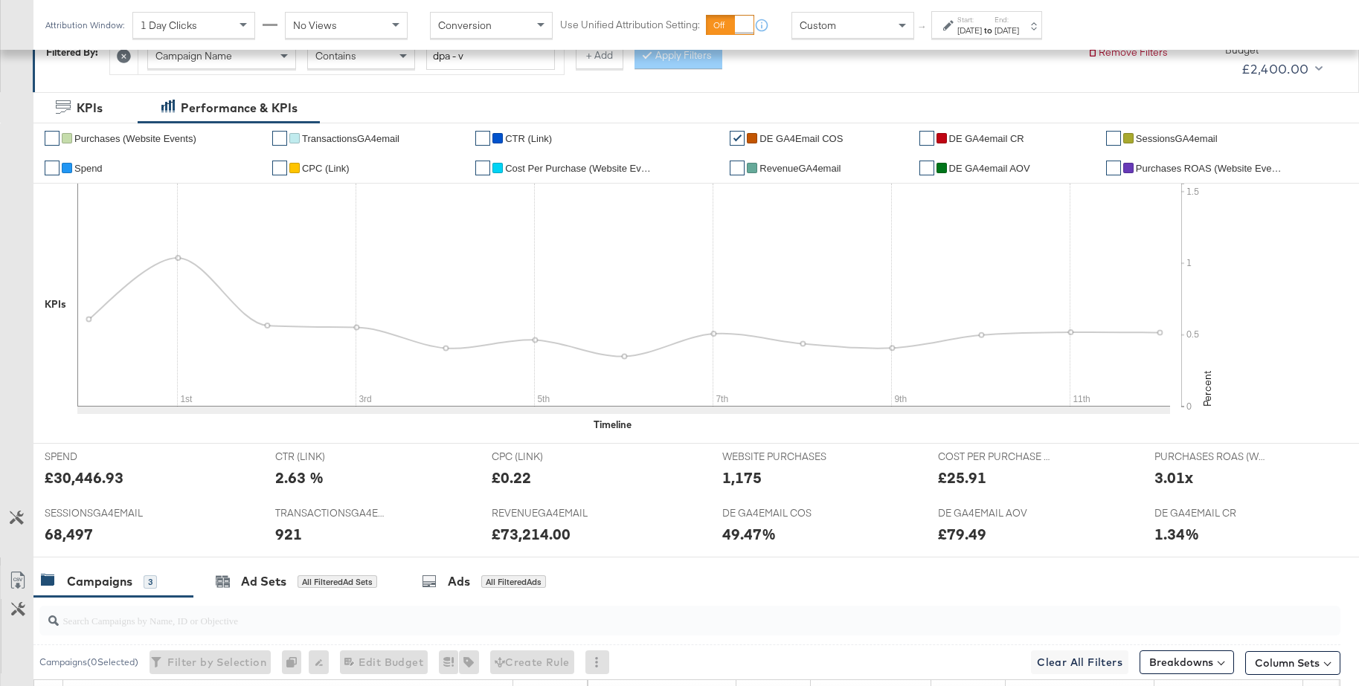
drag, startPoint x: 86, startPoint y: 168, endPoint x: 100, endPoint y: 172, distance: 13.9
click at [86, 168] on span "Spend" at bounding box center [88, 168] width 28 height 11
click at [811, 138] on span "DE GA4Email COS" at bounding box center [800, 138] width 83 height 11
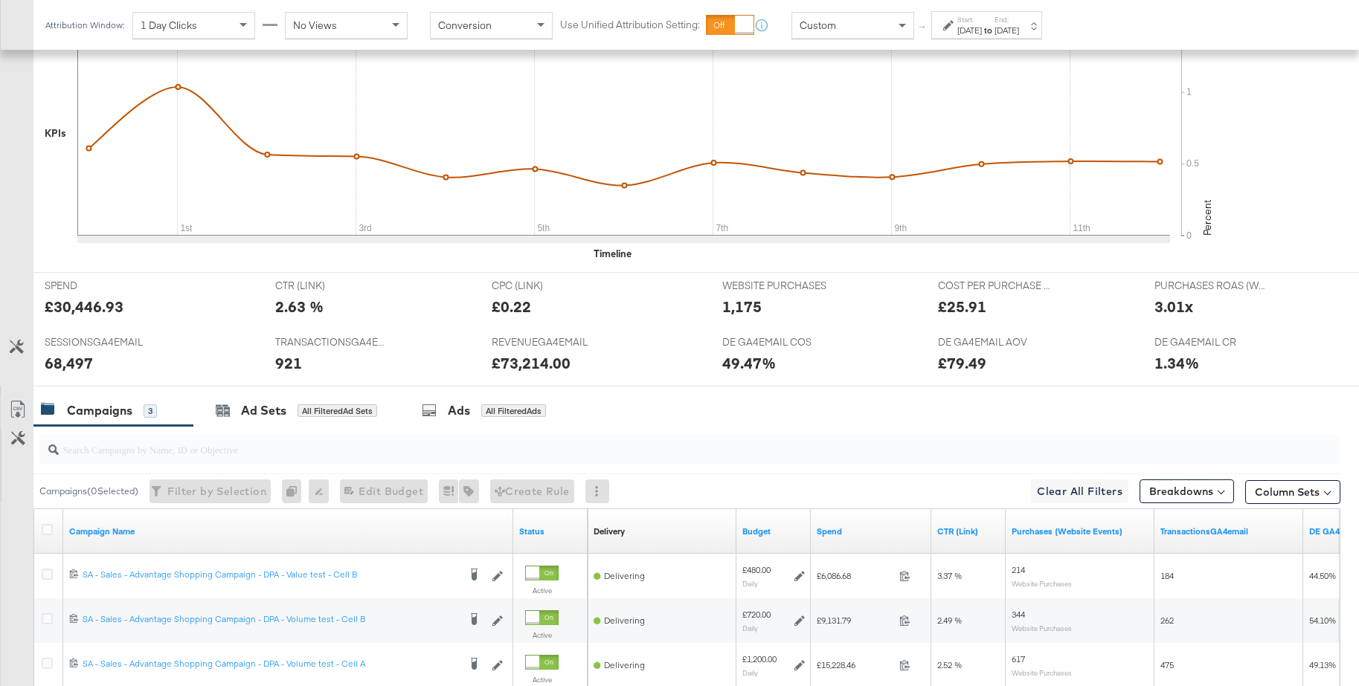
scroll to position [563, 0]
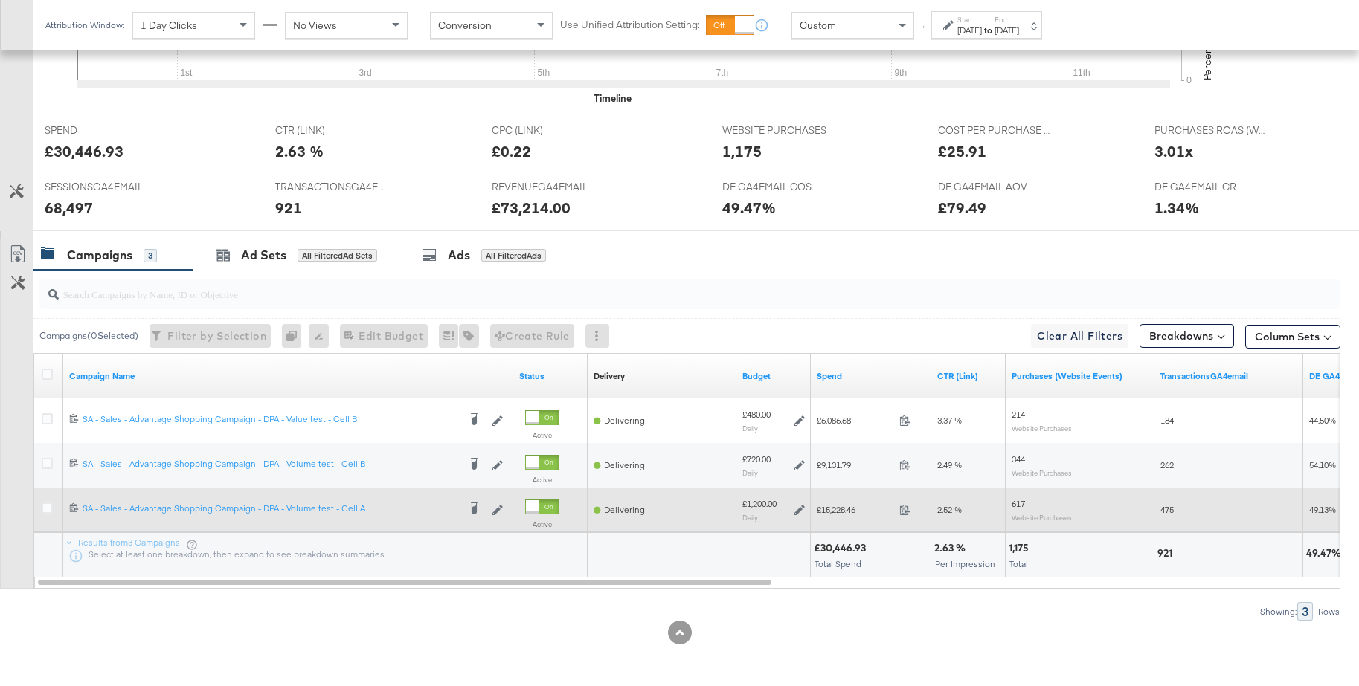
click at [798, 511] on icon at bounding box center [799, 510] width 10 height 10
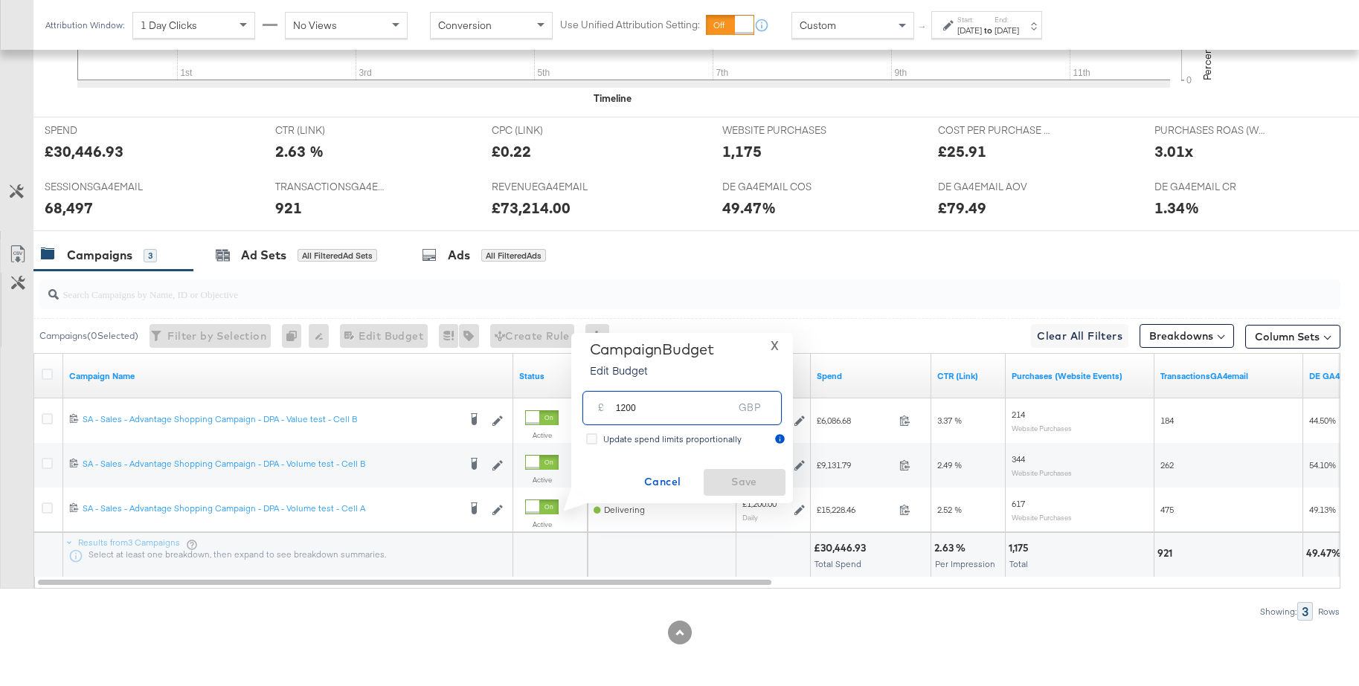
drag, startPoint x: 643, startPoint y: 410, endPoint x: 594, endPoint y: 404, distance: 50.2
click at [594, 404] on div "£ 1200 GBP" at bounding box center [681, 407] width 199 height 33
type input "1100"
click at [730, 484] on span "Save" at bounding box center [745, 482] width 70 height 19
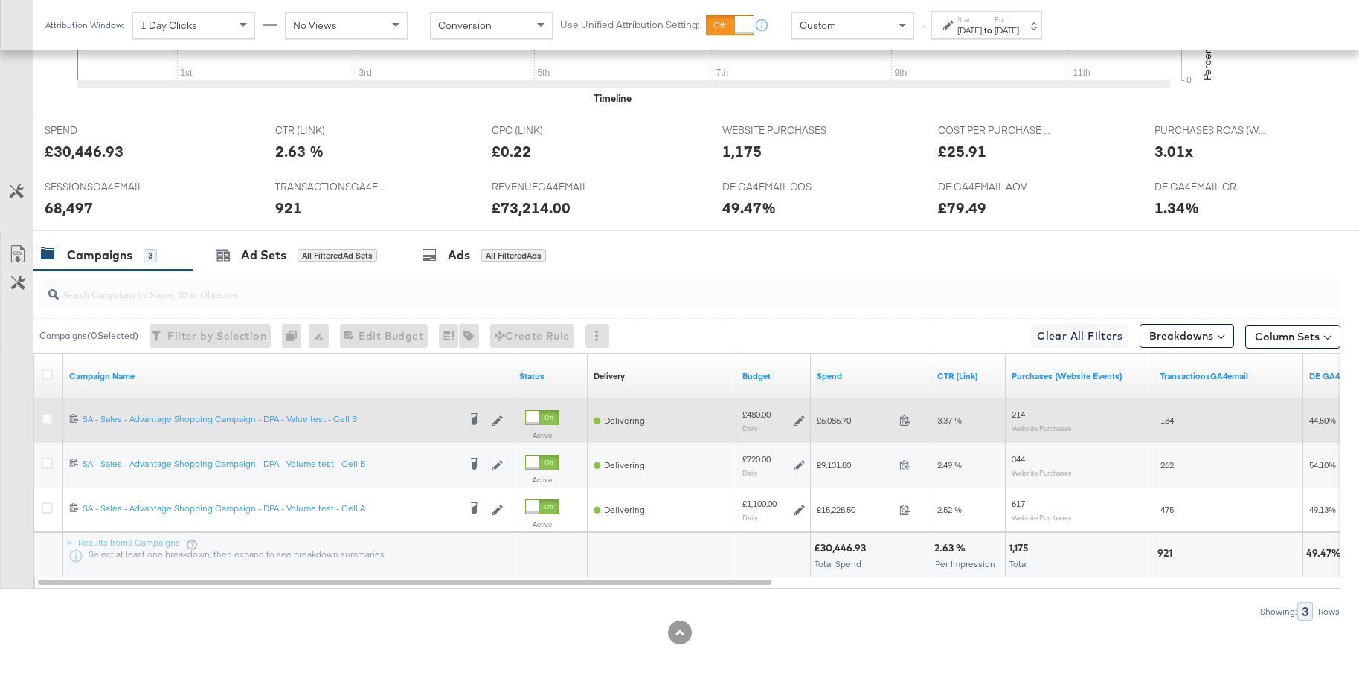
click at [801, 422] on icon at bounding box center [799, 421] width 10 height 10
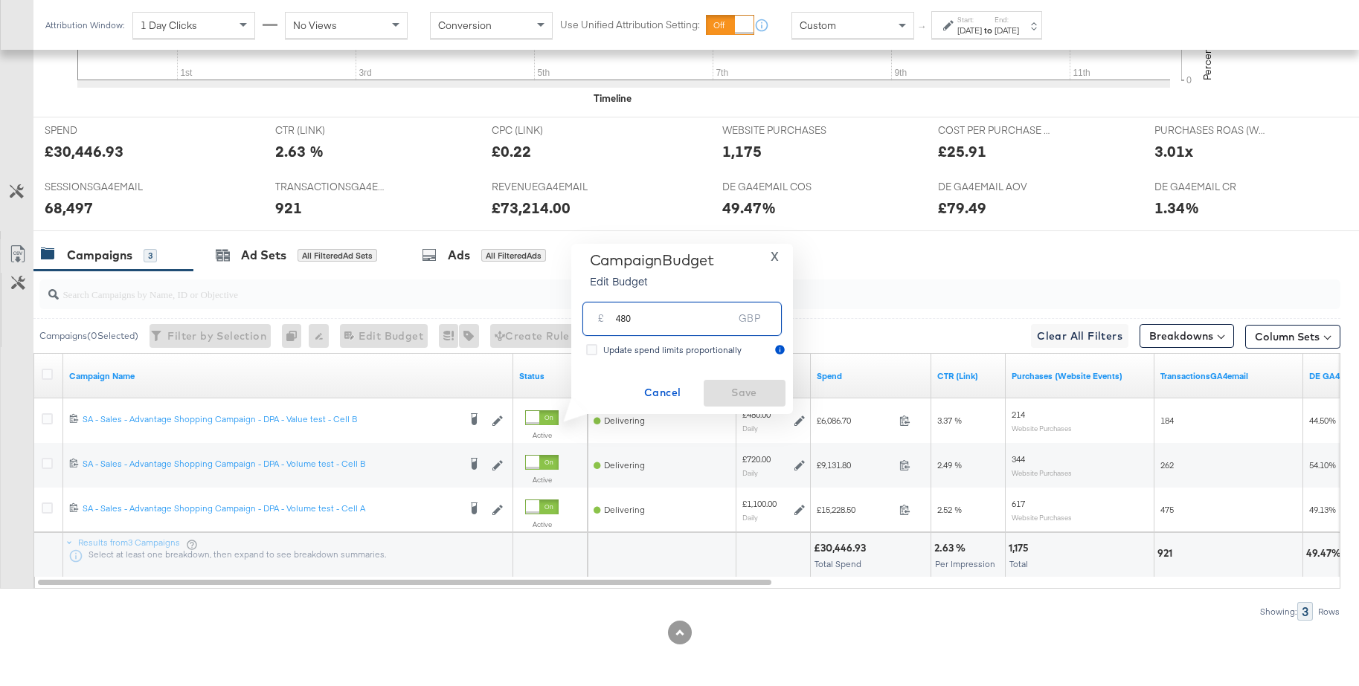
drag, startPoint x: 611, startPoint y: 318, endPoint x: 591, endPoint y: 318, distance: 19.3
click at [591, 318] on div "£ 480 GBP" at bounding box center [681, 318] width 199 height 33
type input "430"
click at [738, 393] on span "Save" at bounding box center [745, 393] width 70 height 19
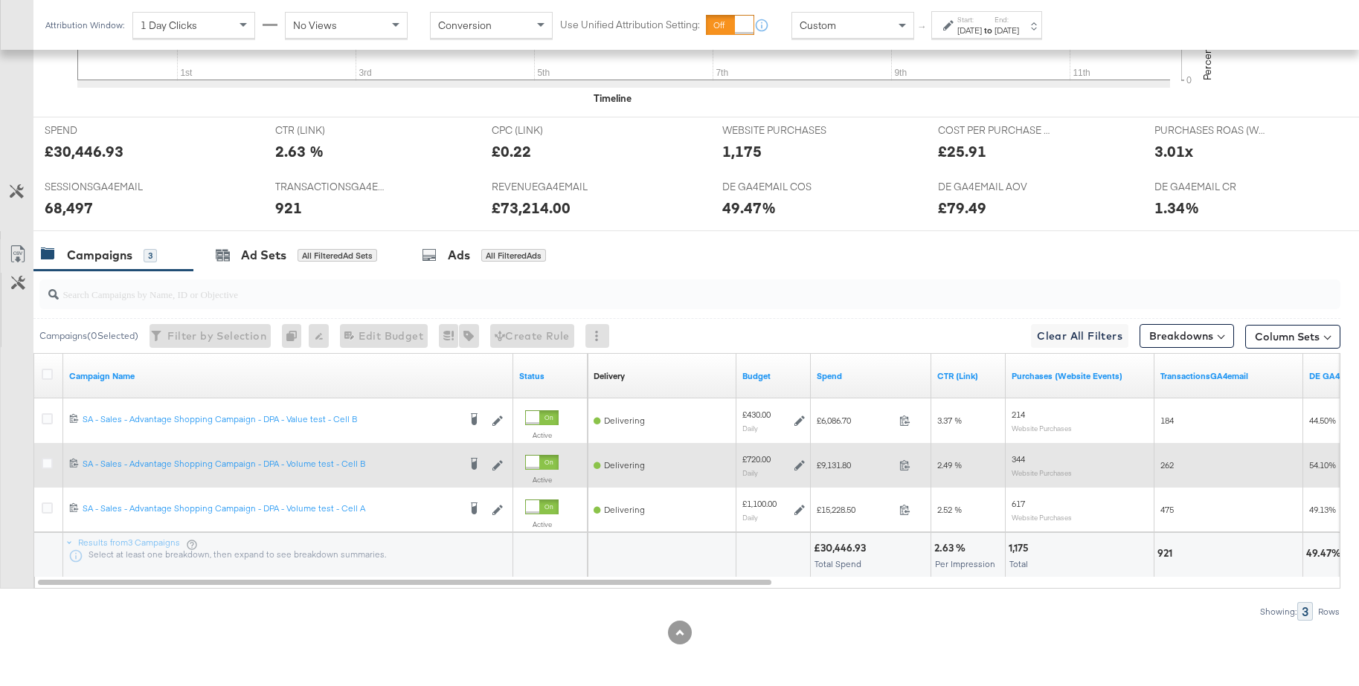
click at [802, 465] on icon at bounding box center [799, 465] width 10 height 10
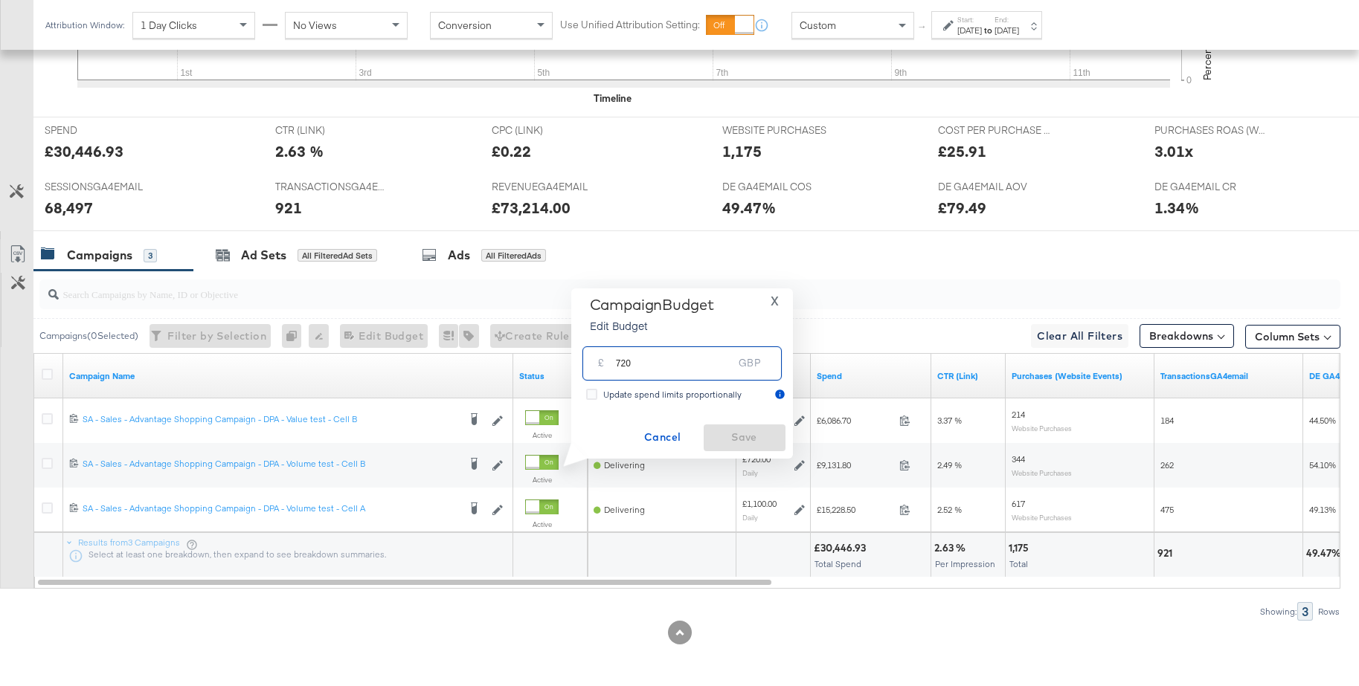
drag, startPoint x: 620, startPoint y: 367, endPoint x: 573, endPoint y: 364, distance: 47.0
click at [573, 364] on div "Campaign Budget Edit Budget X £ 720 GBP Update spend limits proportionally Canc…" at bounding box center [682, 374] width 222 height 170
type input "670"
click at [728, 436] on span "Save" at bounding box center [745, 437] width 70 height 19
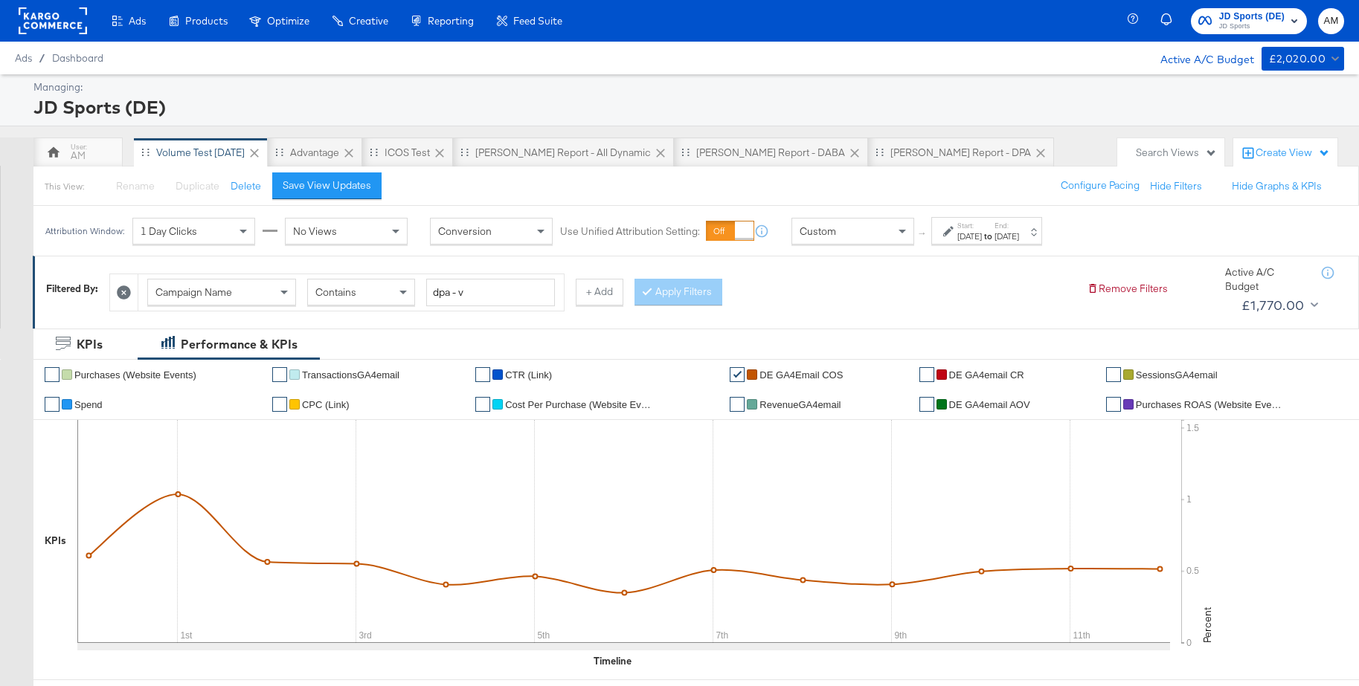
scroll to position [3, 0]
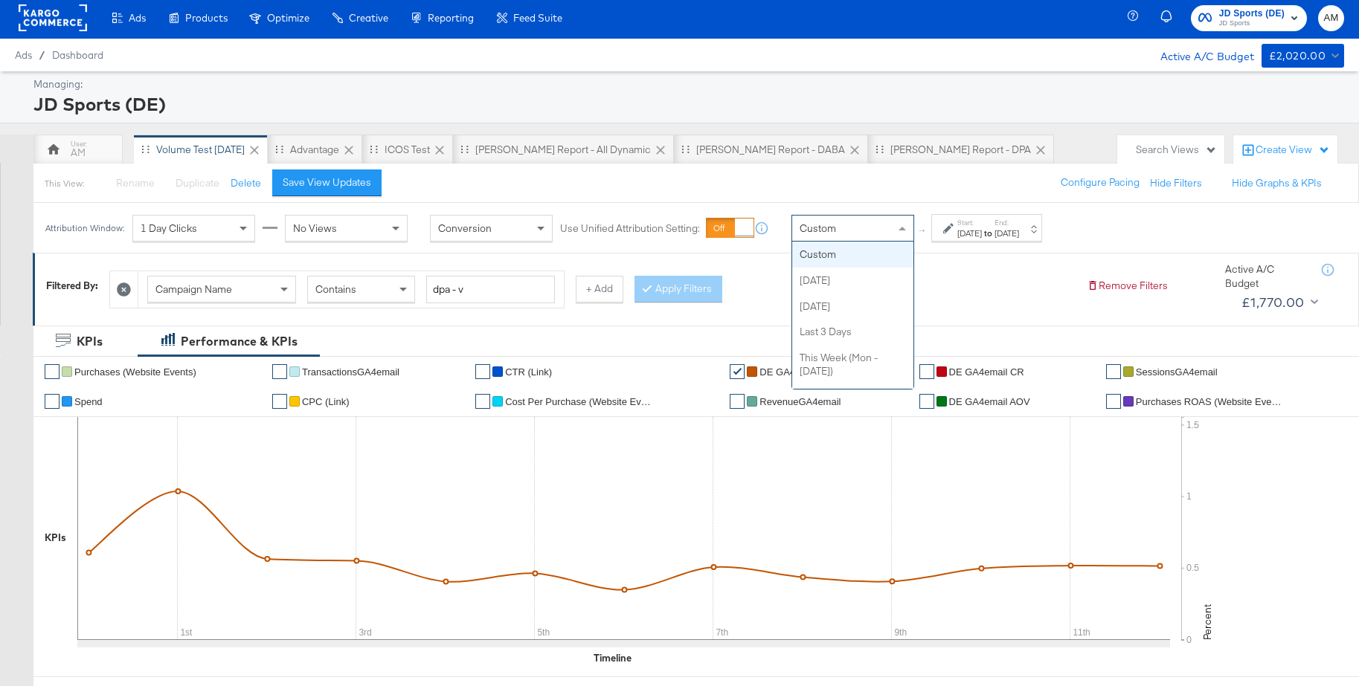
click at [817, 239] on div "Custom" at bounding box center [852, 228] width 121 height 25
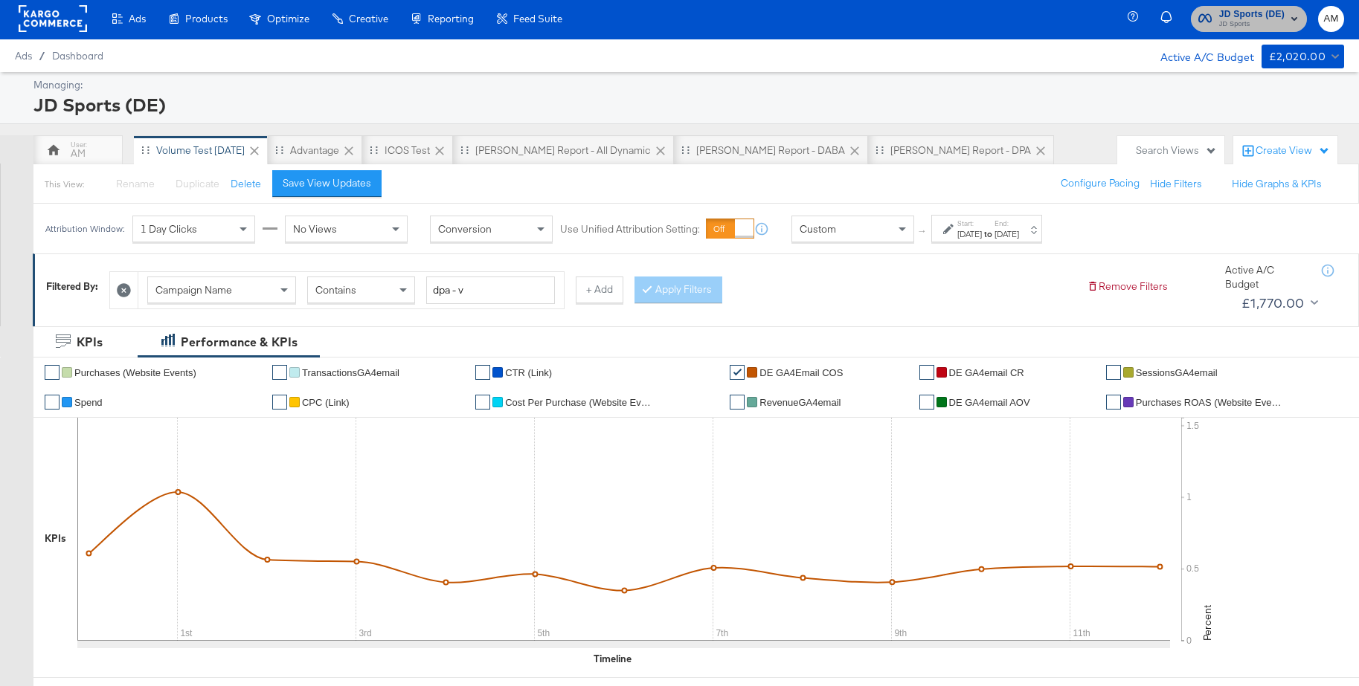
click at [1233, 26] on span "JD Sports" at bounding box center [1251, 25] width 65 height 12
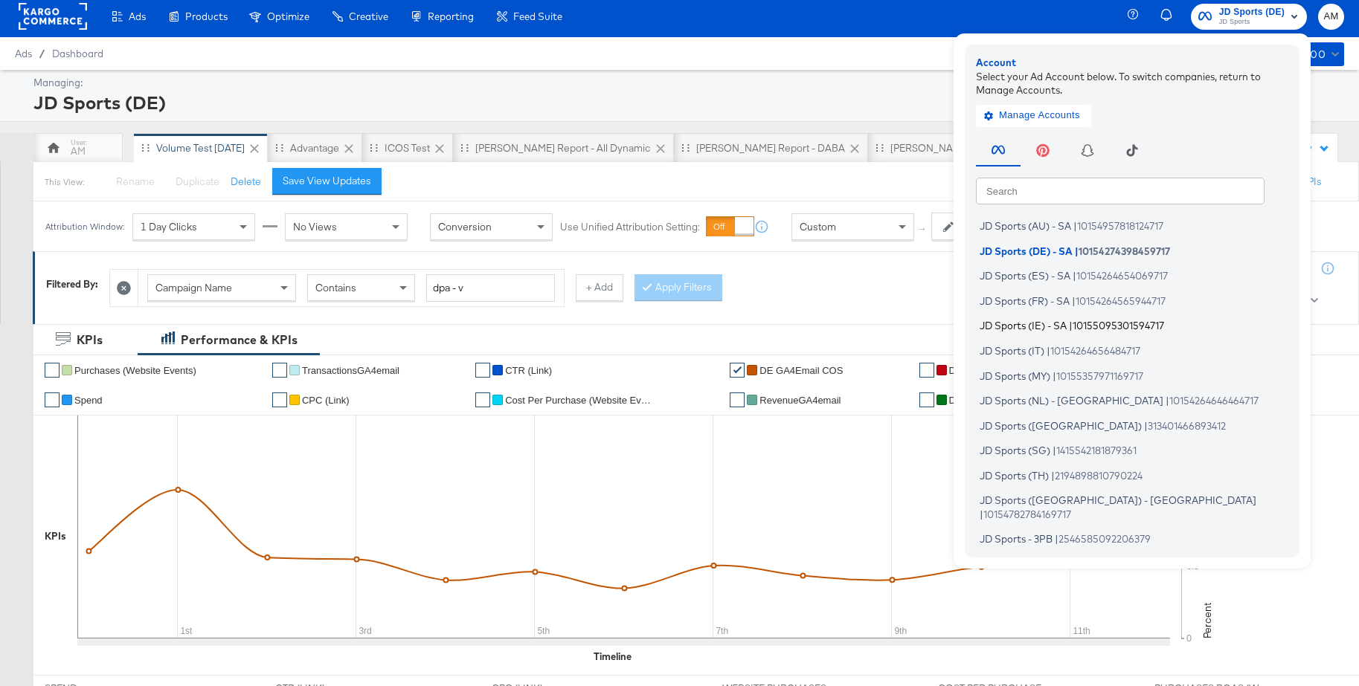
click at [1030, 322] on span "JD Sports (IE) - SA" at bounding box center [1023, 326] width 87 height 12
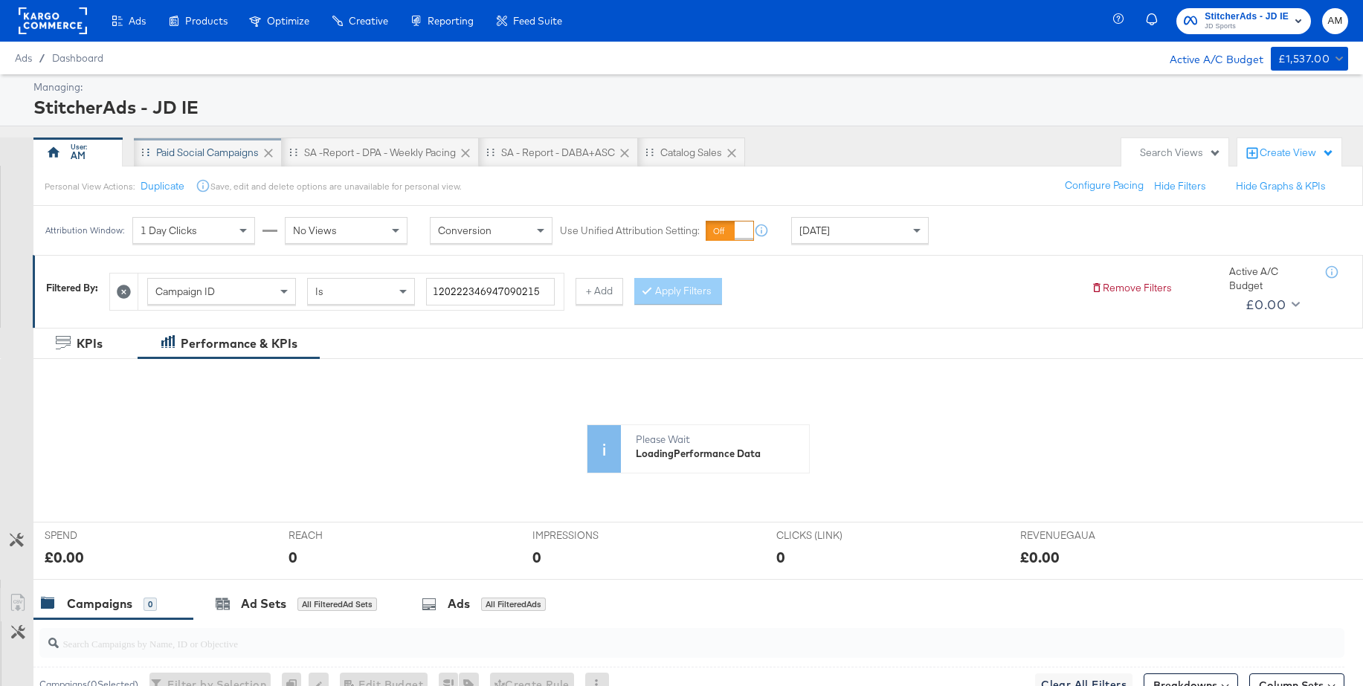
click at [177, 157] on div "Paid Social Campaigns" at bounding box center [207, 153] width 103 height 14
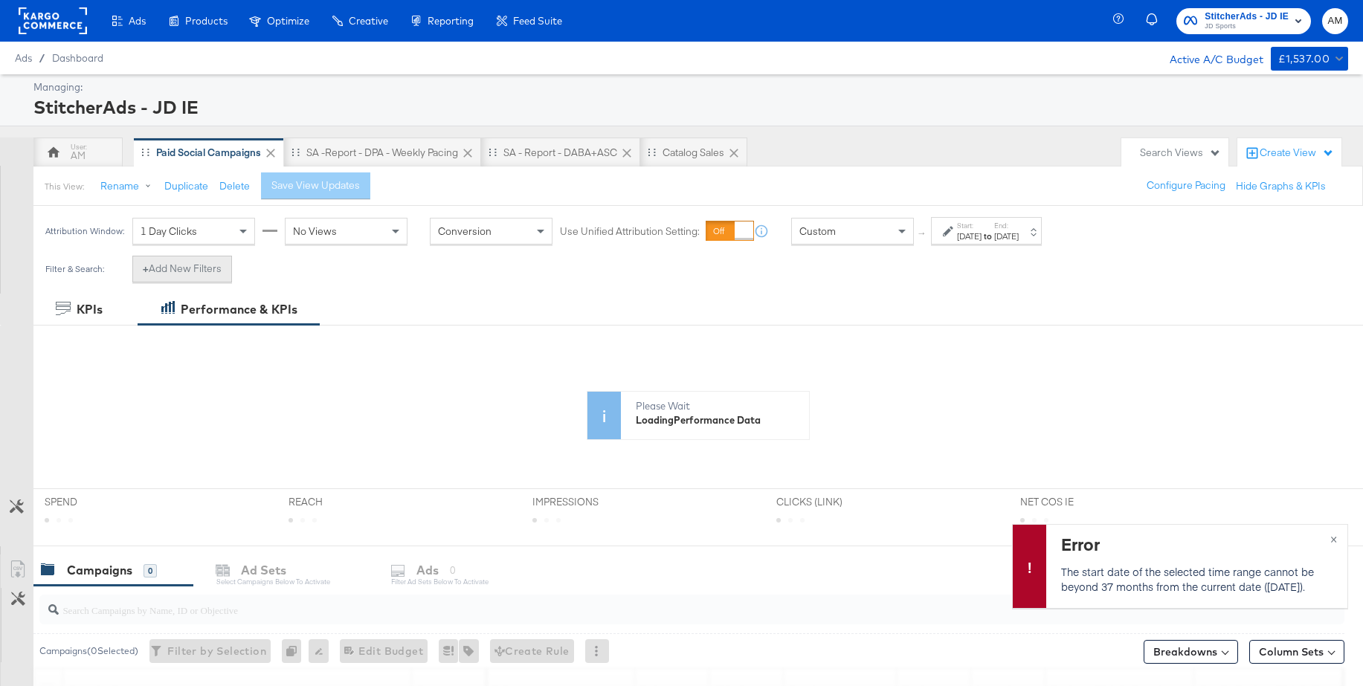
click at [195, 266] on button "+ Add New Filters" at bounding box center [182, 269] width 100 height 27
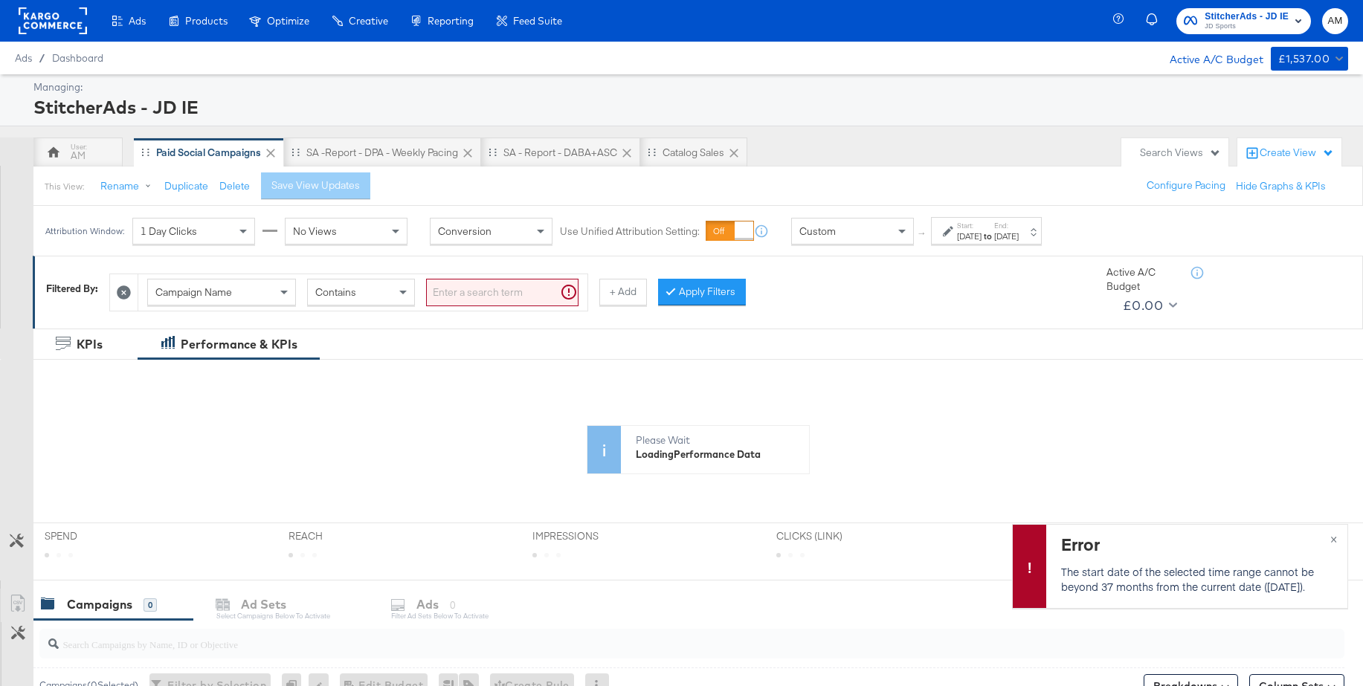
click at [201, 295] on span "Campaign Name" at bounding box center [193, 292] width 77 height 13
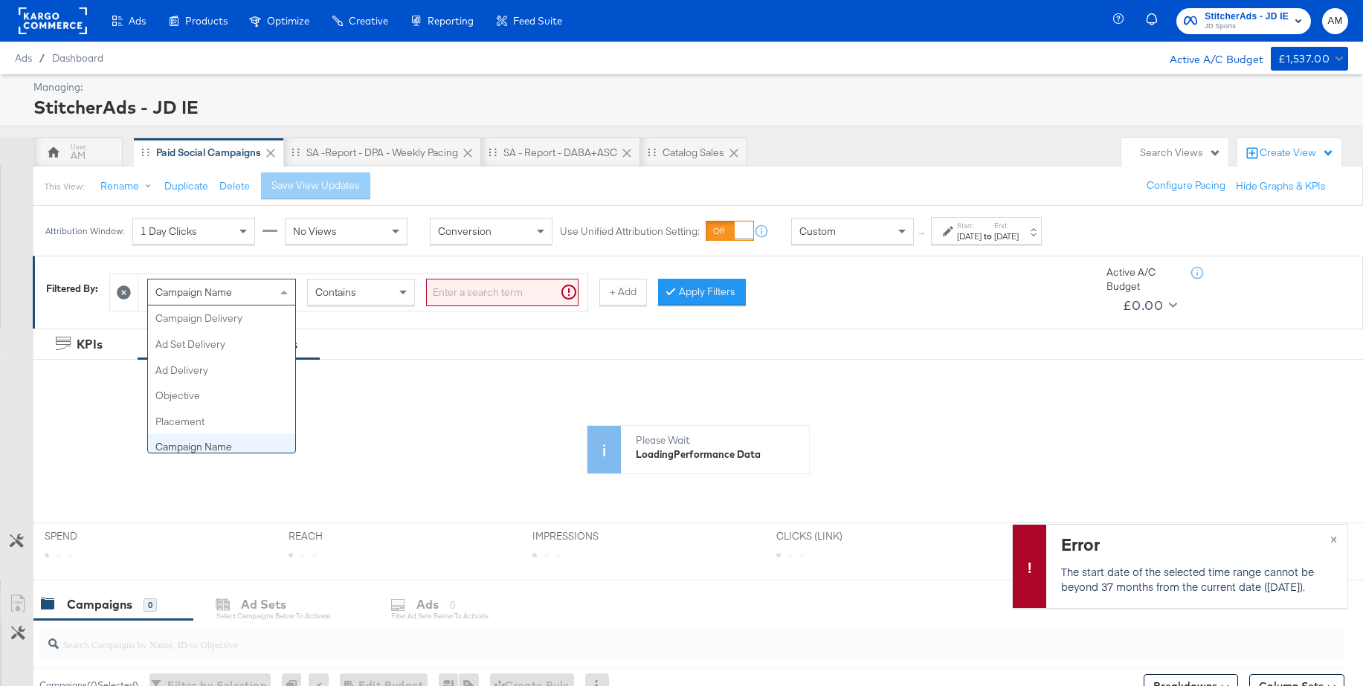
scroll to position [129, 0]
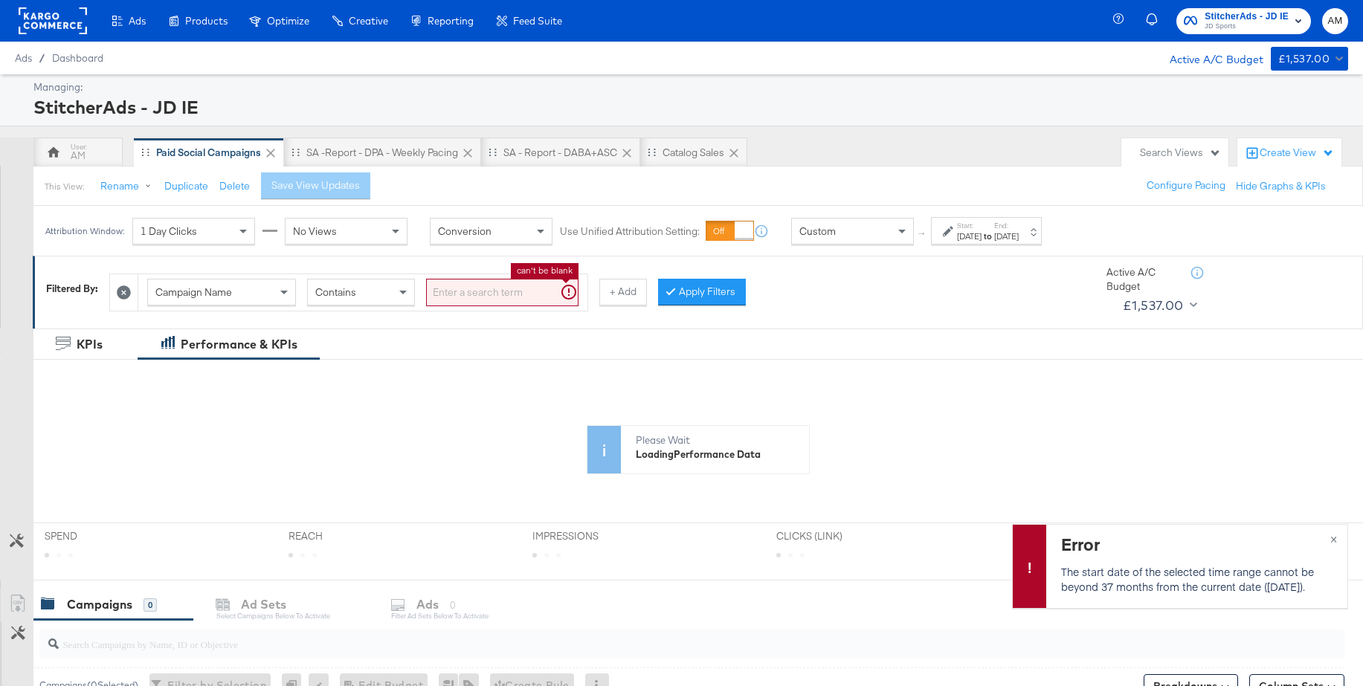
click at [454, 292] on input "search" at bounding box center [502, 293] width 152 height 28
type input "sa -"
drag, startPoint x: 657, startPoint y: 295, endPoint x: 688, endPoint y: 278, distance: 34.6
click at [659, 294] on button "Apply Filters" at bounding box center [678, 292] width 88 height 27
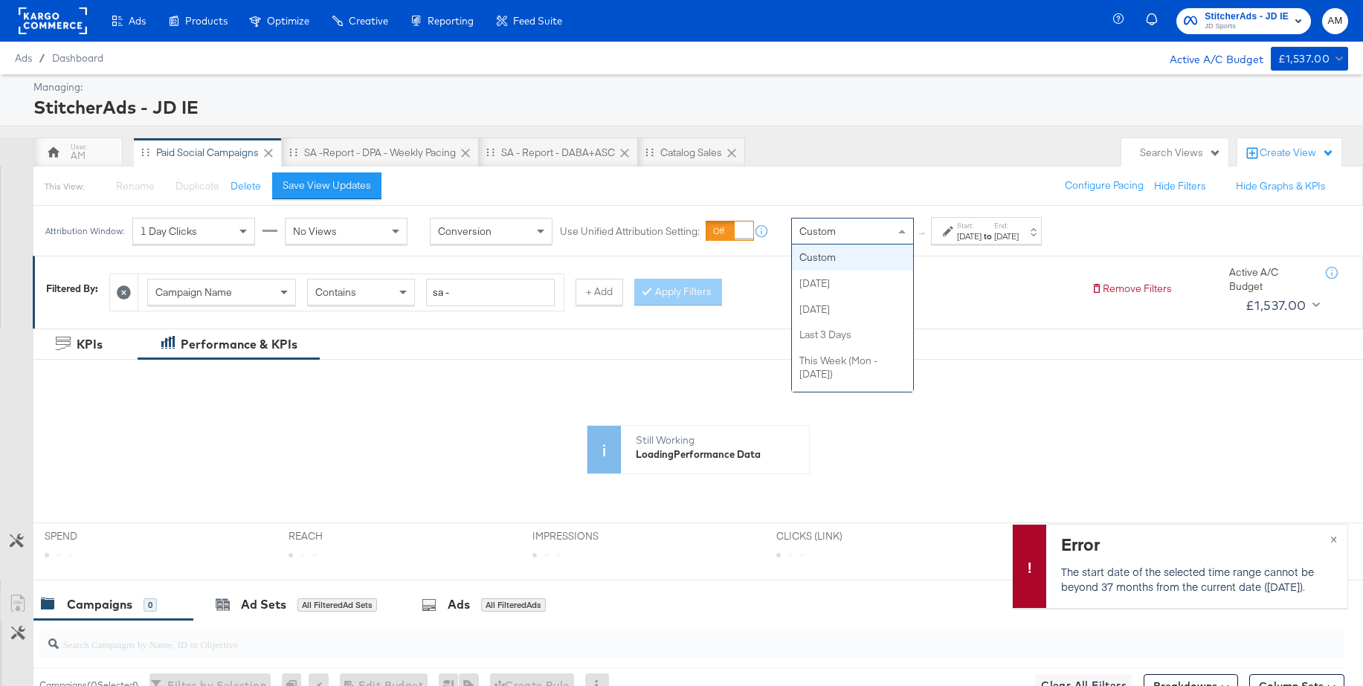
click at [830, 230] on span "Custom" at bounding box center [818, 231] width 36 height 13
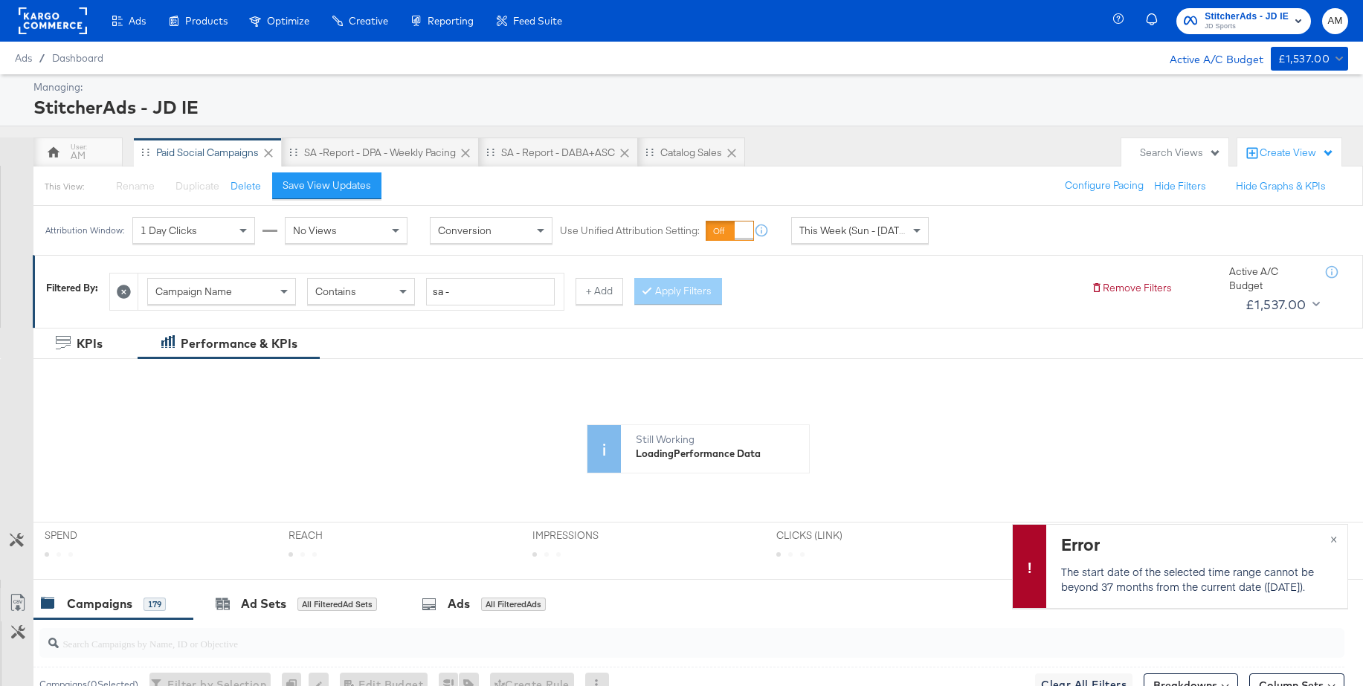
click at [580, 292] on button "+ Add" at bounding box center [600, 291] width 48 height 27
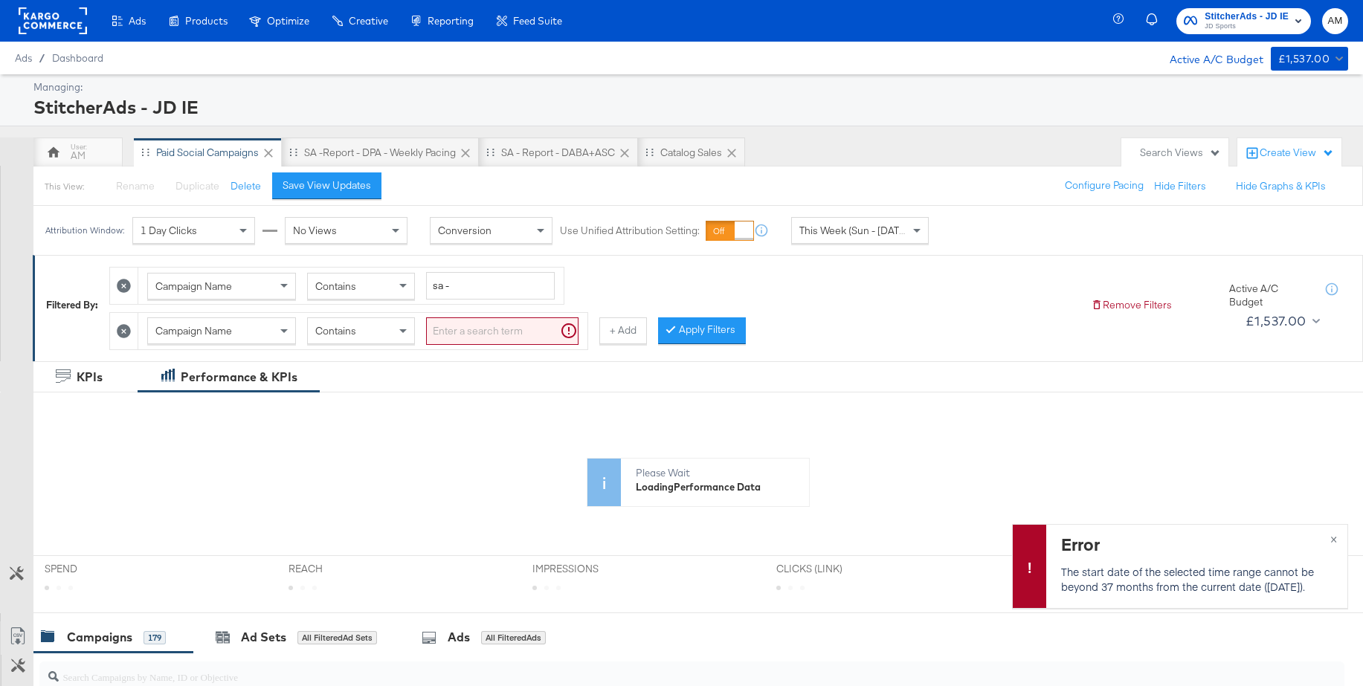
click at [228, 332] on span "Campaign Name" at bounding box center [193, 330] width 77 height 13
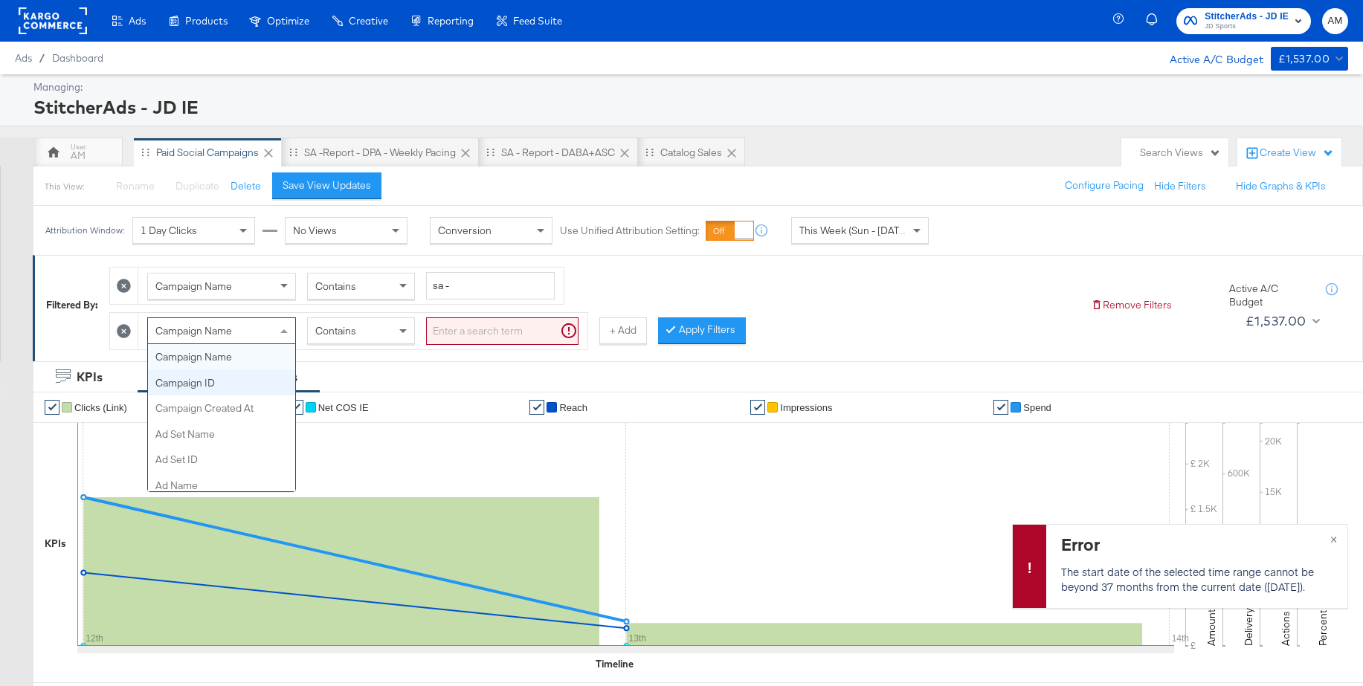
scroll to position [0, 0]
drag, startPoint x: 194, startPoint y: 359, endPoint x: 215, endPoint y: 360, distance: 20.8
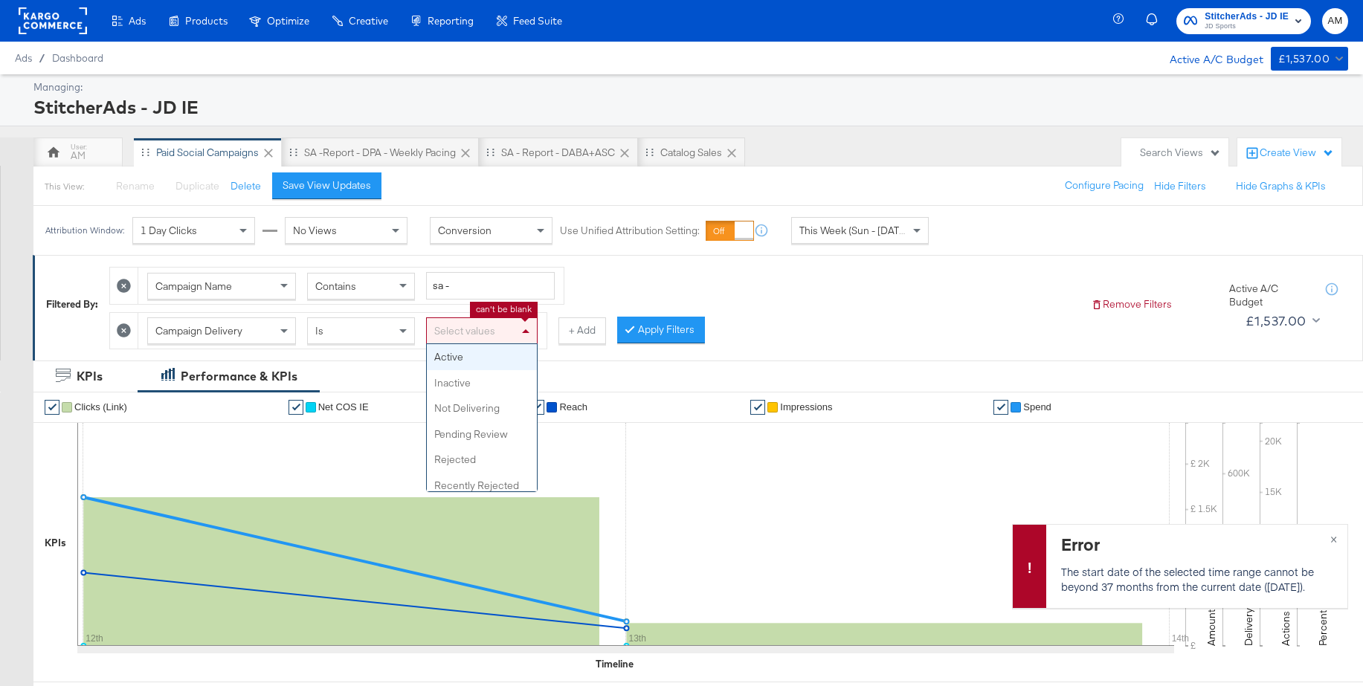
click at [492, 335] on div "Select values" at bounding box center [482, 330] width 110 height 25
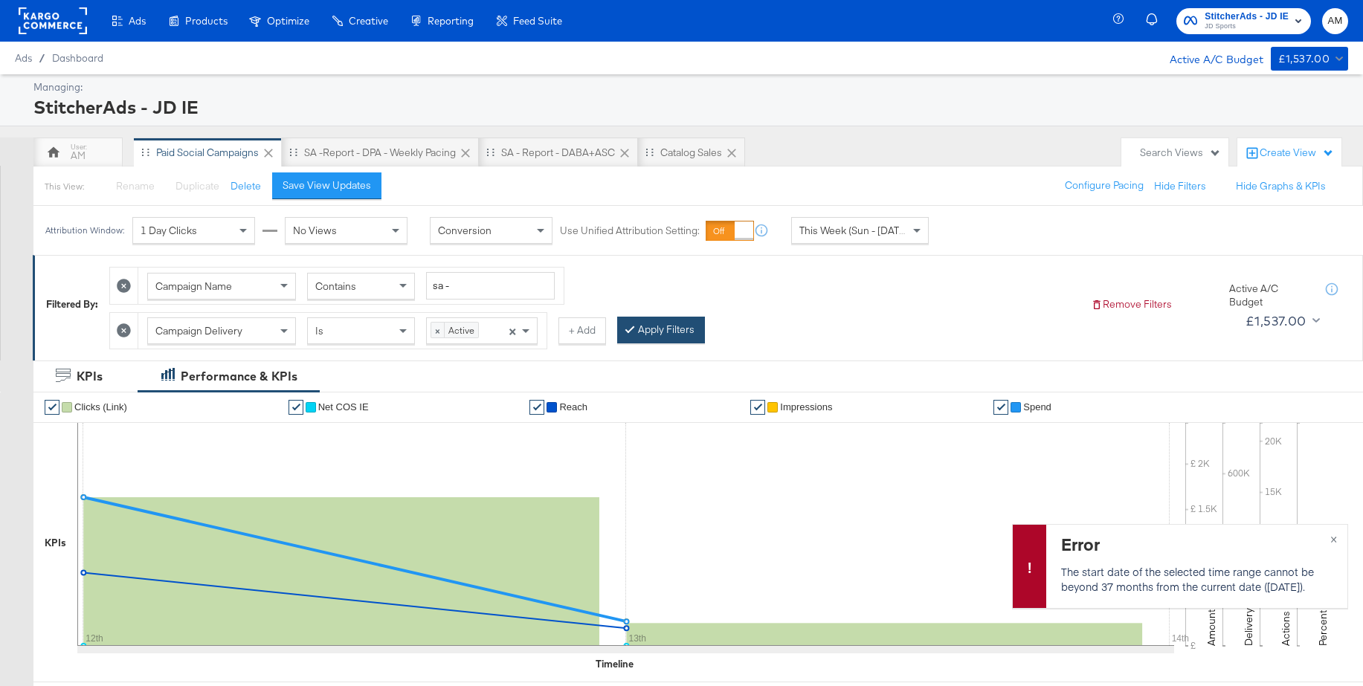
click at [670, 340] on button "Apply Filters" at bounding box center [661, 330] width 88 height 27
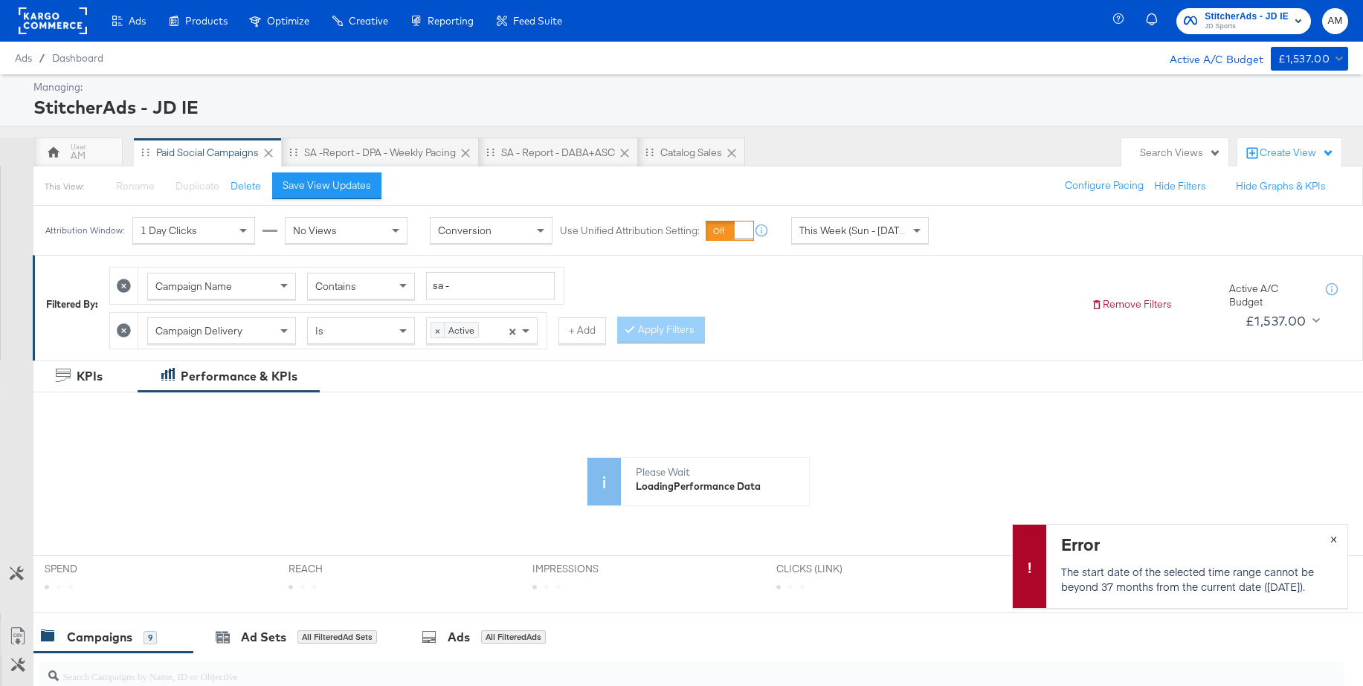
click at [1339, 541] on button "×" at bounding box center [1334, 538] width 28 height 27
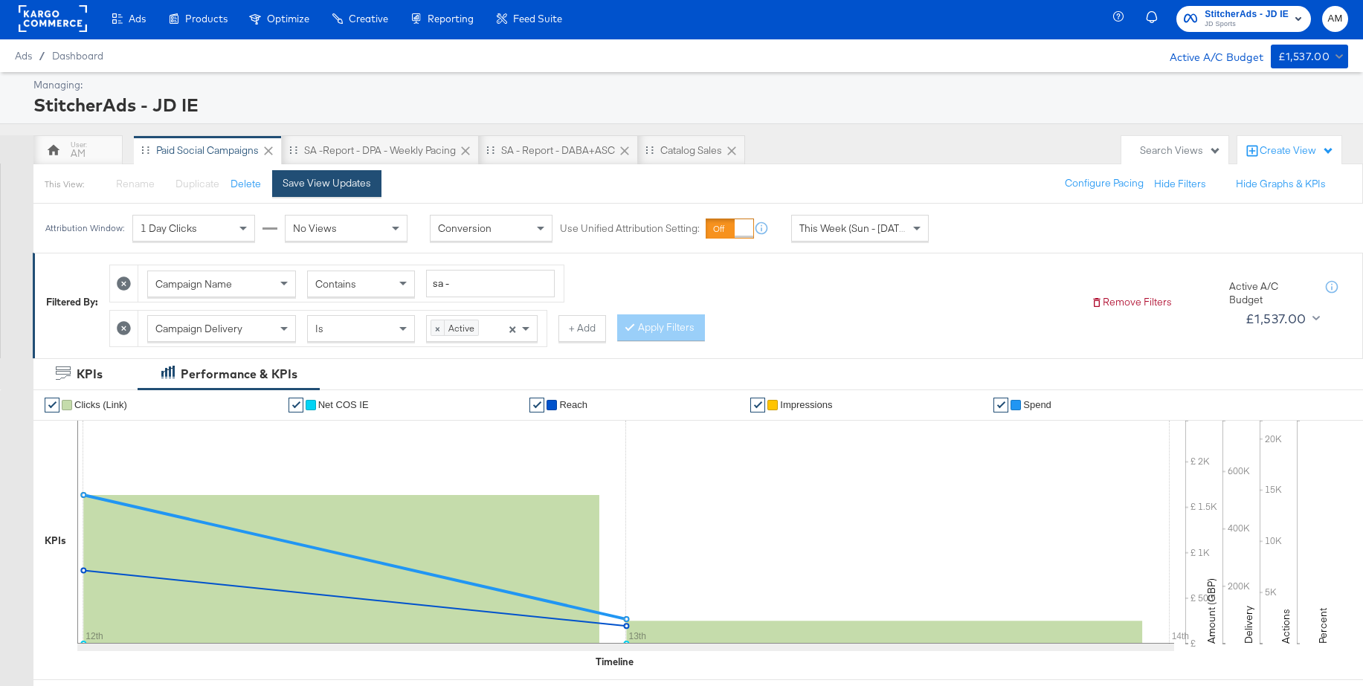
click at [308, 187] on div "Save View Updates" at bounding box center [327, 183] width 89 height 14
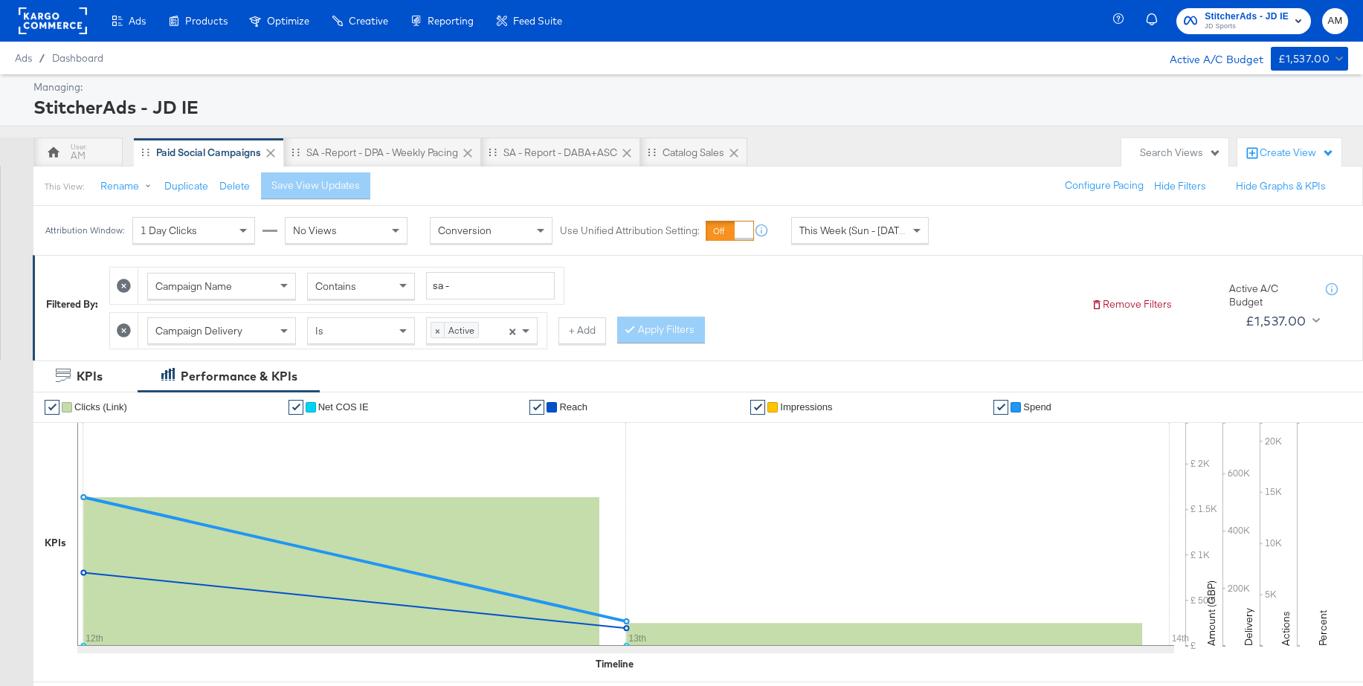
click at [1228, 24] on span "JD Sports" at bounding box center [1247, 27] width 84 height 12
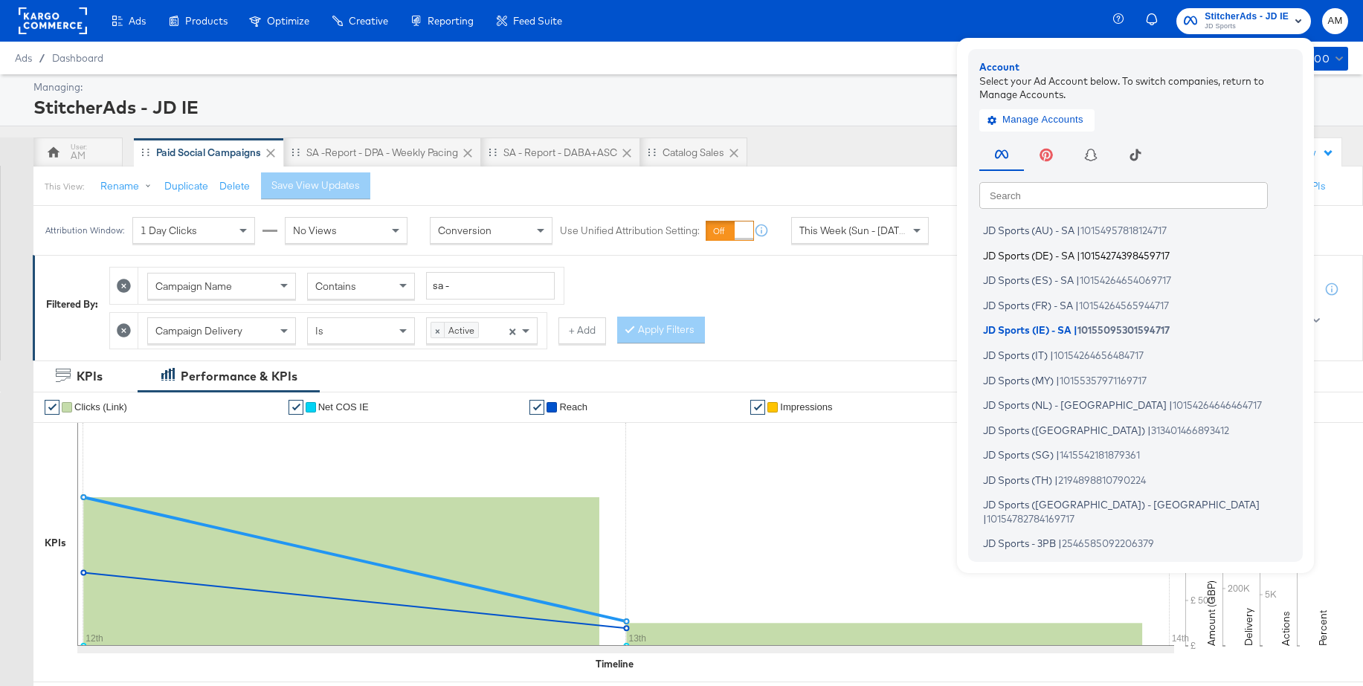
click at [1038, 254] on span "JD Sports (DE) - SA" at bounding box center [1028, 255] width 91 height 12
